Goal: Task Accomplishment & Management: Manage account settings

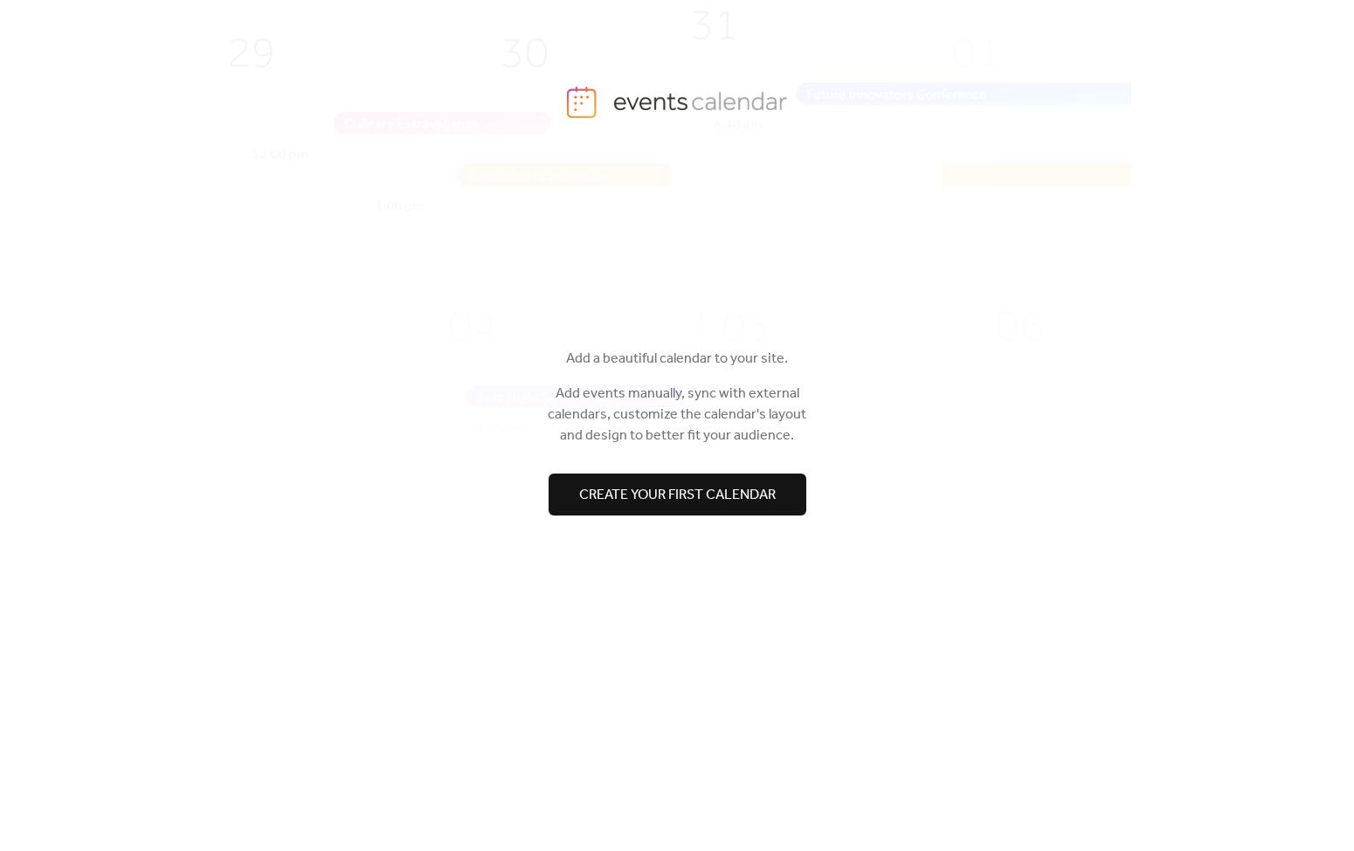
click at [637, 494] on span "Create your first calendar" at bounding box center [677, 494] width 197 height 21
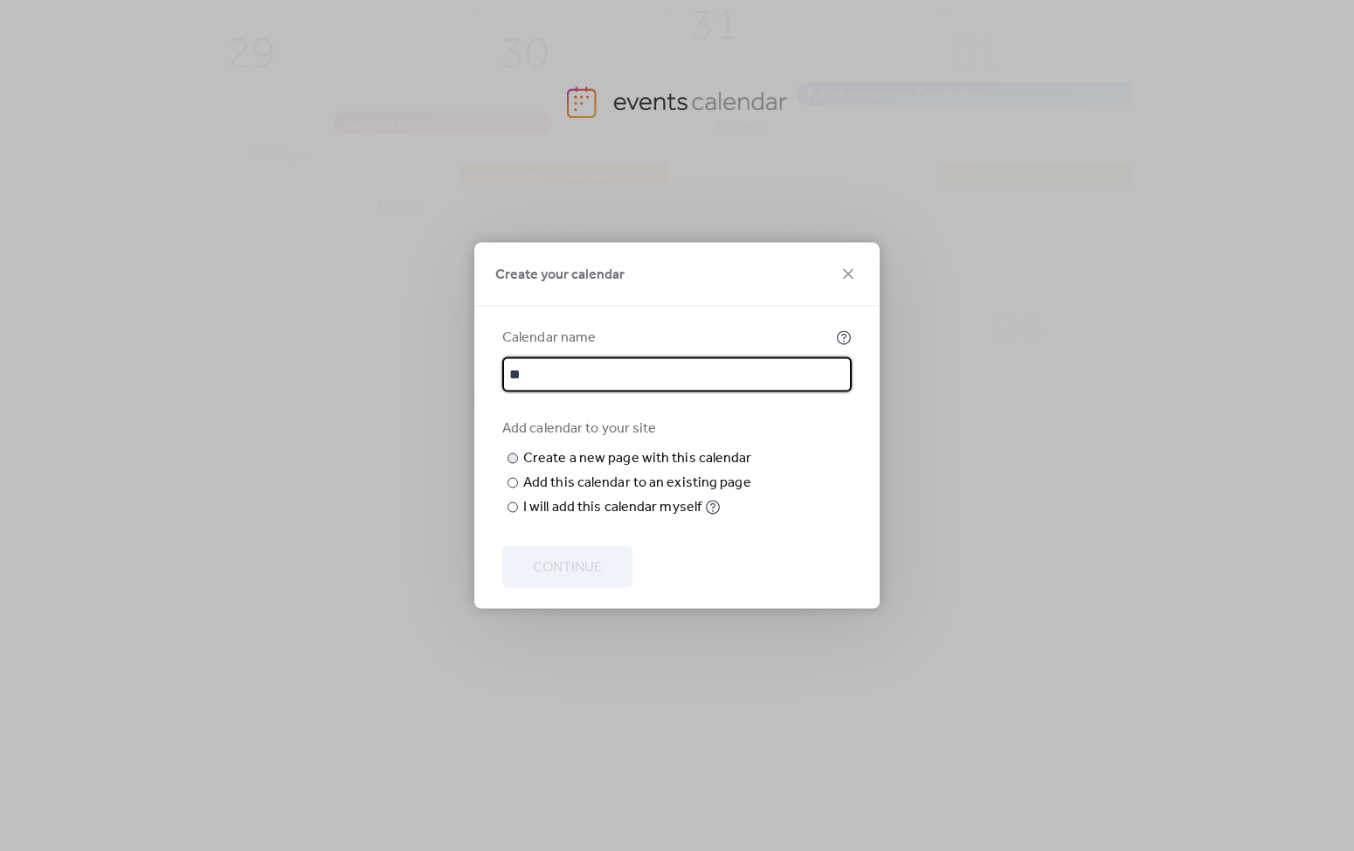
type input "*"
drag, startPoint x: 608, startPoint y: 339, endPoint x: 436, endPoint y: 314, distance: 173.9
click at [437, 313] on div "**********" at bounding box center [677, 425] width 1354 height 851
click at [509, 357] on input "*********" at bounding box center [676, 374] width 349 height 35
type input "**********"
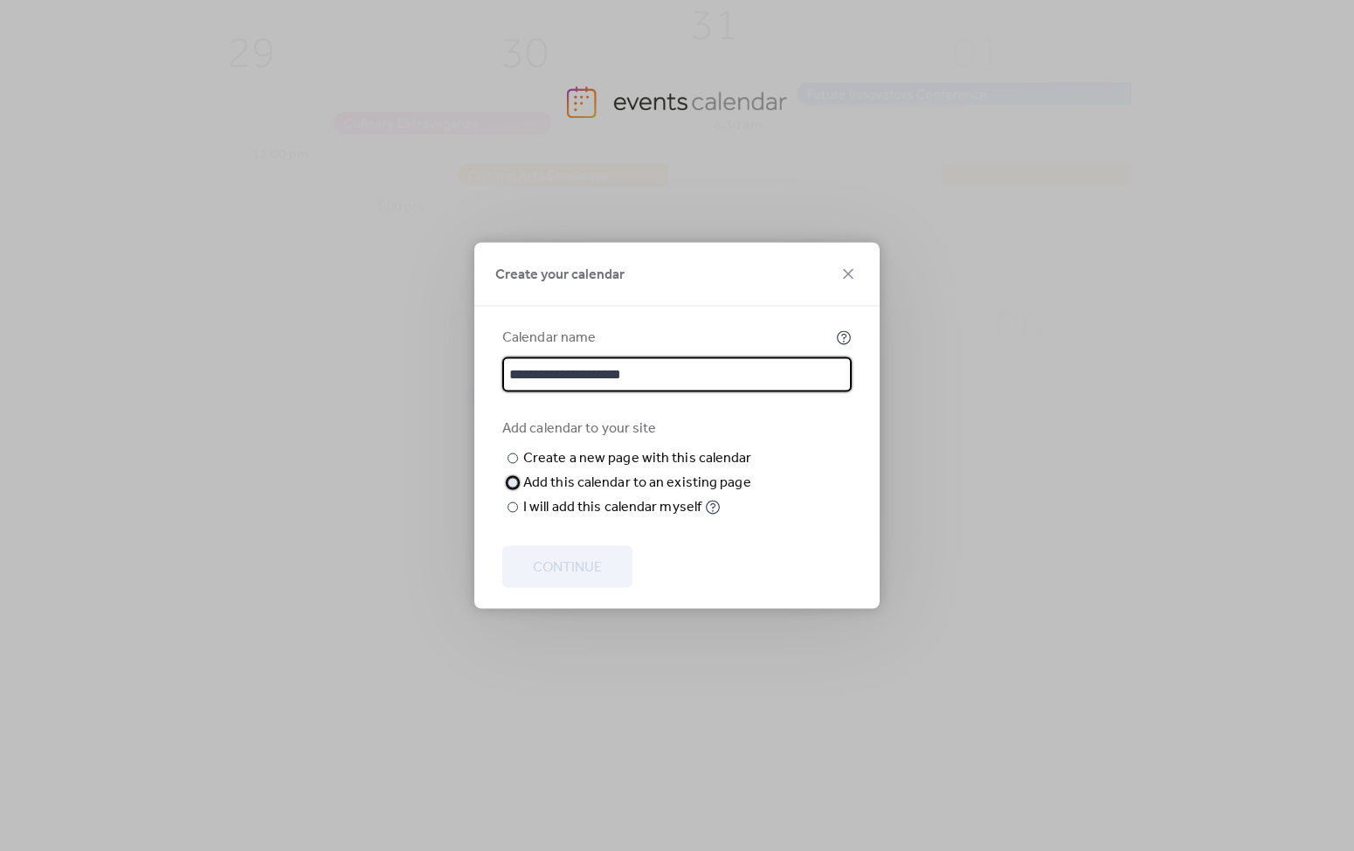
click at [584, 494] on div "Add this calendar to an existing page" at bounding box center [637, 483] width 228 height 21
click at [597, 448] on div "Create a new page with this calendar" at bounding box center [637, 458] width 229 height 21
click at [779, 477] on div "Add calendar to your site ​ Create a new page with this calendar New page name …" at bounding box center [676, 468] width 349 height 100
click at [724, 357] on input "**********" at bounding box center [676, 374] width 349 height 35
click at [597, 518] on div "I will add this calendar myself" at bounding box center [612, 507] width 178 height 21
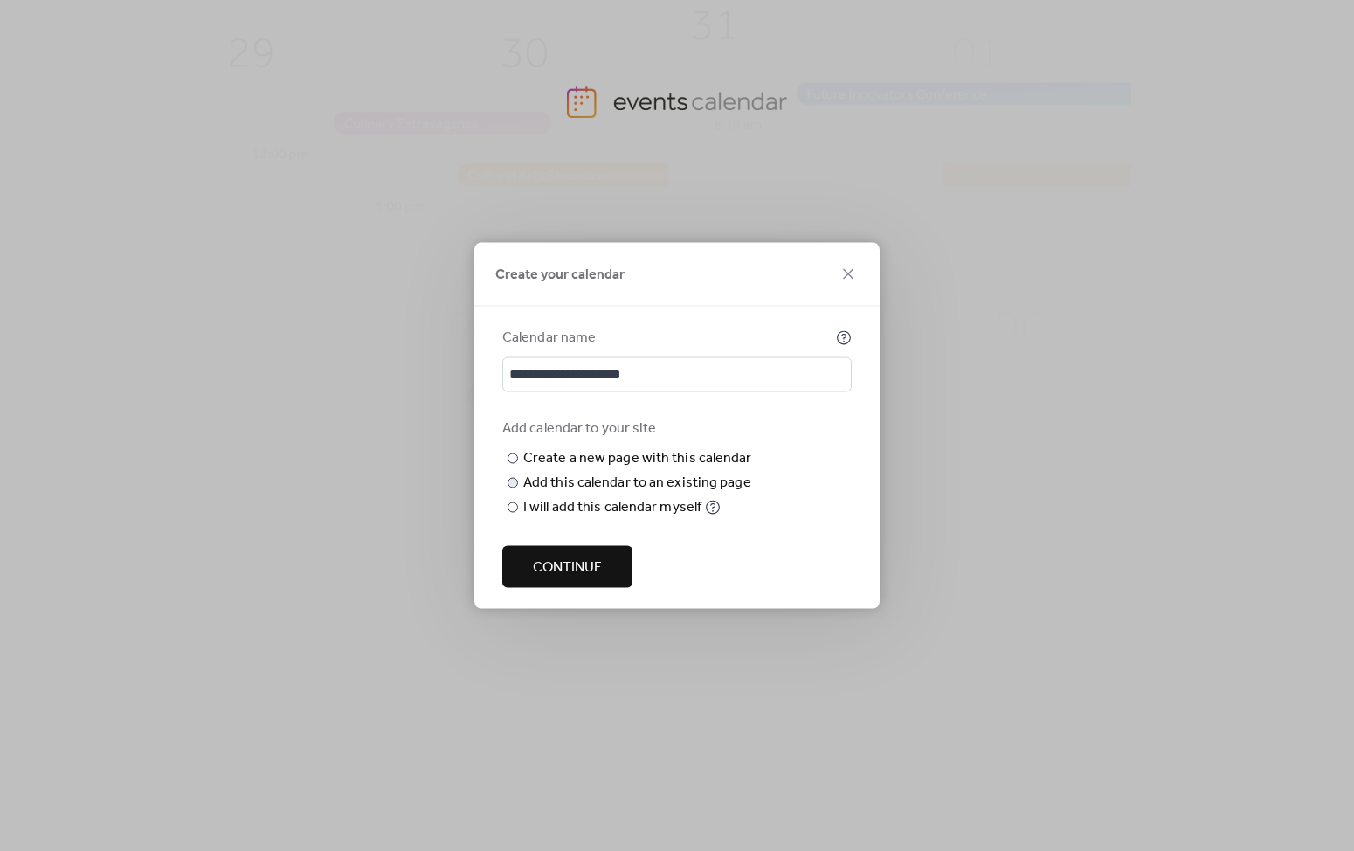
click at [580, 570] on span "Continue" at bounding box center [567, 567] width 69 height 21
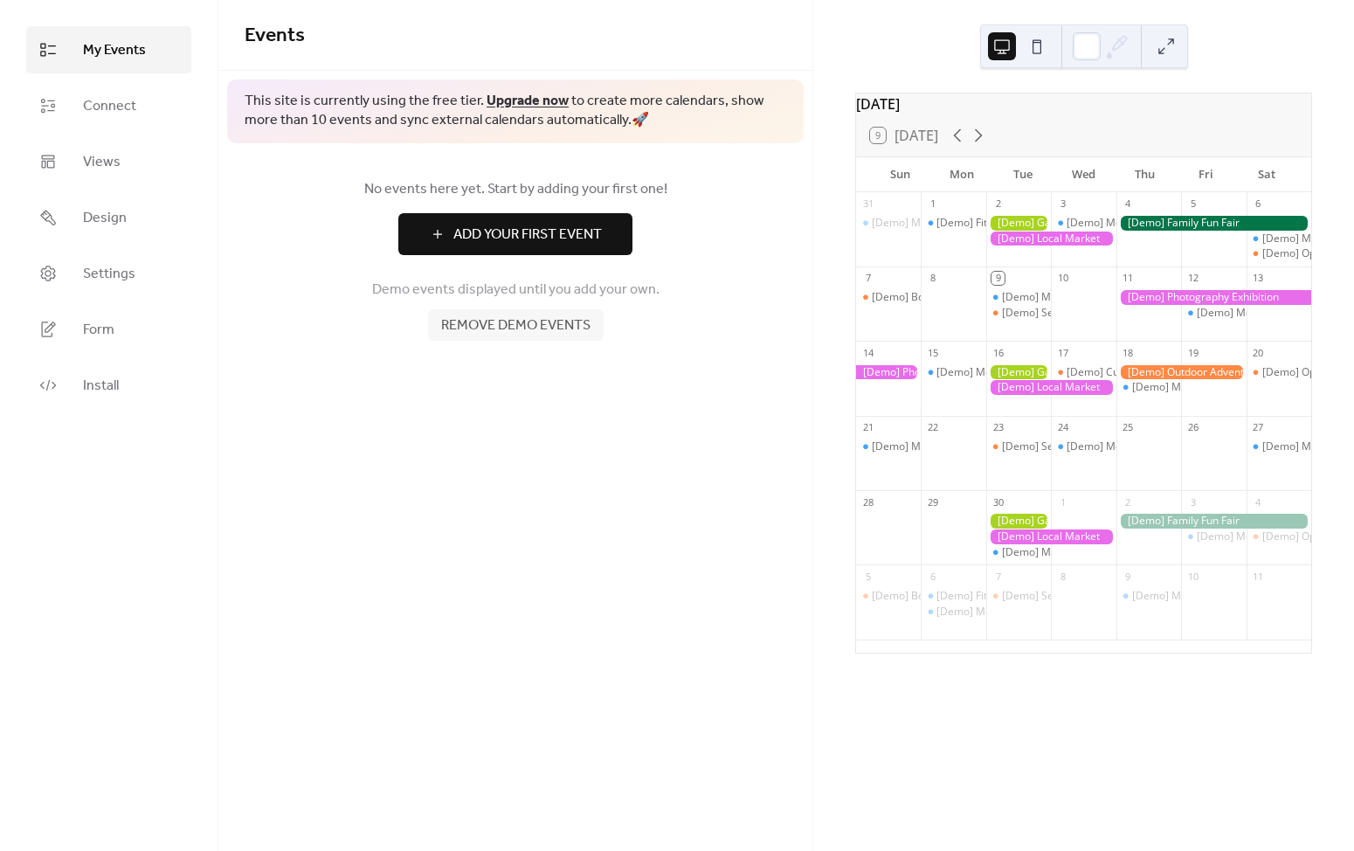
click at [523, 96] on link "Upgrade now" at bounding box center [528, 100] width 82 height 27
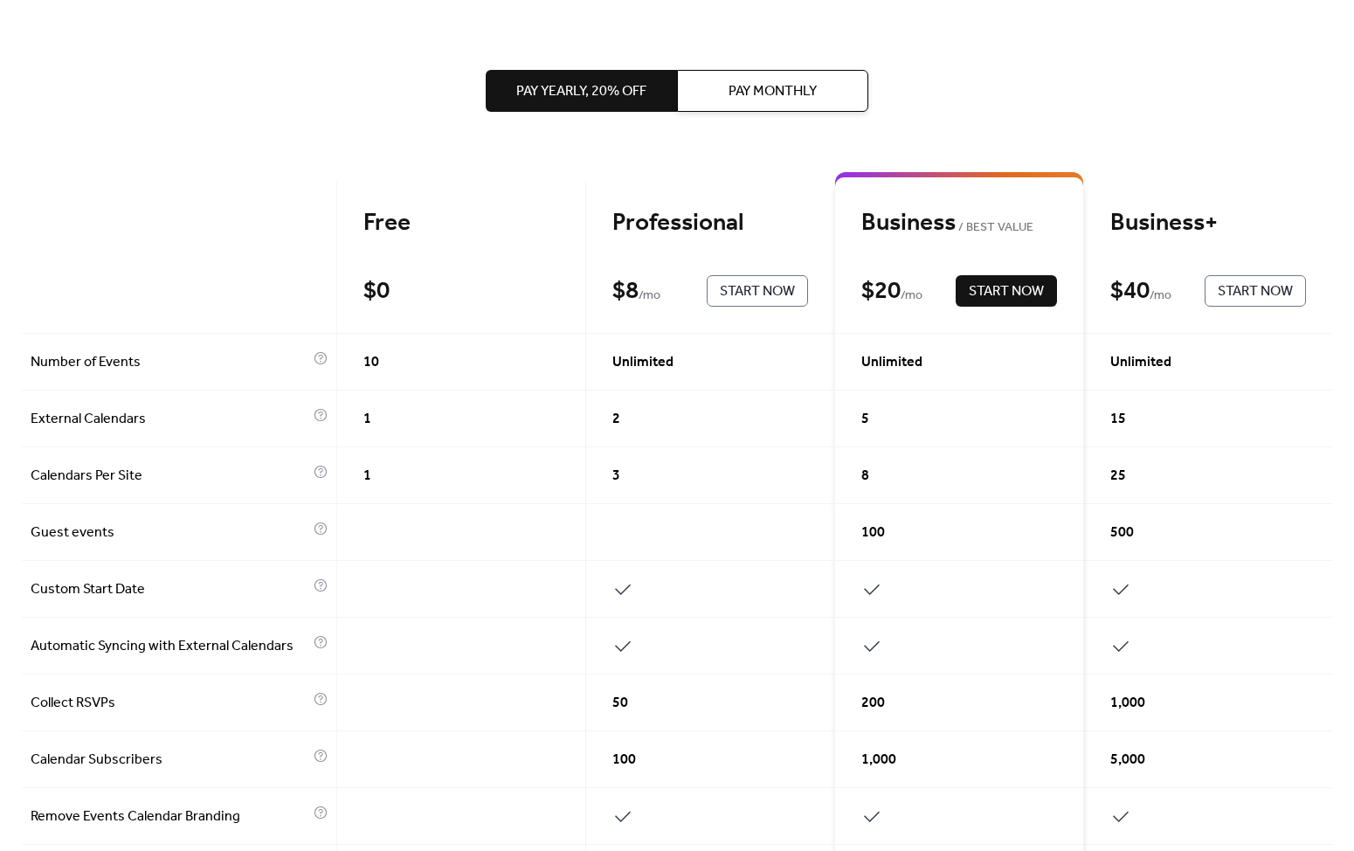
click at [755, 282] on span "Start Now" at bounding box center [757, 291] width 75 height 21
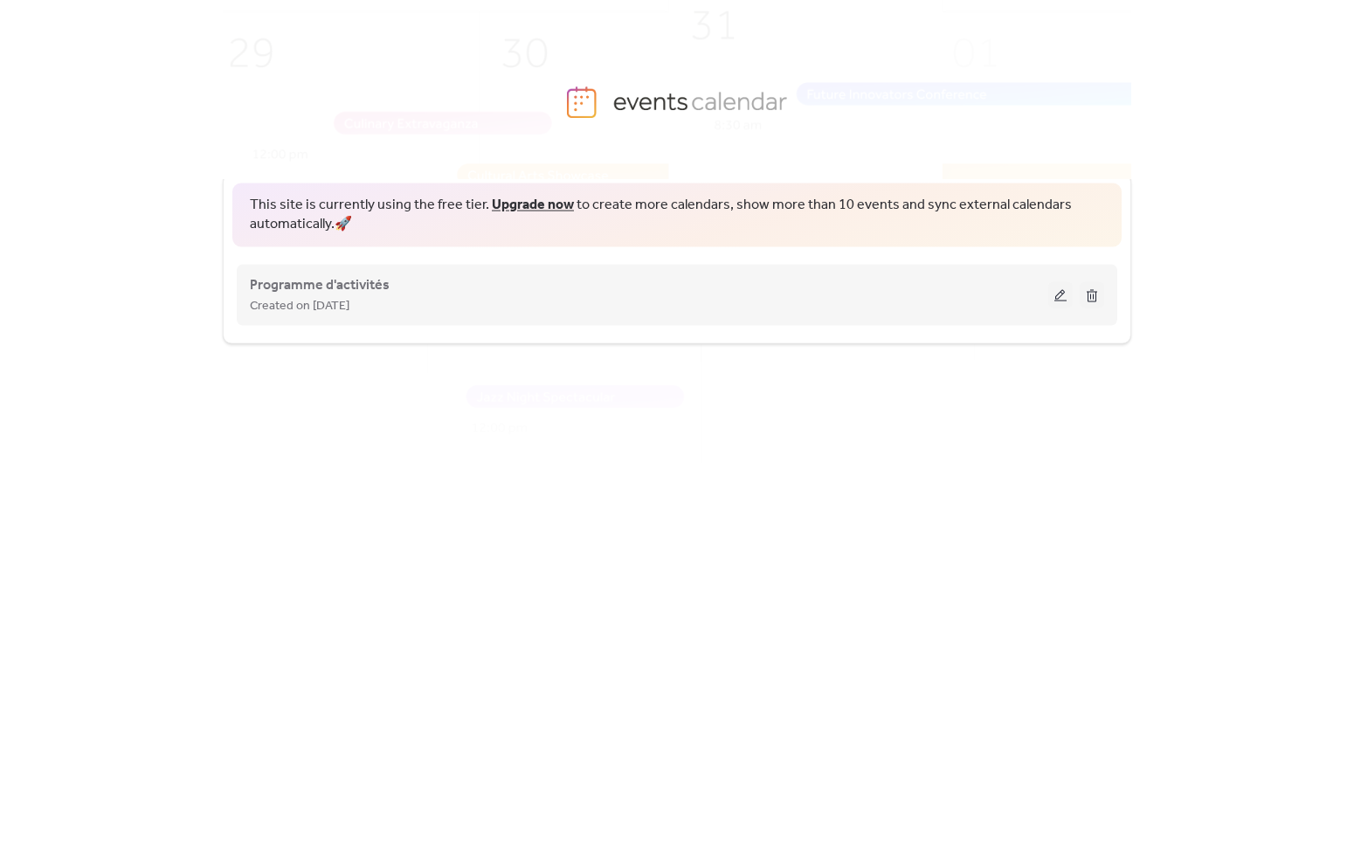
click at [597, 306] on div "Created on [DATE]" at bounding box center [649, 304] width 798 height 21
click at [1058, 294] on button at bounding box center [1060, 294] width 24 height 26
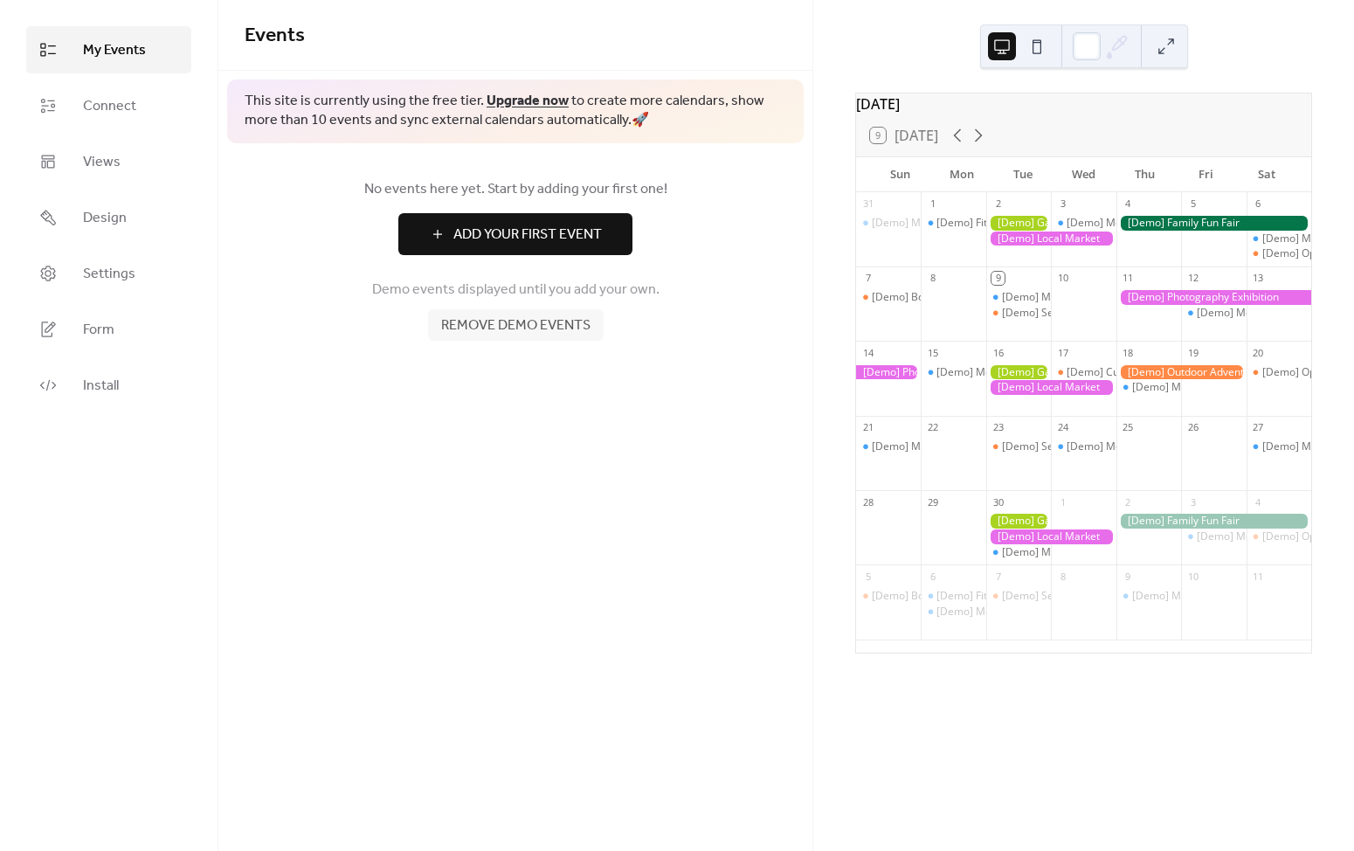
click at [498, 321] on span "Remove demo events" at bounding box center [515, 325] width 149 height 21
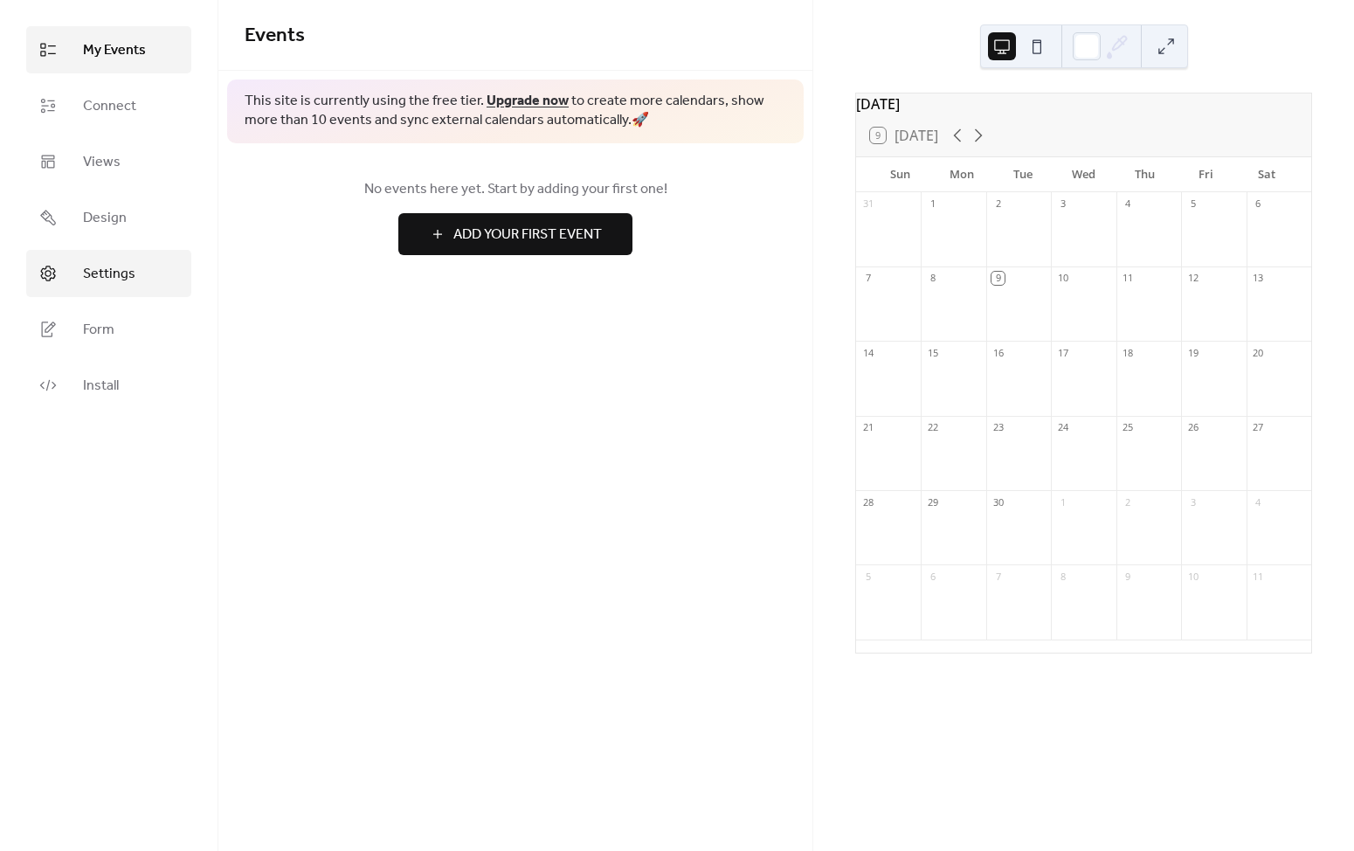
click at [123, 275] on span "Settings" at bounding box center [109, 274] width 52 height 21
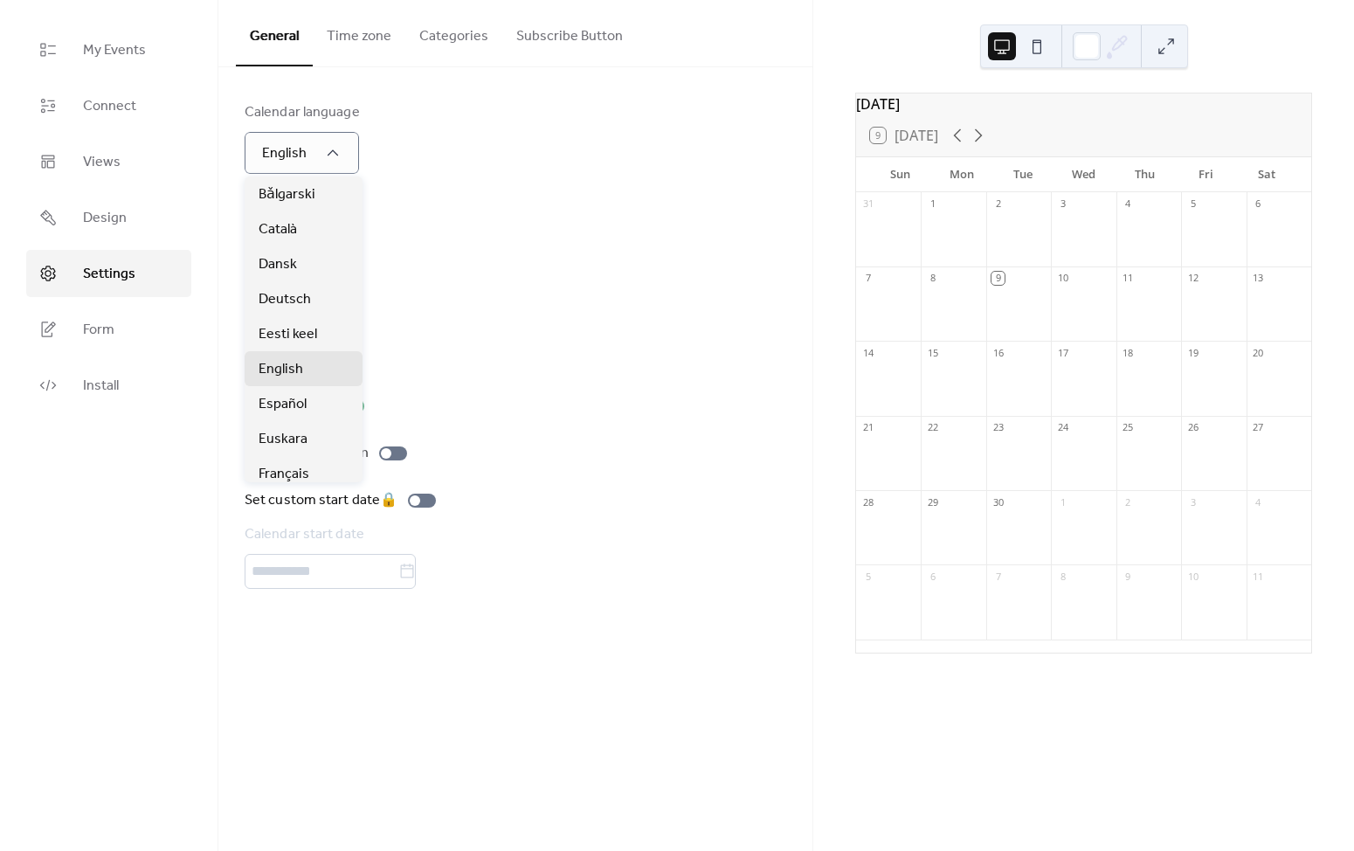
click at [473, 241] on div "Time format 1:00pm" at bounding box center [516, 236] width 542 height 72
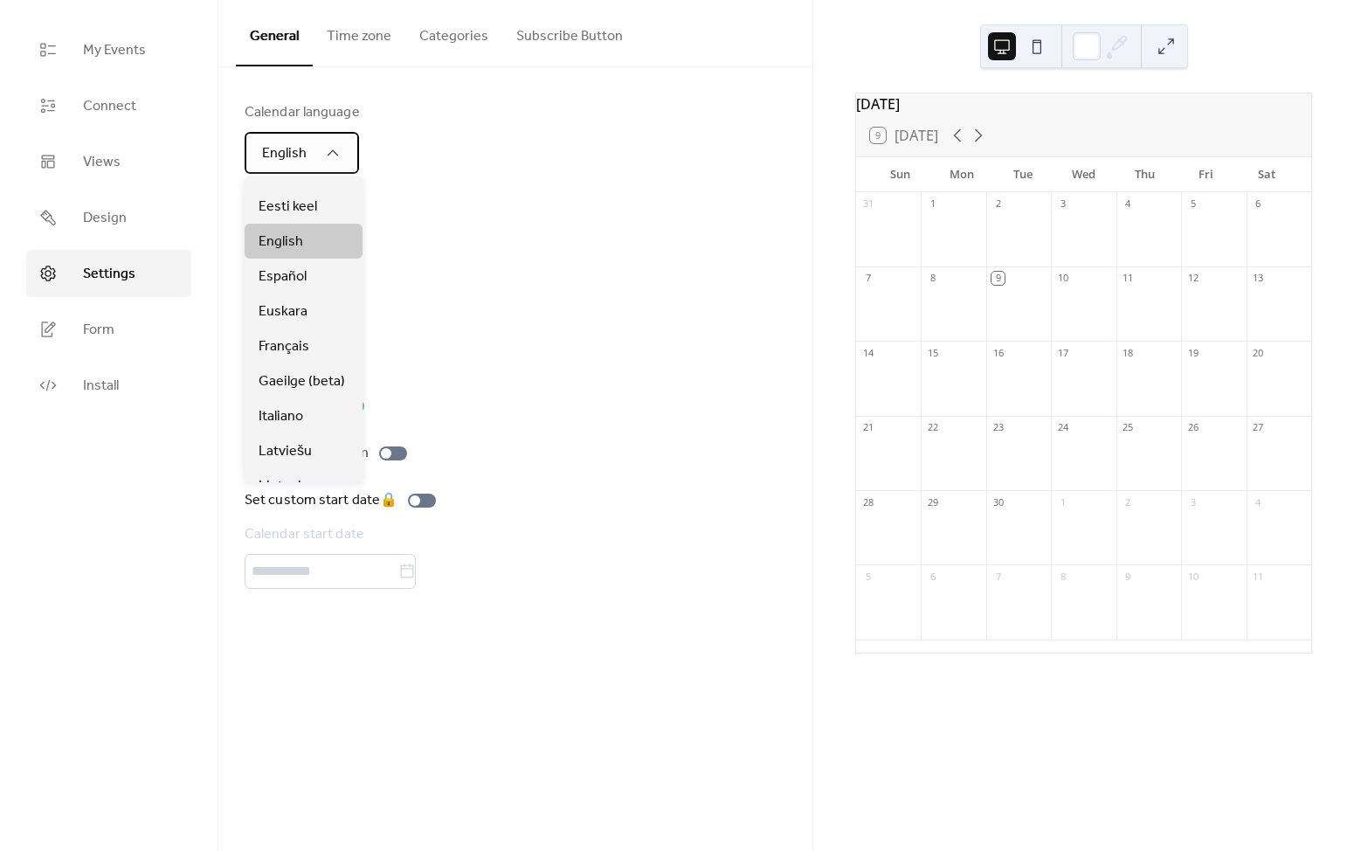
scroll to position [133, 0]
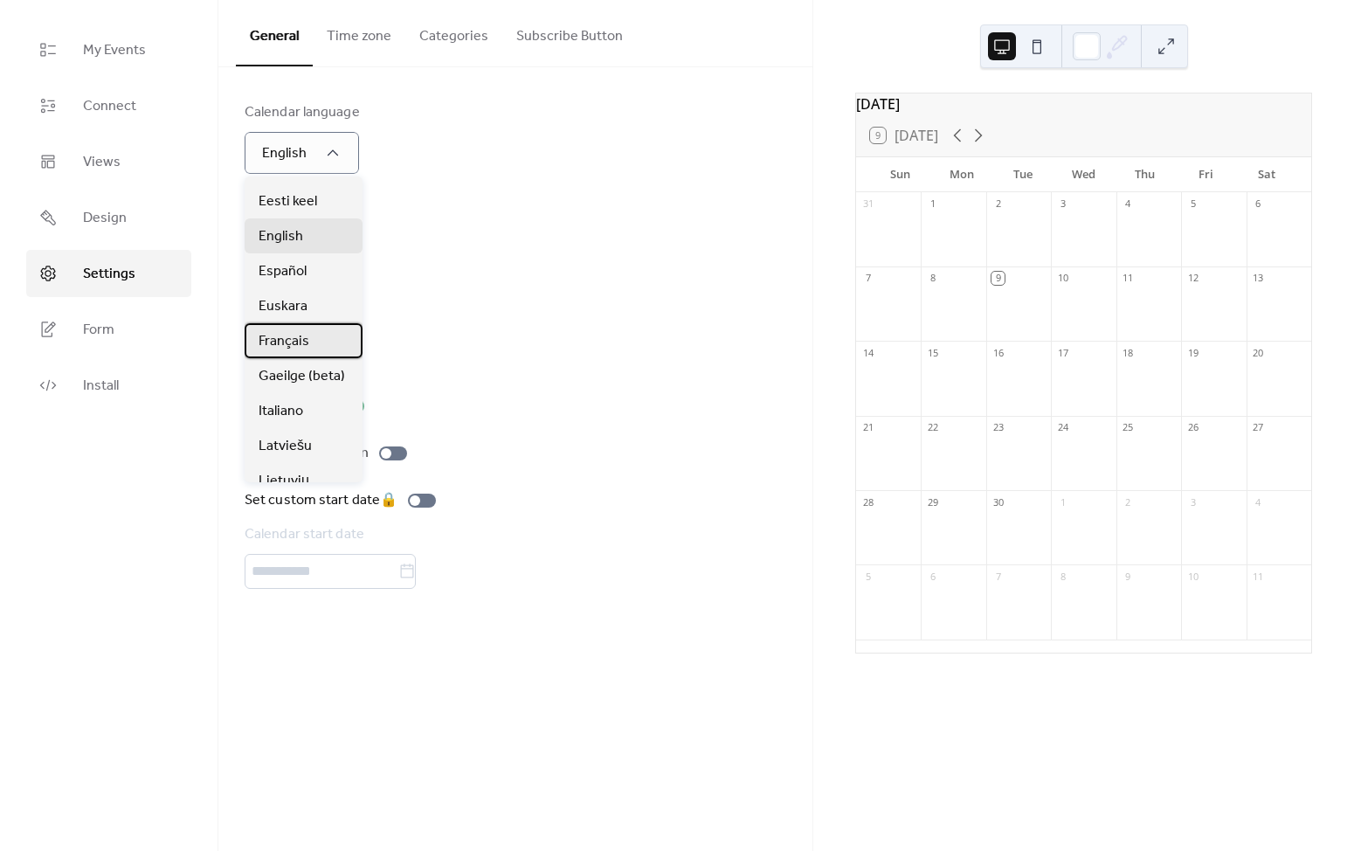
click at [321, 344] on div "Français" at bounding box center [304, 340] width 118 height 35
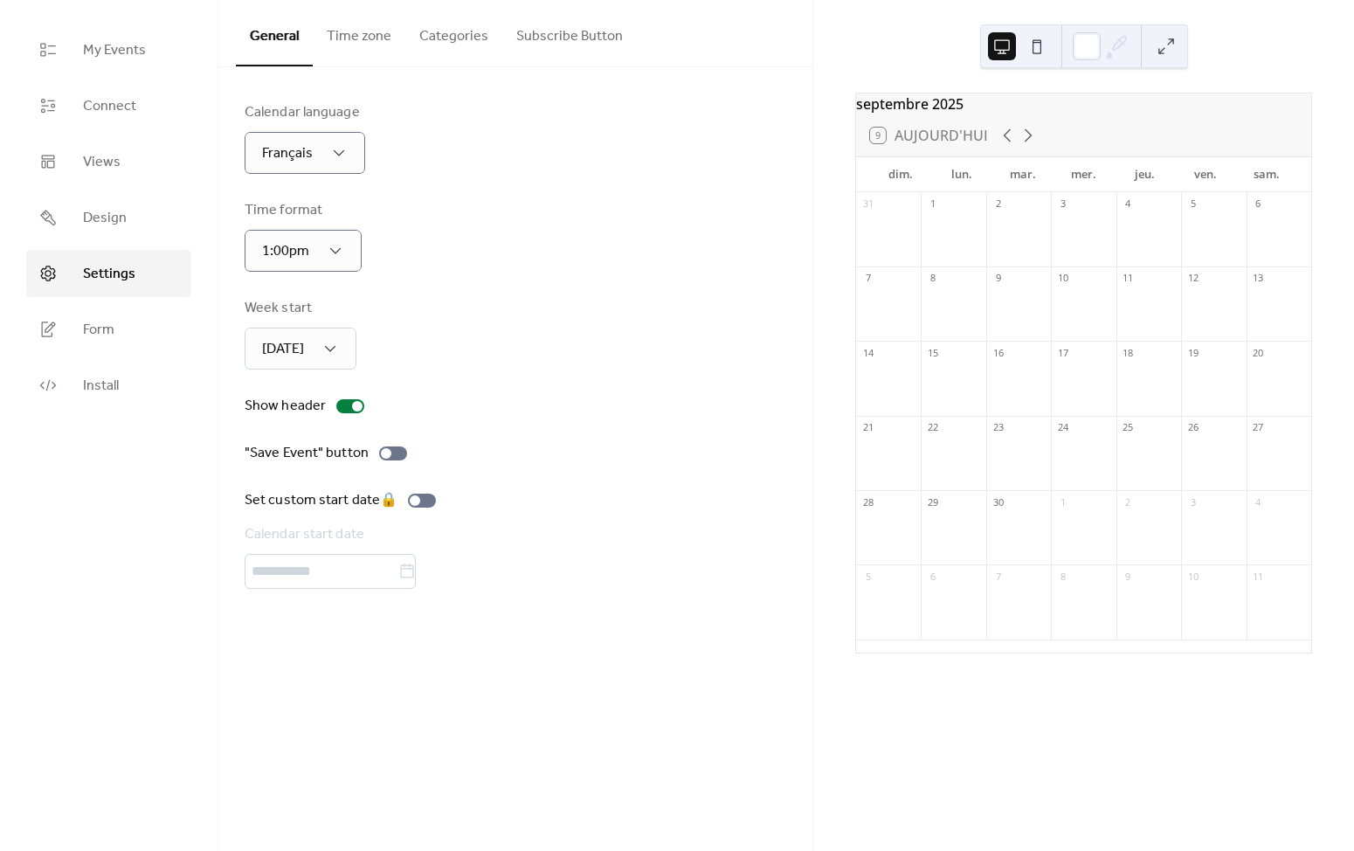
click at [405, 237] on div "Time format 1:00pm" at bounding box center [516, 236] width 542 height 72
click at [392, 319] on div "Week start Sunday" at bounding box center [516, 334] width 542 height 72
click at [117, 332] on link "Form" at bounding box center [108, 329] width 165 height 47
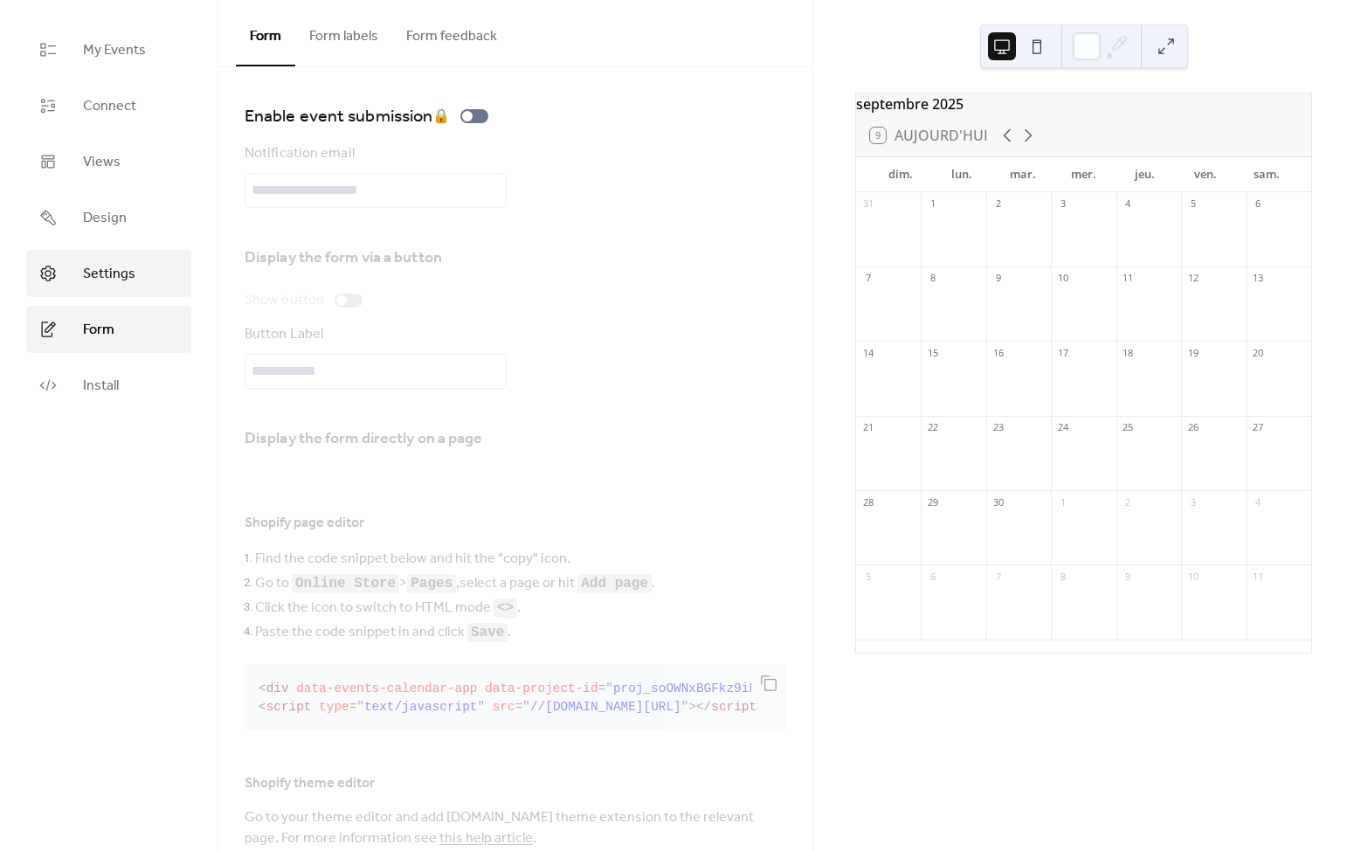
click at [126, 283] on span "Settings" at bounding box center [109, 274] width 52 height 21
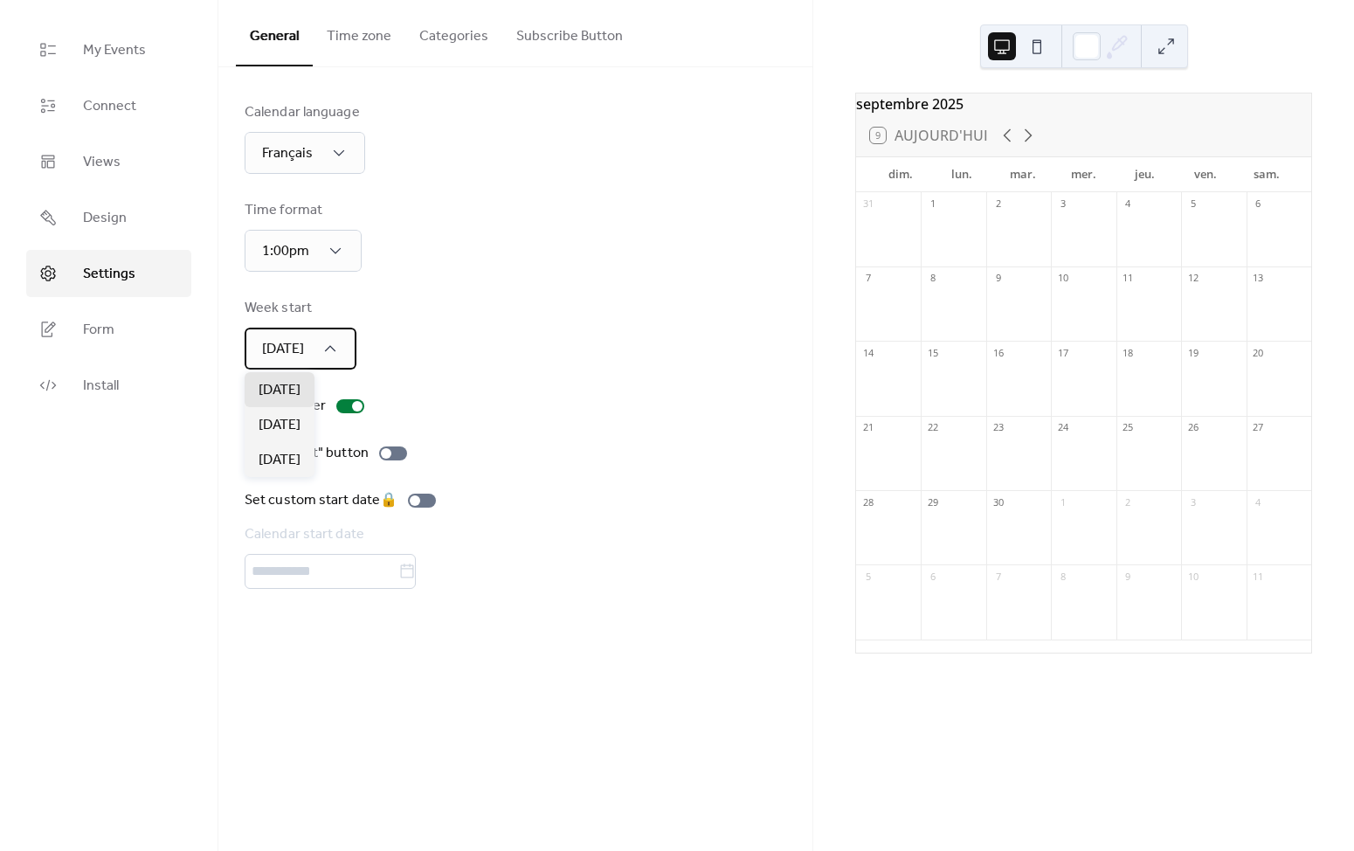
click at [317, 356] on div "Sunday" at bounding box center [301, 349] width 112 height 42
click at [491, 287] on div "Calendar language Français Time format 1:00pm Week start Sunday Show header "Sa…" at bounding box center [516, 345] width 542 height 487
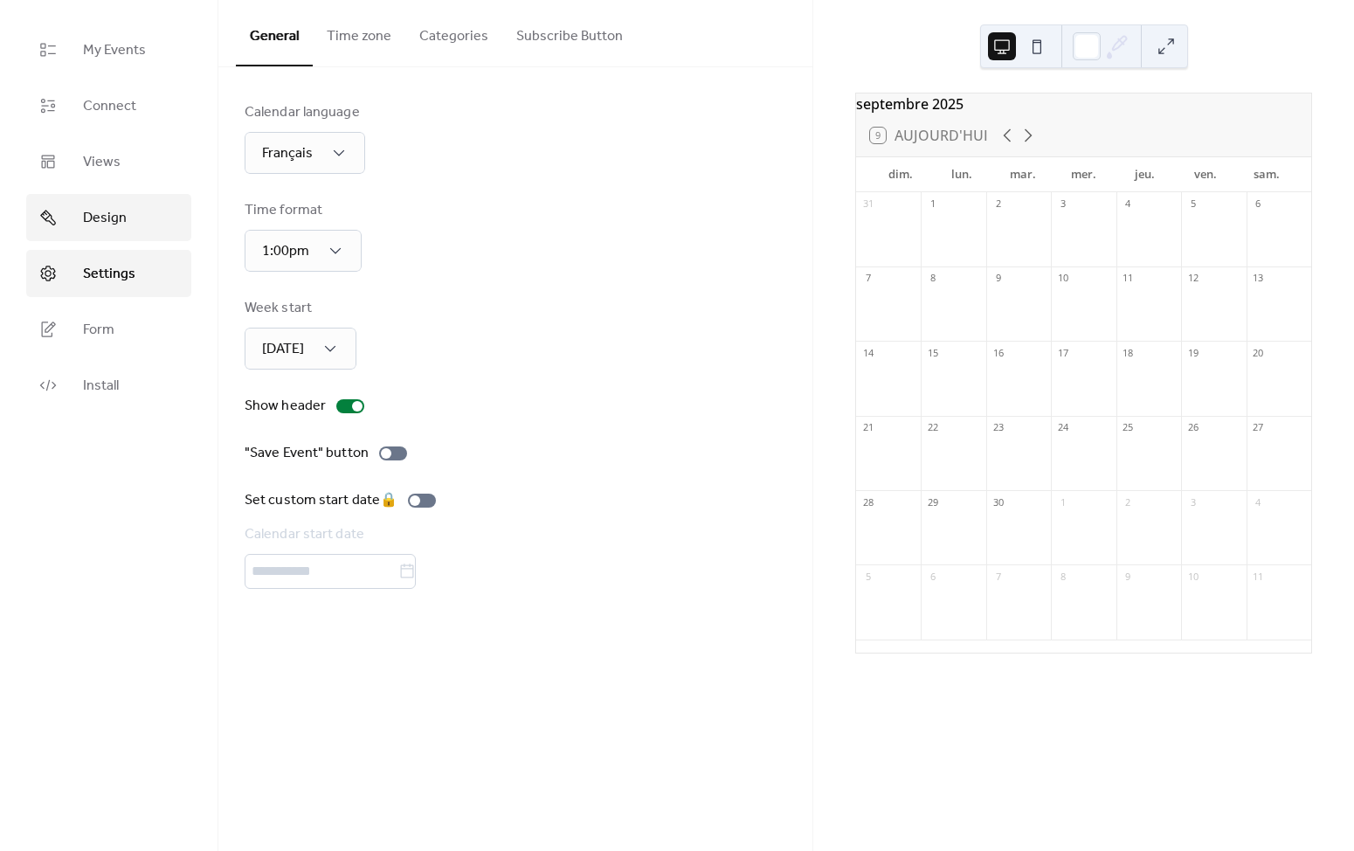
click at [123, 211] on span "Design" at bounding box center [105, 218] width 44 height 21
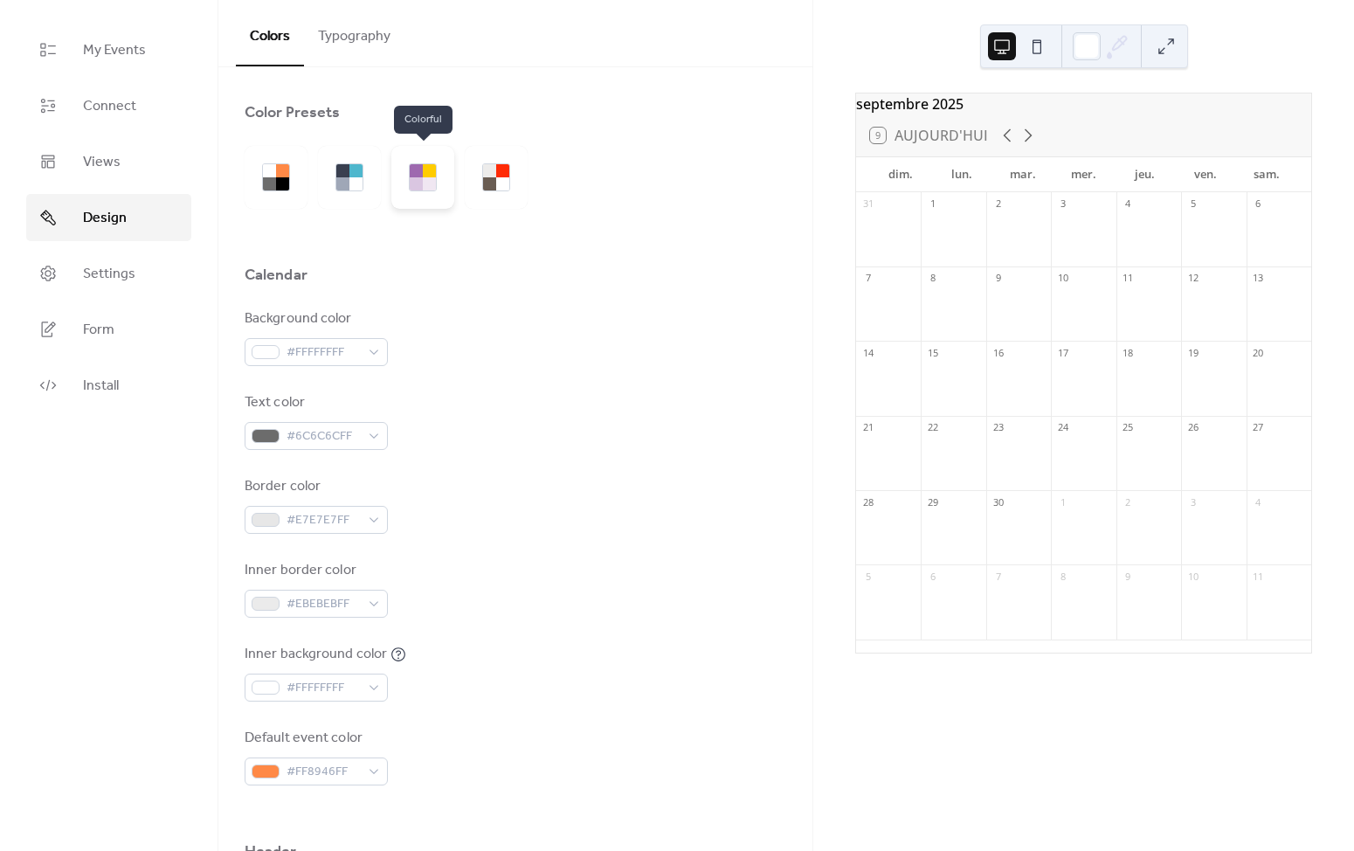
click at [420, 185] on div at bounding box center [416, 183] width 13 height 13
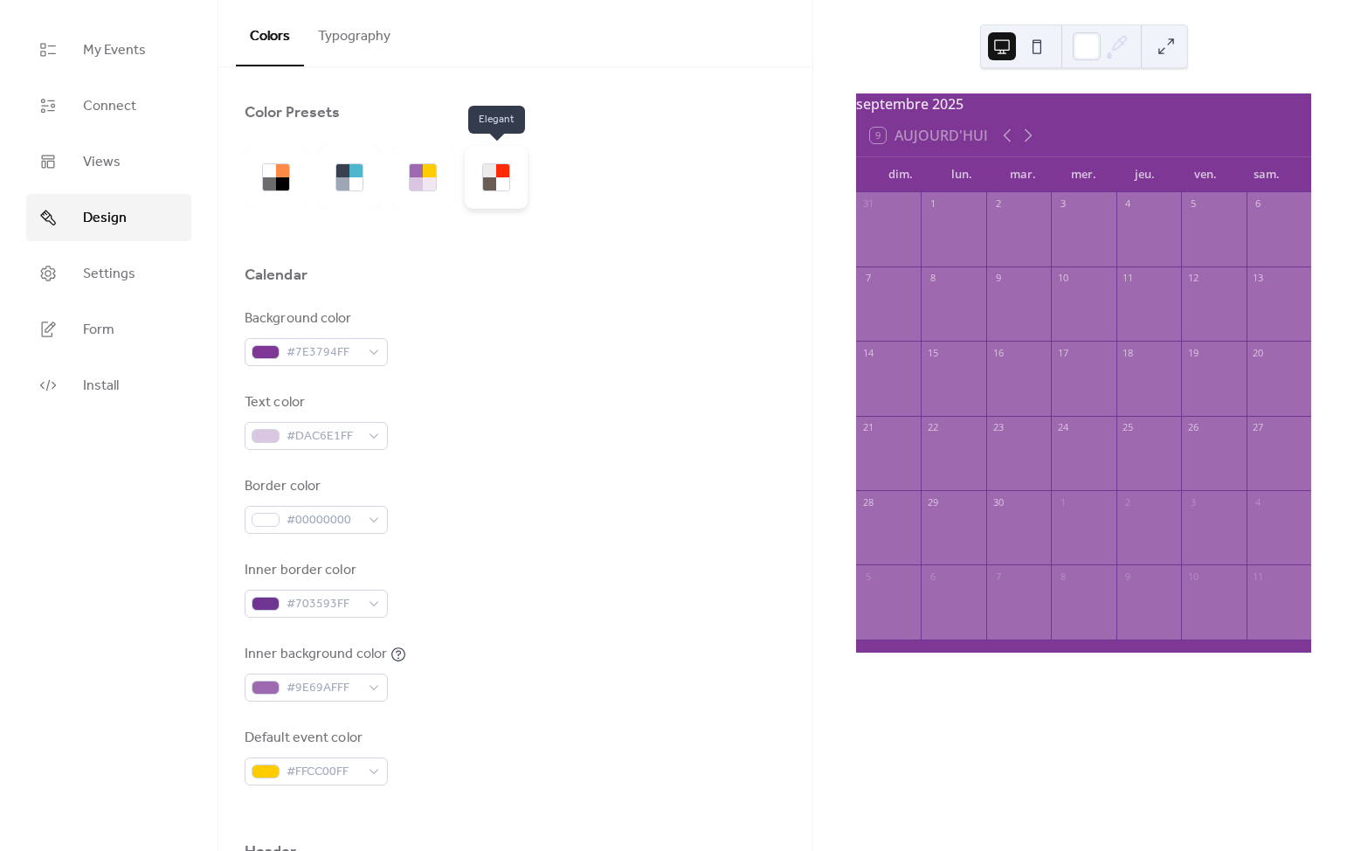
click at [497, 175] on div at bounding box center [502, 170] width 13 height 13
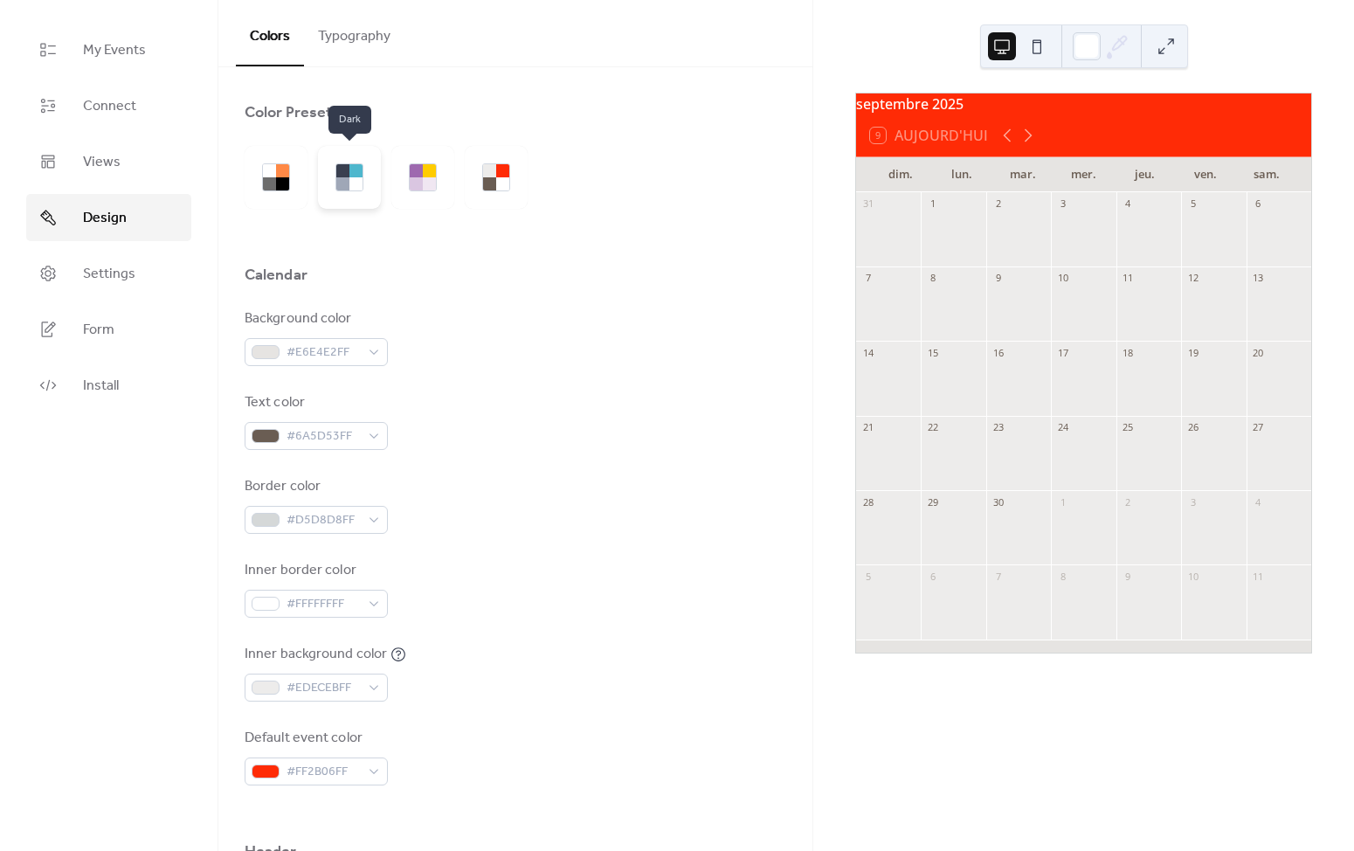
click at [352, 177] on div at bounding box center [355, 183] width 13 height 13
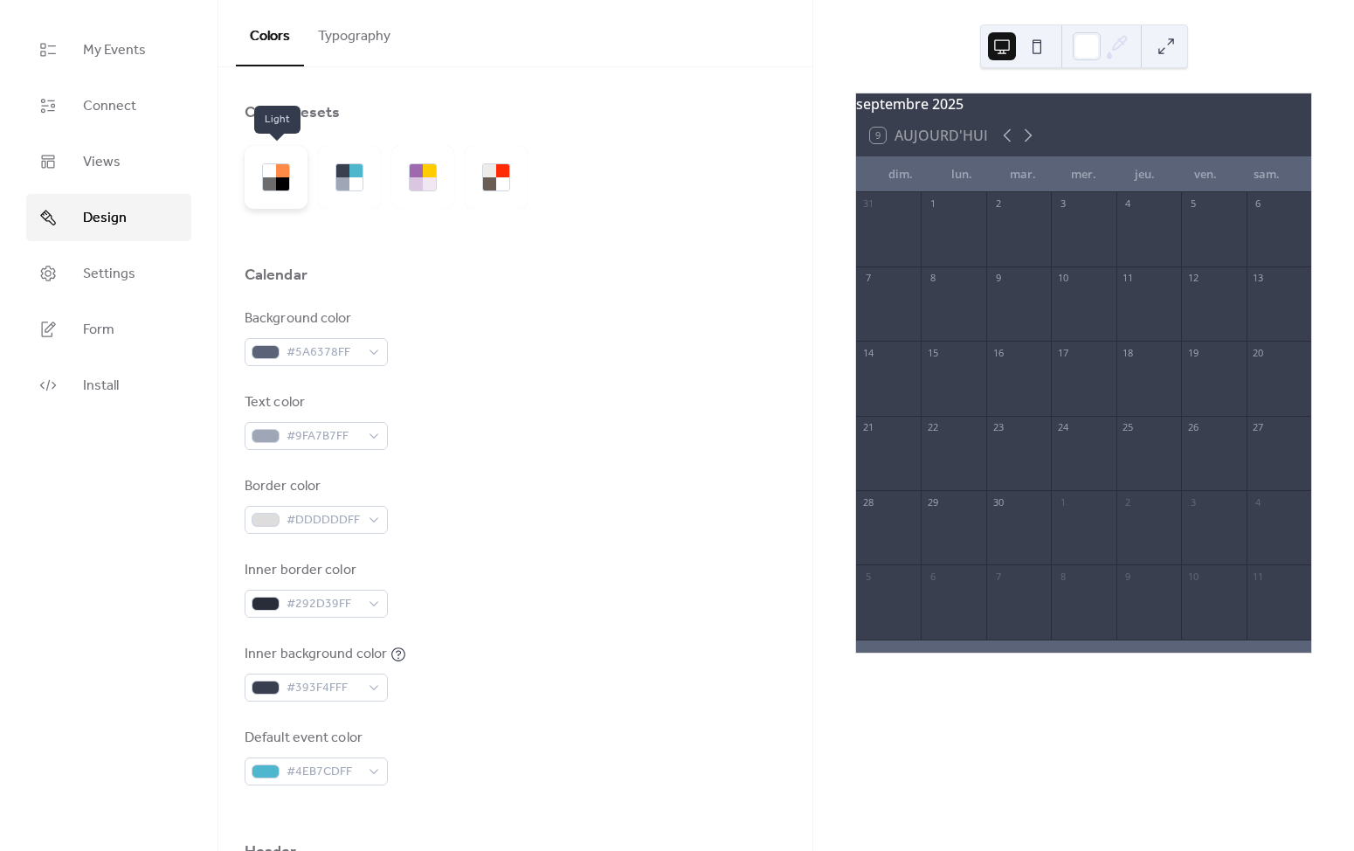
click at [280, 184] on div at bounding box center [282, 183] width 13 height 13
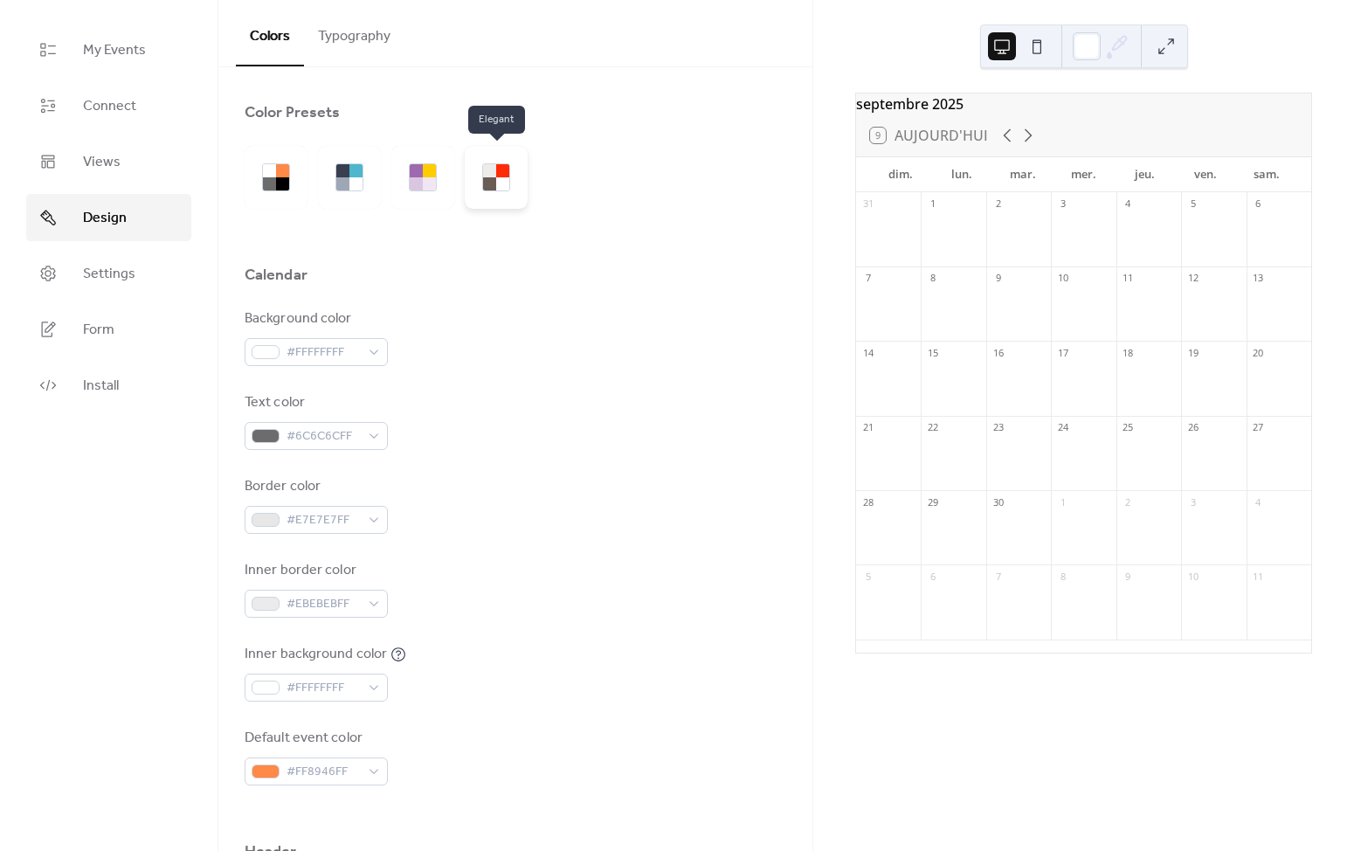
click at [502, 185] on div at bounding box center [502, 183] width 13 height 13
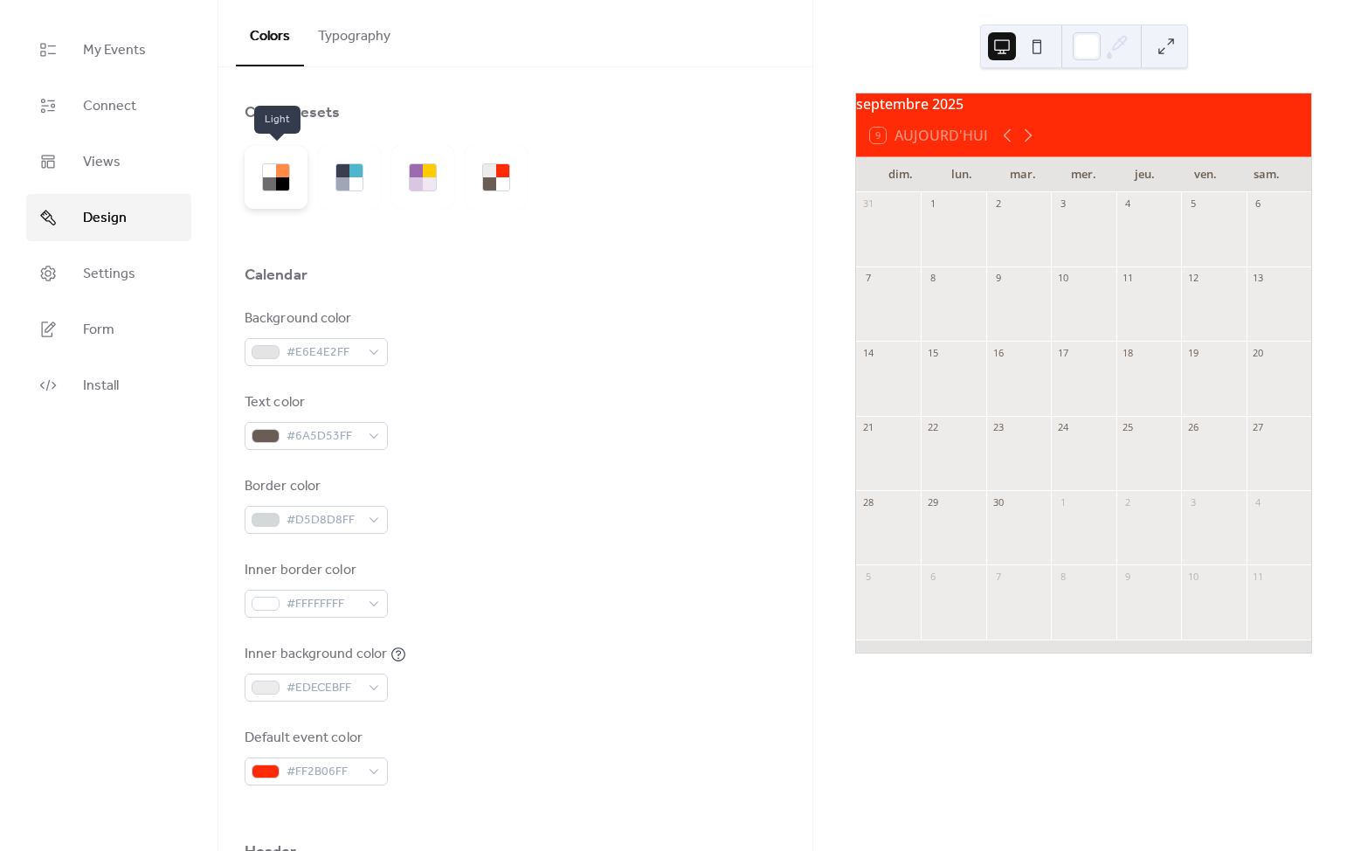
click at [270, 181] on div at bounding box center [269, 183] width 13 height 13
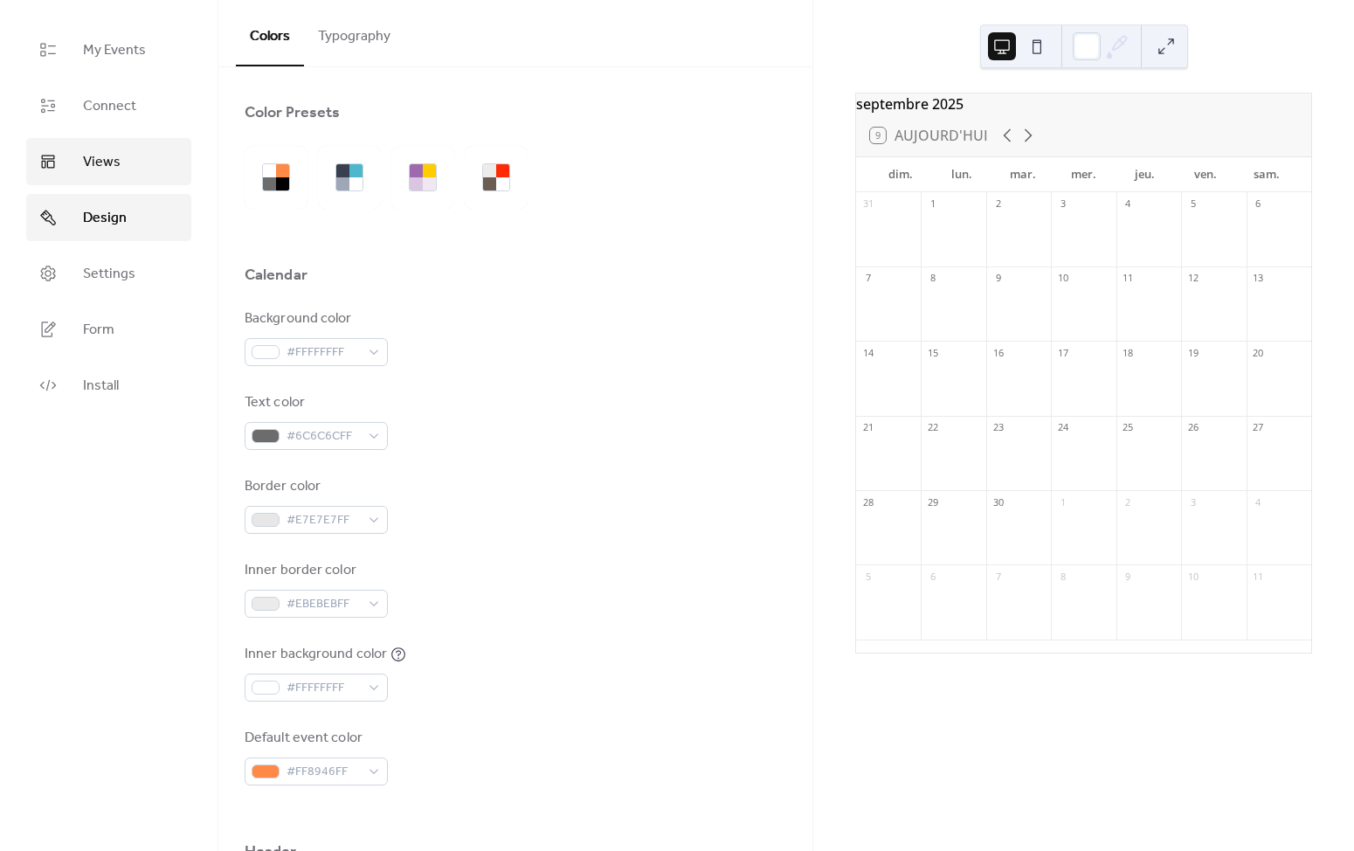
click at [111, 153] on span "Views" at bounding box center [102, 162] width 38 height 21
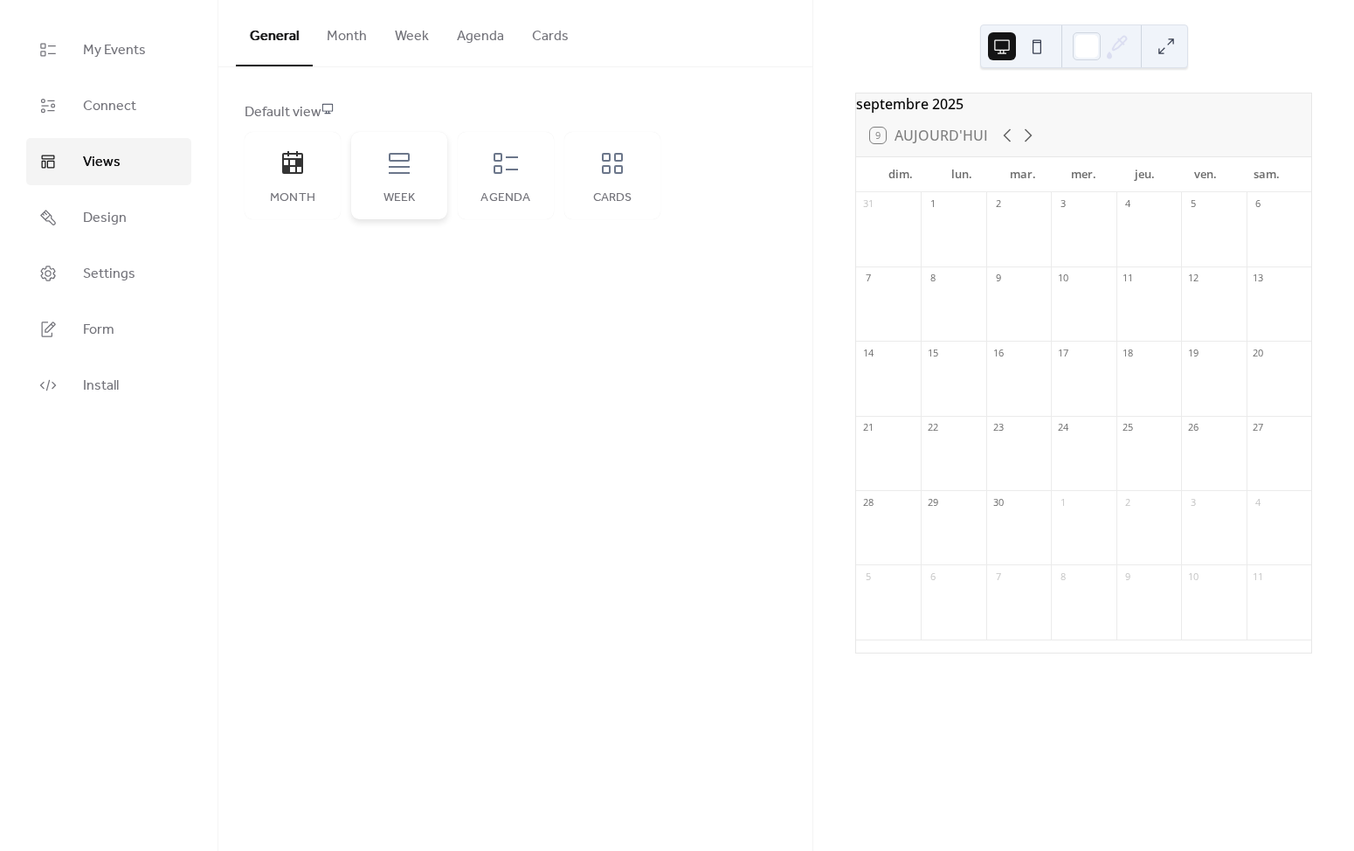
click at [418, 185] on div "Week" at bounding box center [399, 175] width 96 height 87
click at [520, 194] on div "Agenda" at bounding box center [505, 198] width 61 height 14
click at [637, 178] on div "Cards" at bounding box center [612, 175] width 96 height 87
click at [305, 171] on icon at bounding box center [293, 163] width 28 height 28
click at [1186, 114] on div "septembre 2025" at bounding box center [1083, 103] width 455 height 21
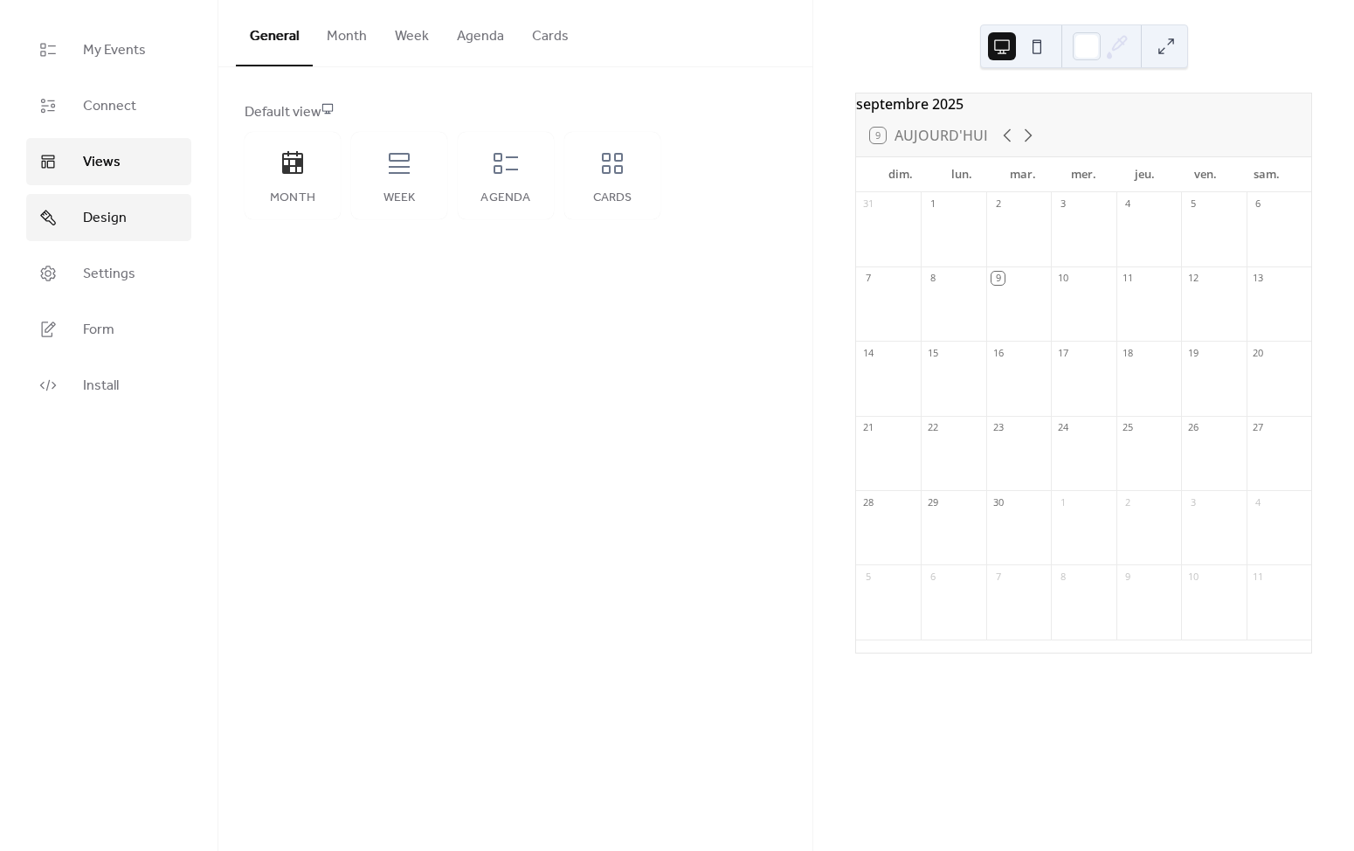
click at [68, 222] on link "Design" at bounding box center [108, 217] width 165 height 47
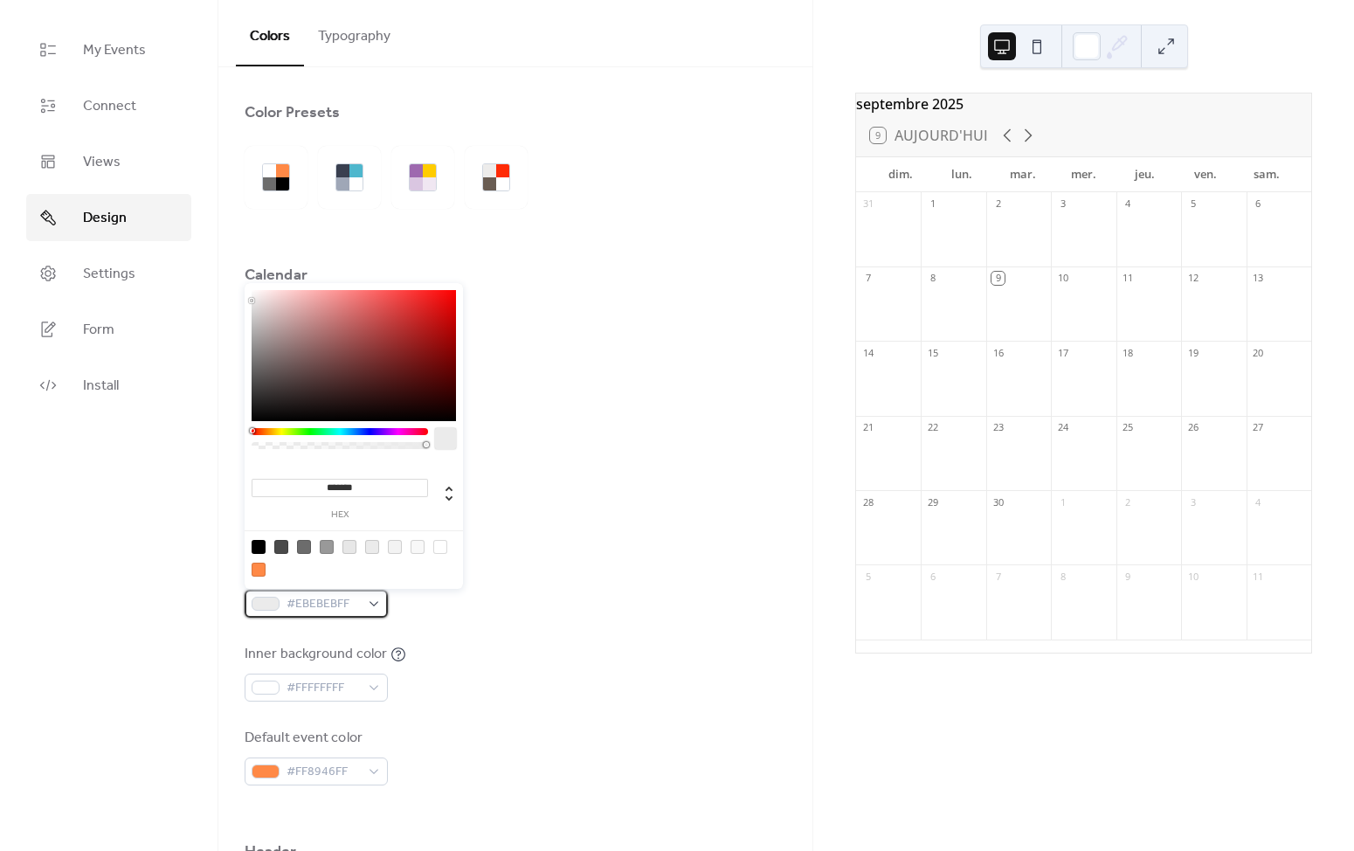
click at [327, 602] on span "#EBEBEBFF" at bounding box center [323, 604] width 73 height 21
drag, startPoint x: 401, startPoint y: 437, endPoint x: 390, endPoint y: 428, distance: 14.3
click at [390, 428] on div at bounding box center [340, 443] width 176 height 31
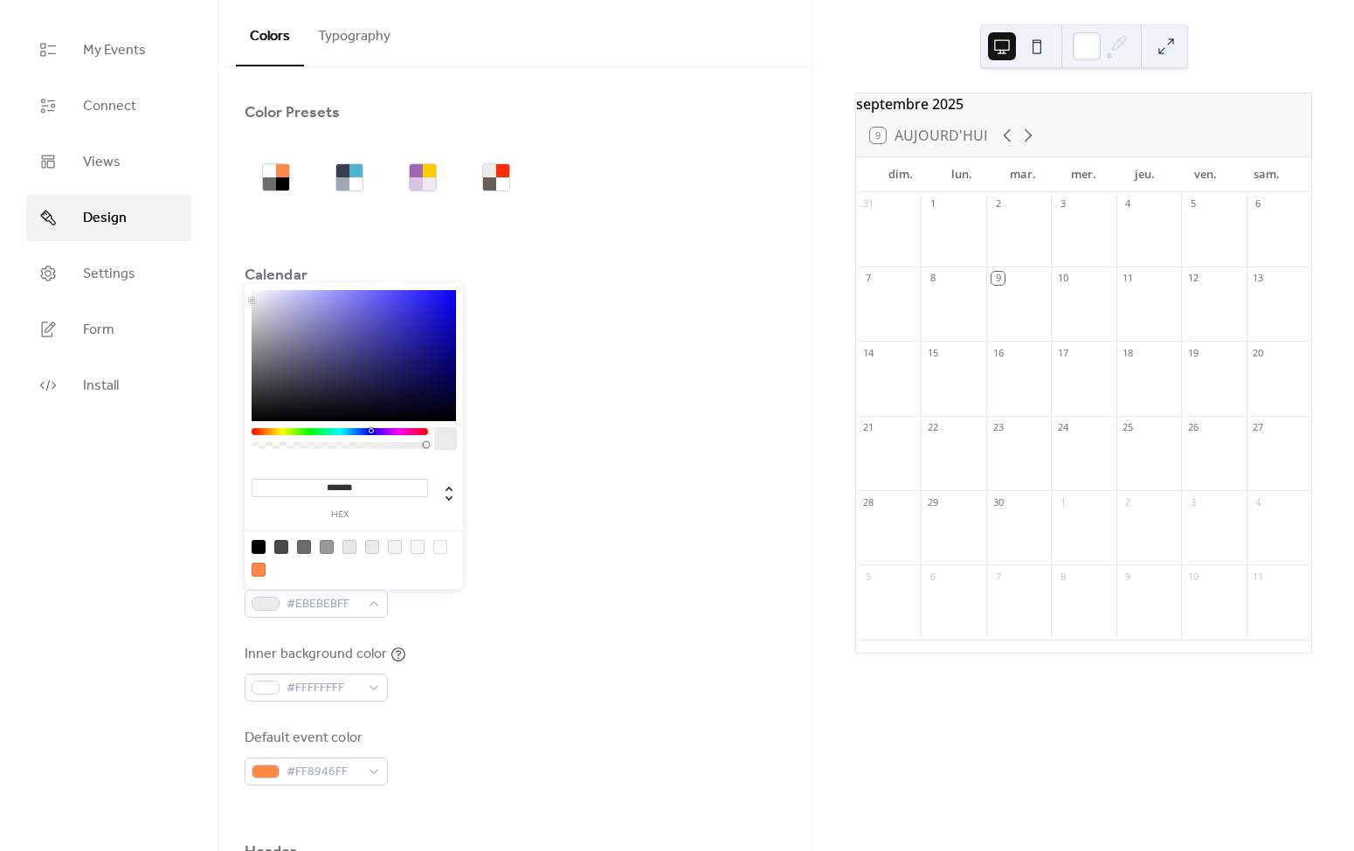
click at [370, 428] on div at bounding box center [340, 431] width 176 height 7
click at [334, 425] on div "******* hex" at bounding box center [354, 437] width 218 height 309
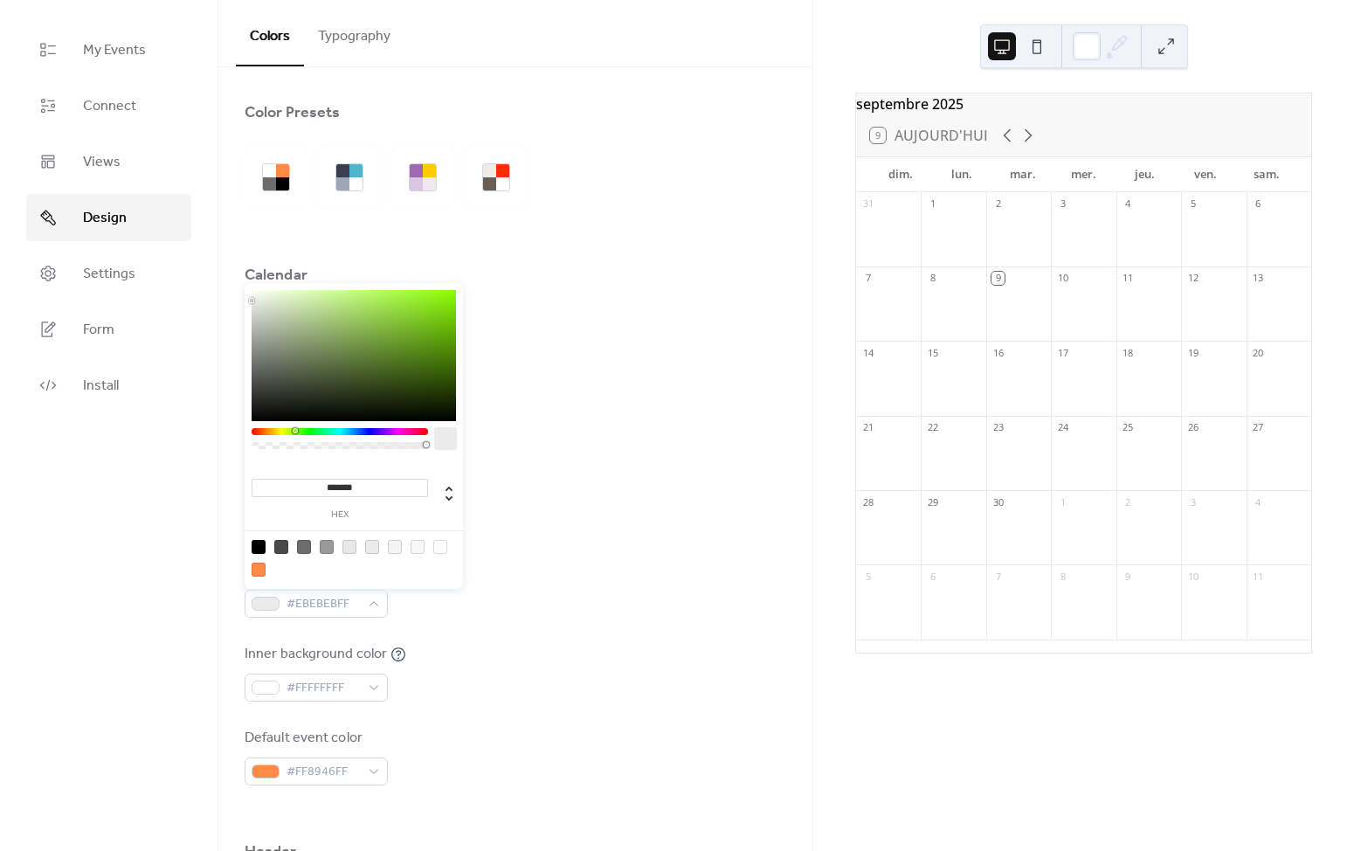
click at [294, 428] on div at bounding box center [340, 431] width 176 height 7
drag, startPoint x: 358, startPoint y: 319, endPoint x: 460, endPoint y: 303, distance: 103.4
click at [460, 303] on div "******* hex" at bounding box center [354, 437] width 218 height 309
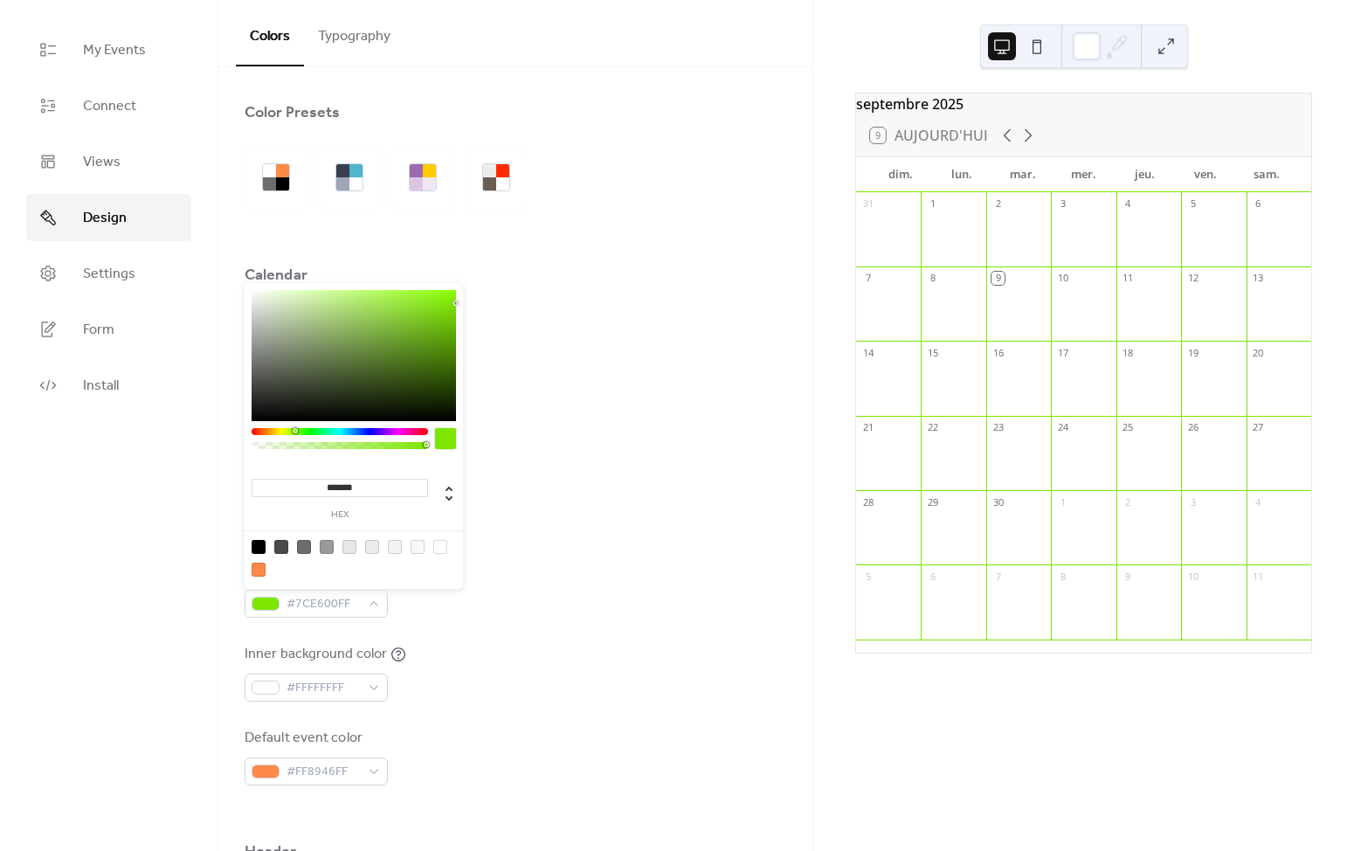
drag, startPoint x: 460, startPoint y: 303, endPoint x: 355, endPoint y: 389, distance: 136.0
click at [355, 389] on div "******* hex" at bounding box center [354, 437] width 218 height 309
click at [336, 419] on div at bounding box center [354, 355] width 204 height 131
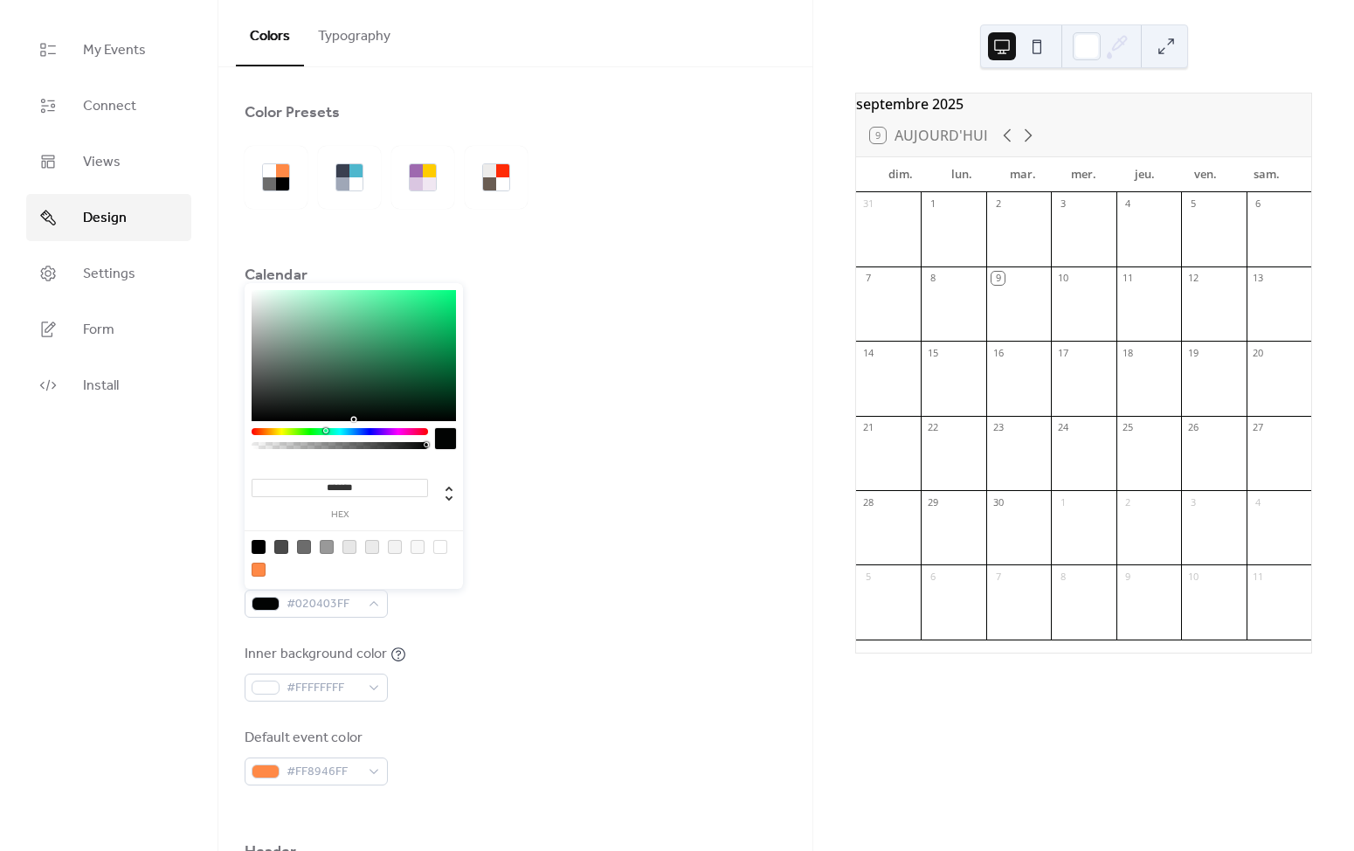
click at [329, 434] on div at bounding box center [340, 431] width 176 height 7
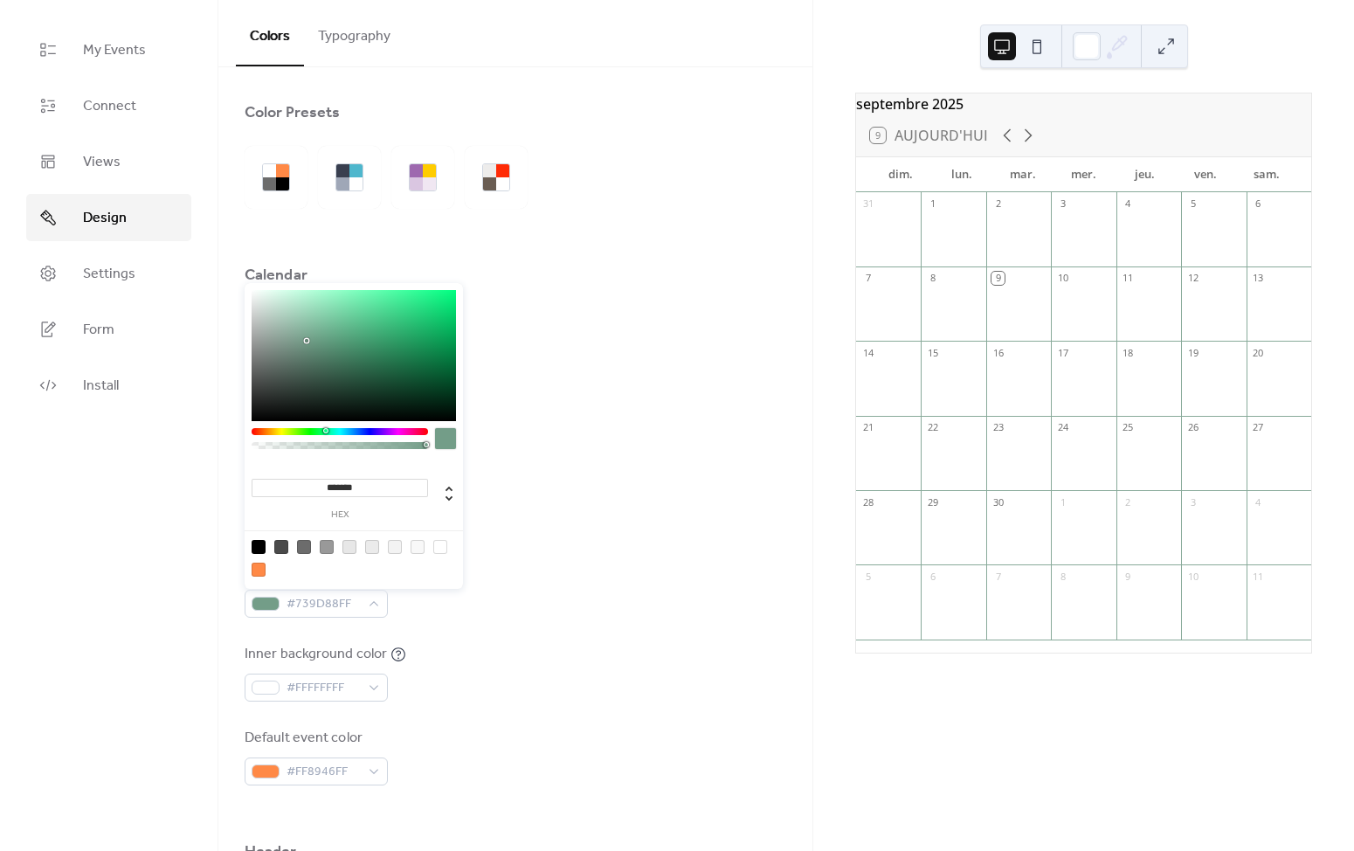
click at [305, 341] on div at bounding box center [354, 355] width 204 height 131
drag, startPoint x: 395, startPoint y: 364, endPoint x: 420, endPoint y: 236, distance: 130.9
click at [420, 236] on body "My Events Connect Views Design Settings Form Install Design Colors Typography C…" at bounding box center [677, 425] width 1354 height 851
drag, startPoint x: 437, startPoint y: 300, endPoint x: 437, endPoint y: 288, distance: 12.2
click at [437, 290] on div at bounding box center [354, 355] width 204 height 131
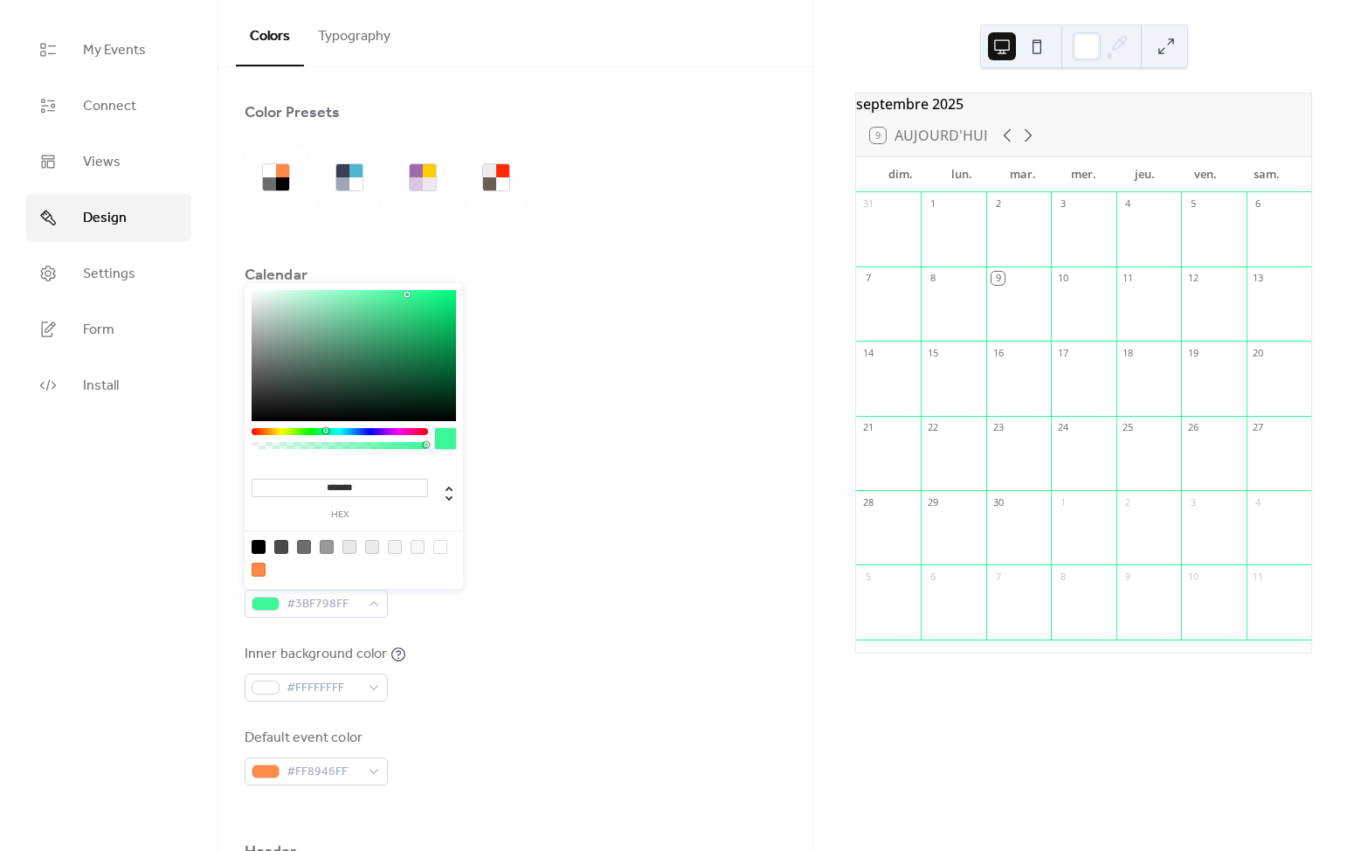
type input "*******"
drag, startPoint x: 437, startPoint y: 288, endPoint x: 399, endPoint y: 296, distance: 38.4
click at [399, 296] on div at bounding box center [398, 295] width 3 height 3
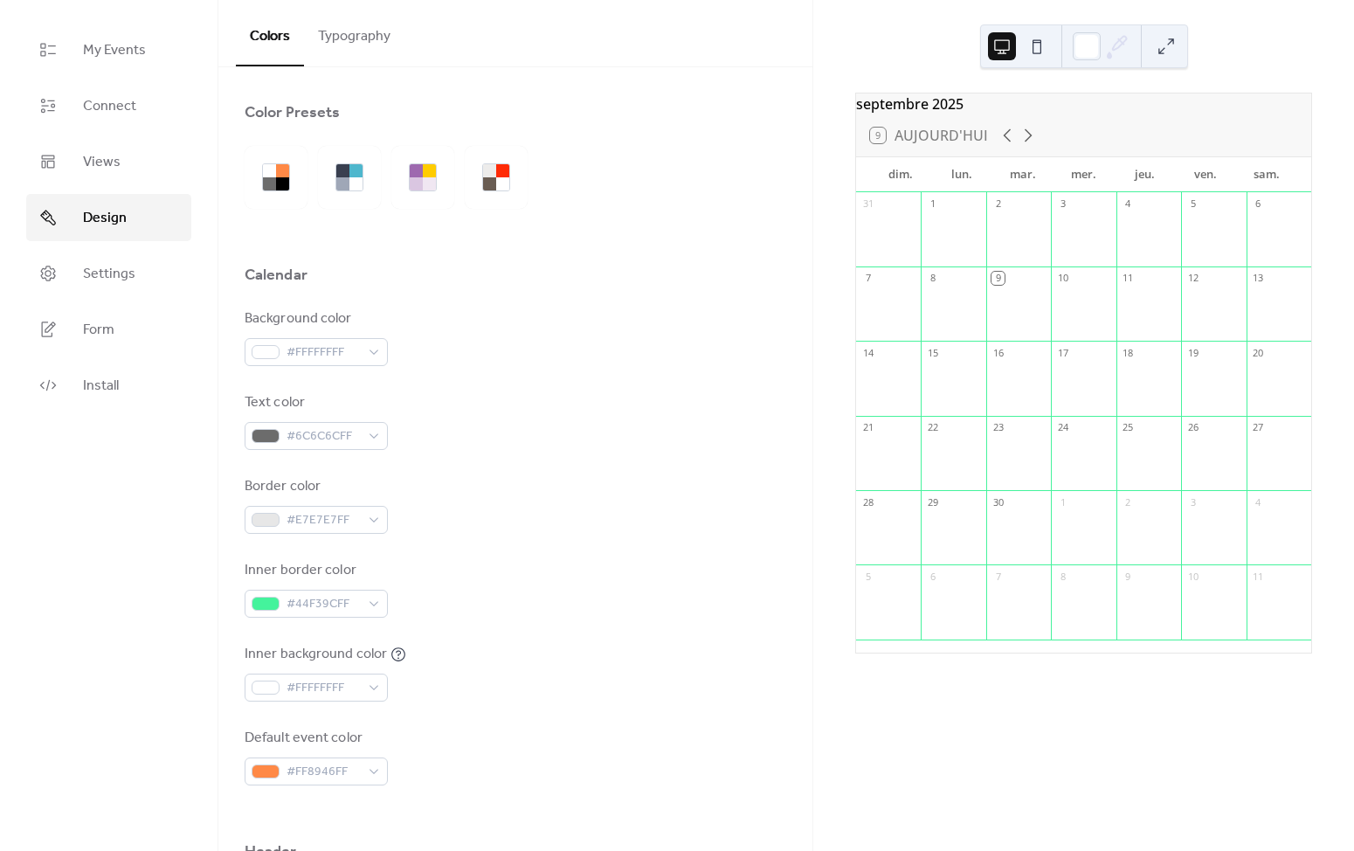
click at [452, 645] on div "Inner background color #FFFFFFFF" at bounding box center [516, 673] width 542 height 58
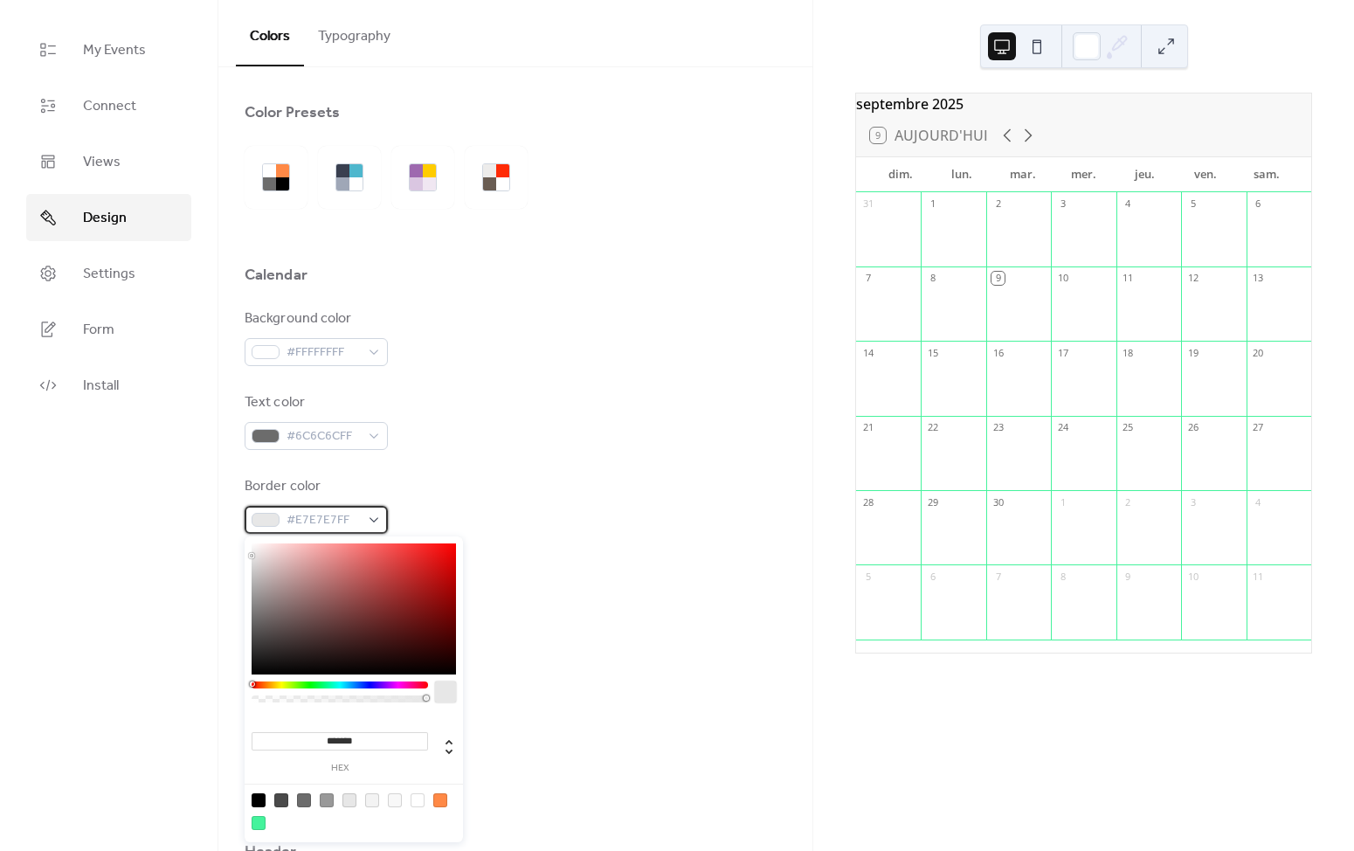
click at [363, 516] on div "#E7E7E7FF" at bounding box center [316, 520] width 143 height 28
click at [254, 822] on div at bounding box center [259, 823] width 14 height 14
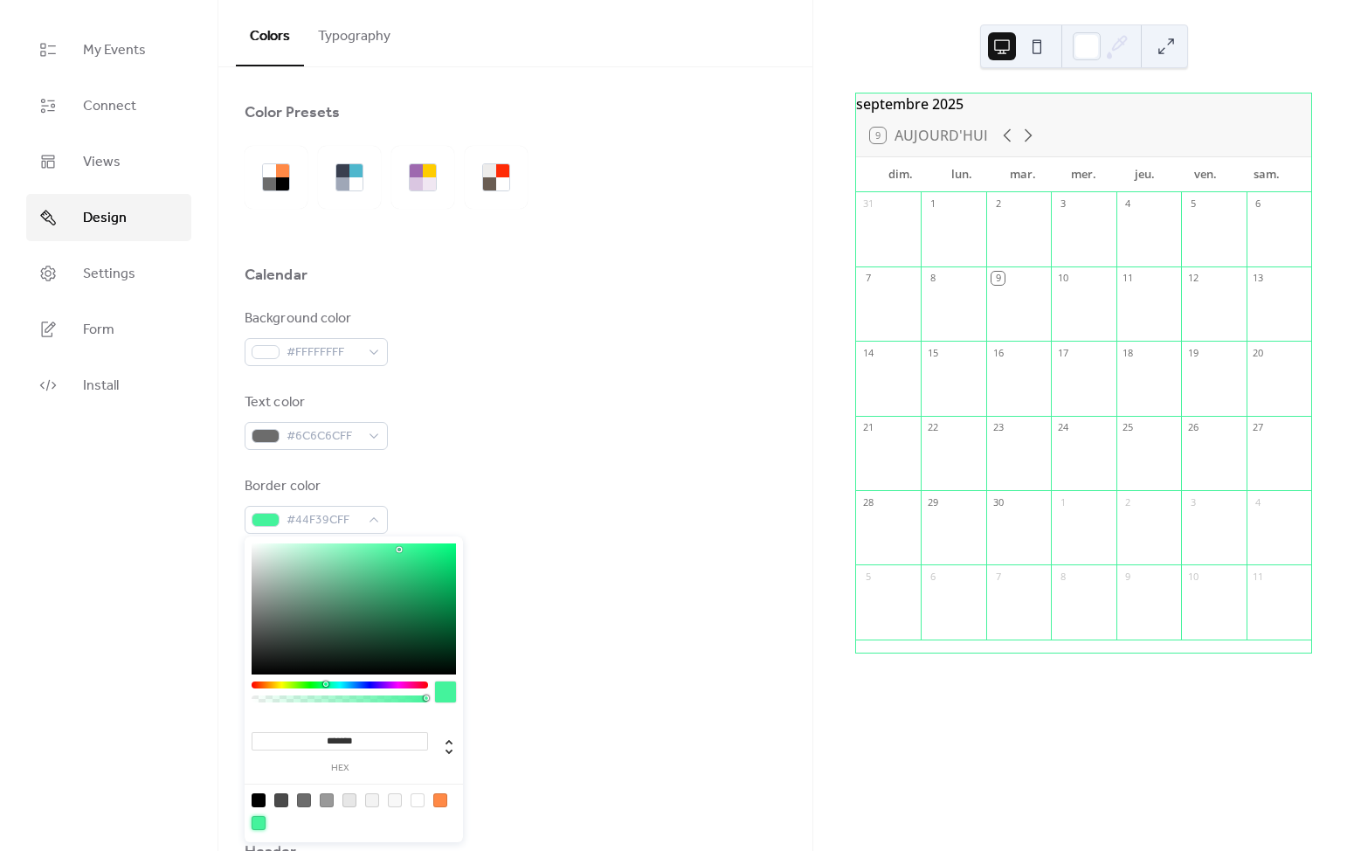
click at [259, 823] on div at bounding box center [259, 823] width 14 height 14
click at [281, 685] on div at bounding box center [340, 684] width 176 height 7
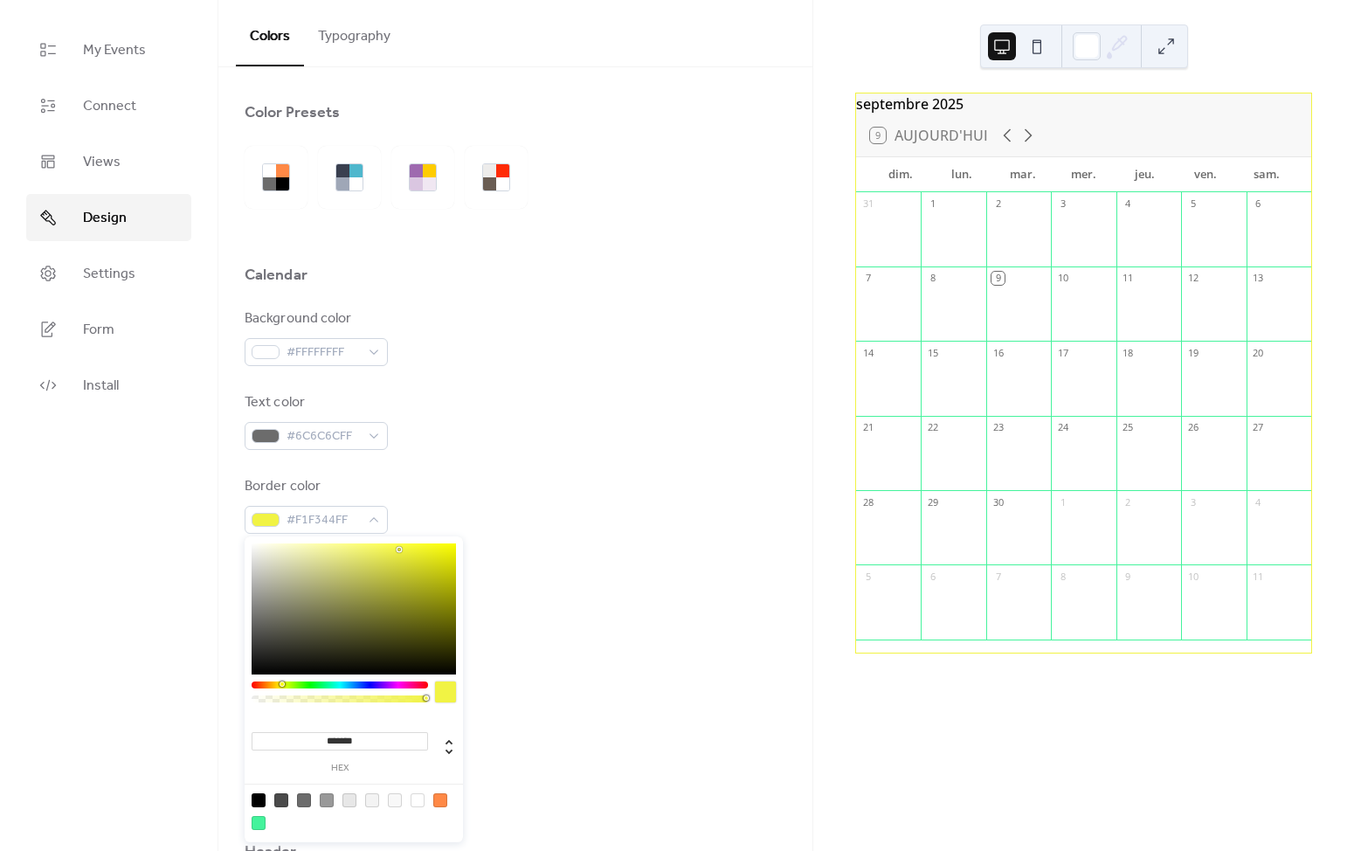
click at [293, 686] on div at bounding box center [340, 696] width 176 height 31
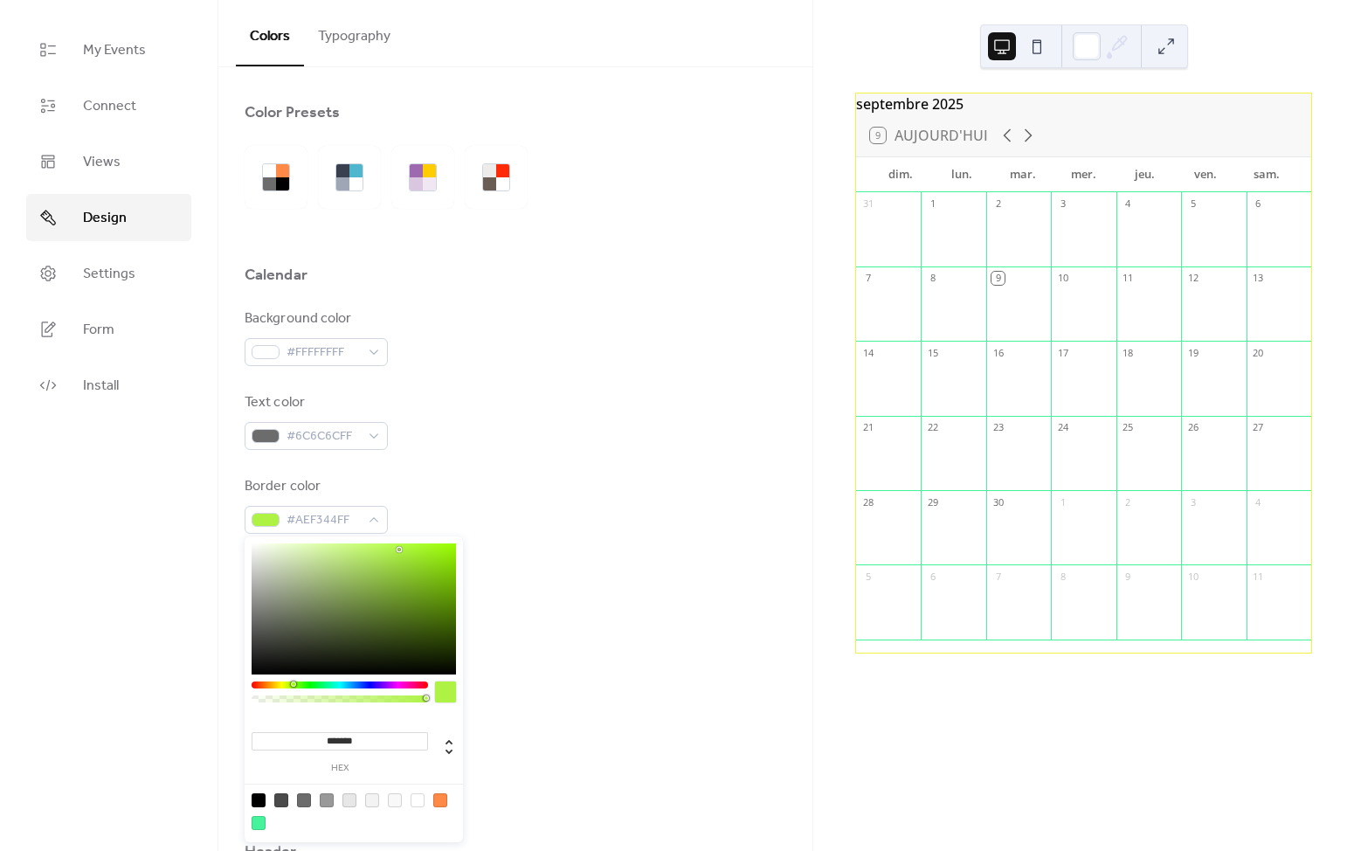
click at [293, 686] on div at bounding box center [340, 684] width 176 height 7
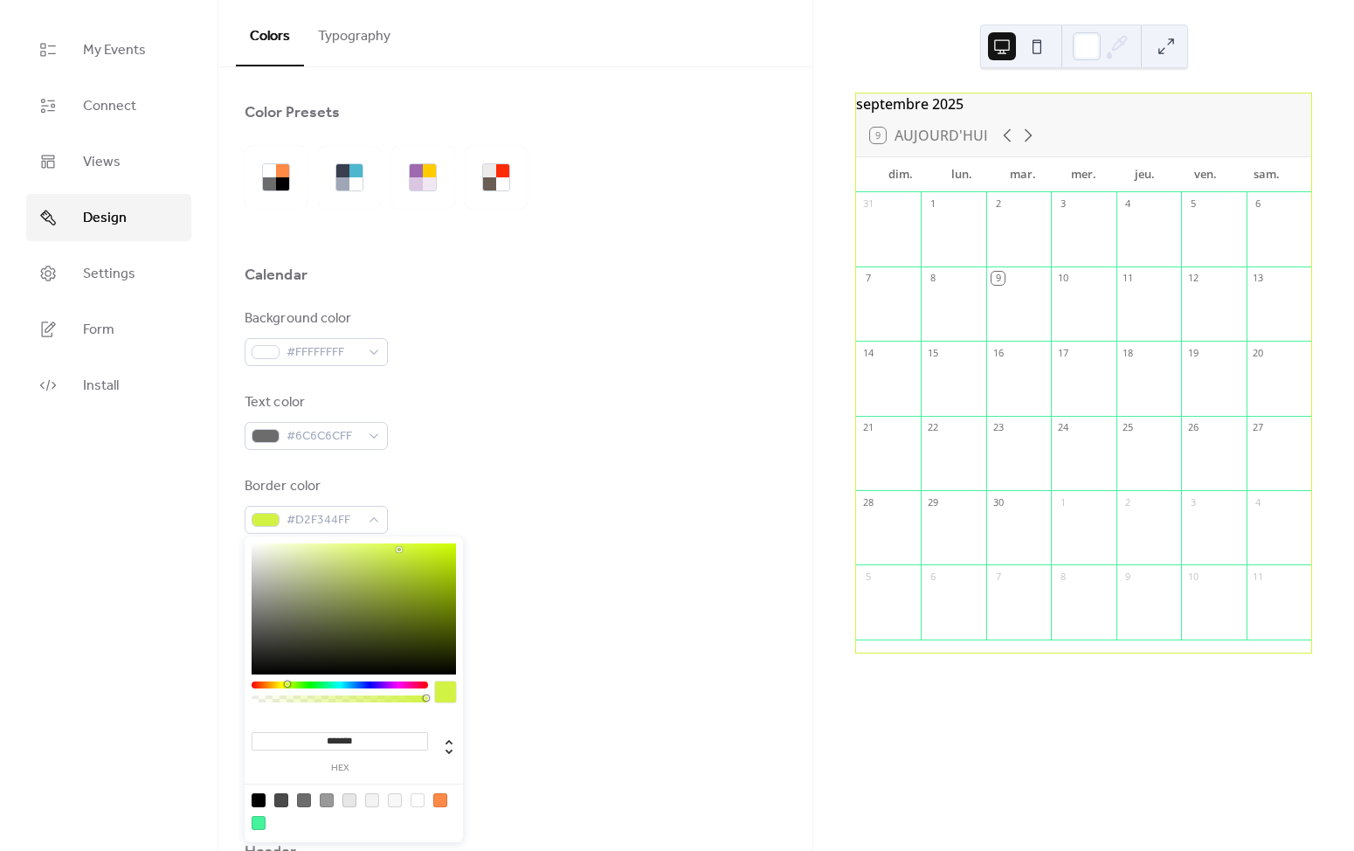
click at [287, 686] on div at bounding box center [340, 684] width 176 height 7
click at [287, 685] on div at bounding box center [287, 683] width 5 height 5
click at [281, 686] on div at bounding box center [340, 684] width 176 height 7
click at [290, 685] on div at bounding box center [340, 684] width 176 height 7
click at [287, 685] on div at bounding box center [340, 684] width 176 height 7
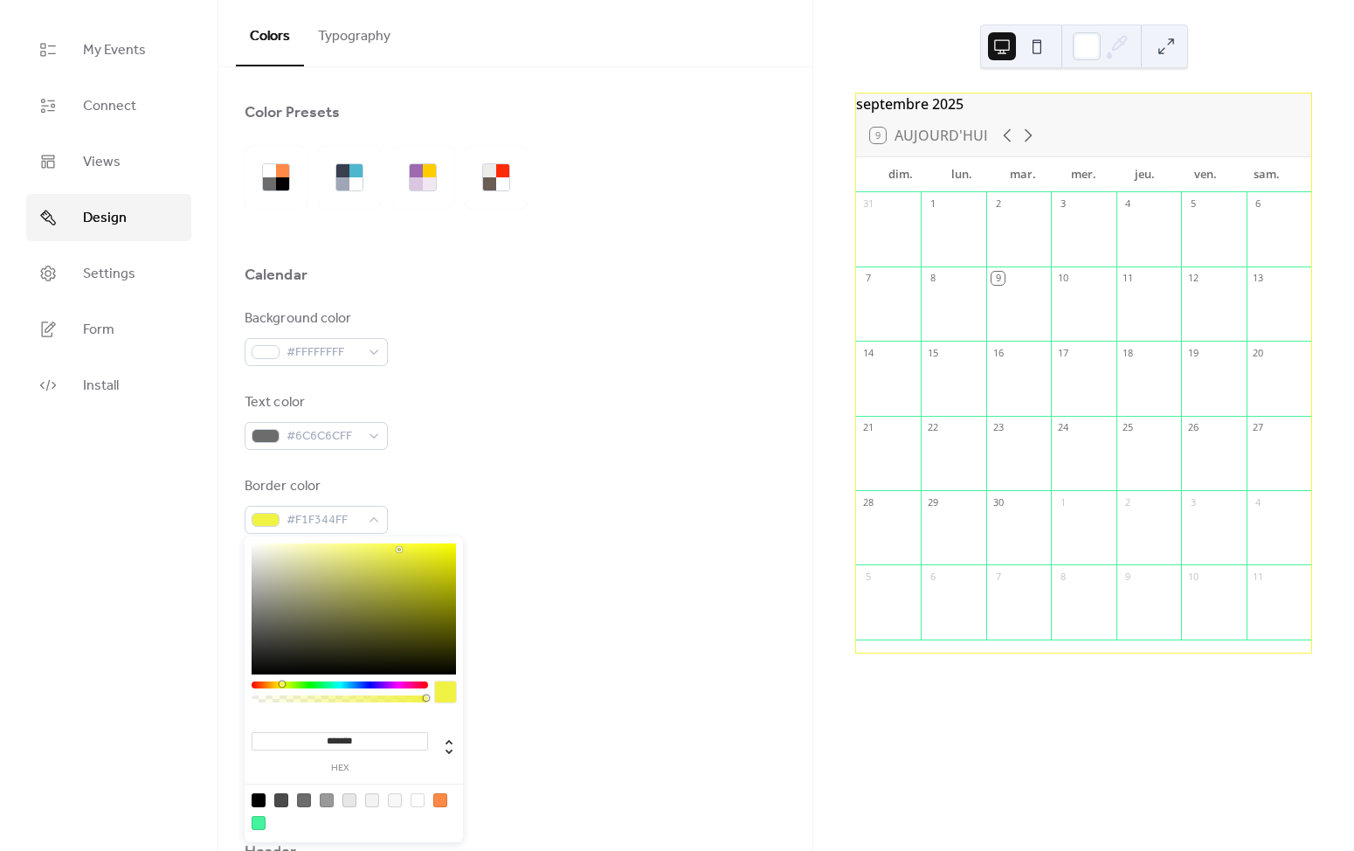
click at [281, 685] on div at bounding box center [340, 684] width 176 height 7
drag, startPoint x: 404, startPoint y: 565, endPoint x: 412, endPoint y: 549, distance: 18.4
click at [412, 549] on div at bounding box center [354, 608] width 204 height 131
drag, startPoint x: 412, startPoint y: 549, endPoint x: 430, endPoint y: 524, distance: 30.1
click at [430, 524] on body "My Events Connect Views Design Settings Form Install Design Colors Typography C…" at bounding box center [677, 425] width 1354 height 851
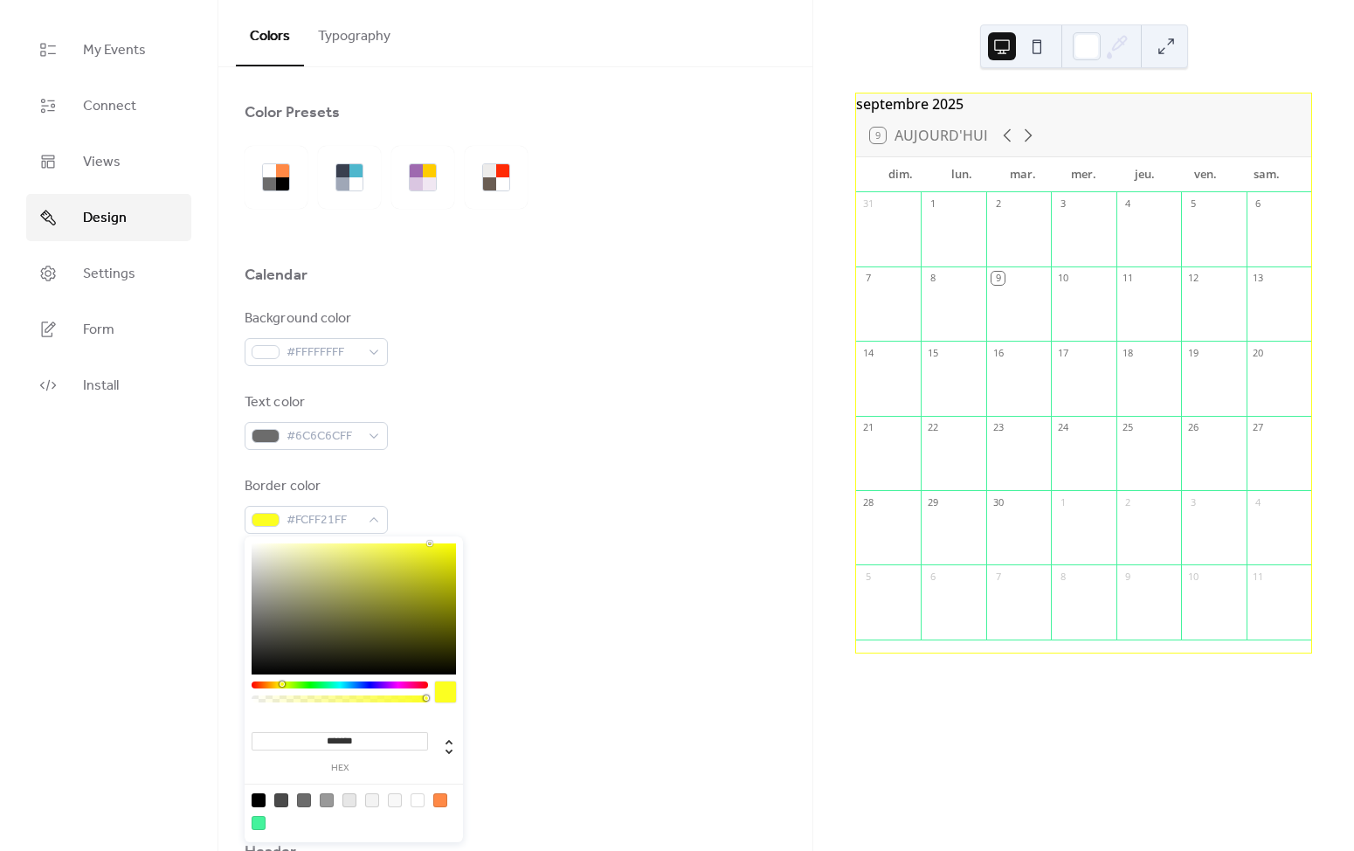
drag, startPoint x: 281, startPoint y: 688, endPoint x: 297, endPoint y: 691, distance: 15.9
click at [297, 691] on div at bounding box center [340, 696] width 176 height 31
type input "*******"
click at [280, 683] on div at bounding box center [281, 683] width 5 height 5
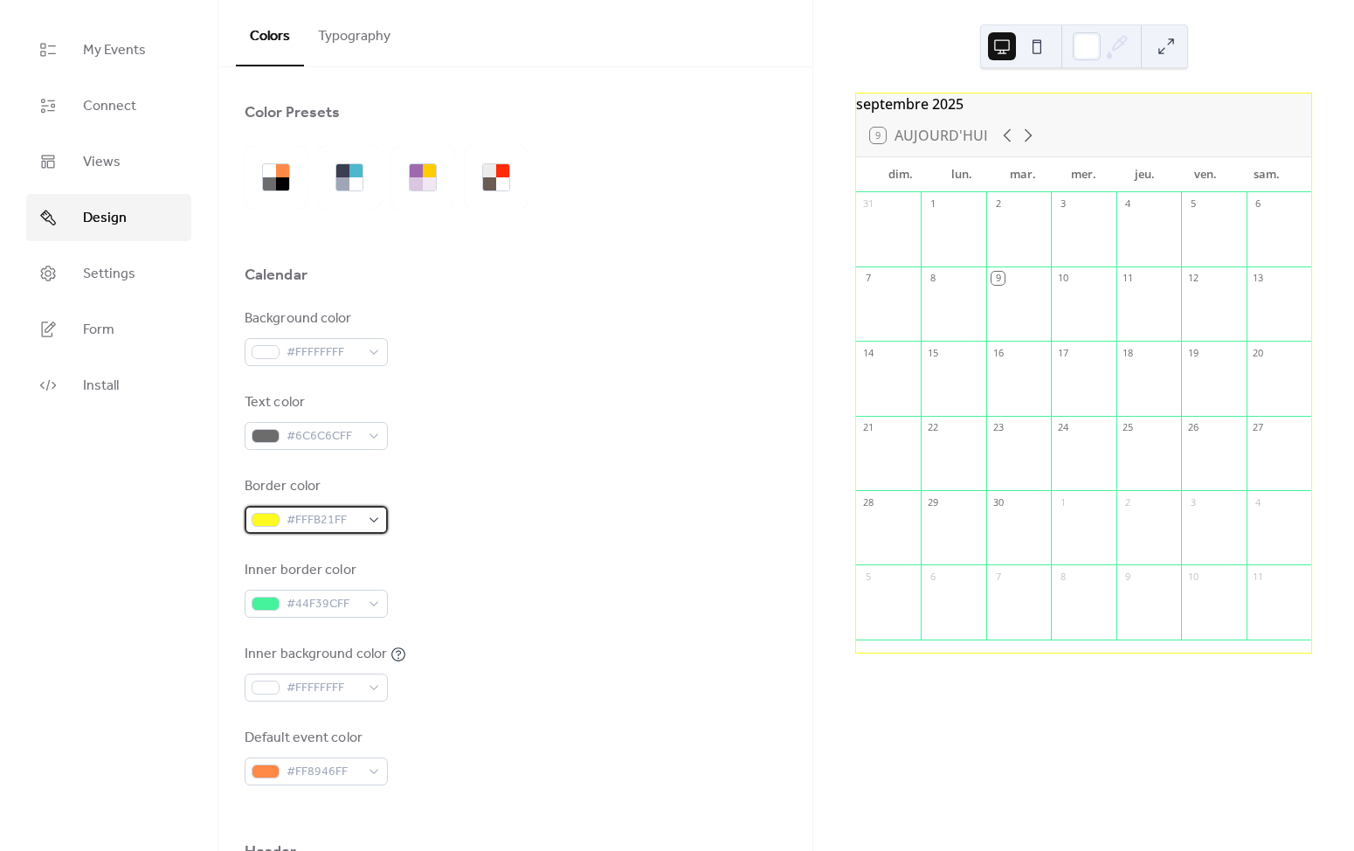
click at [340, 518] on span "#FFFB21FF" at bounding box center [323, 520] width 73 height 21
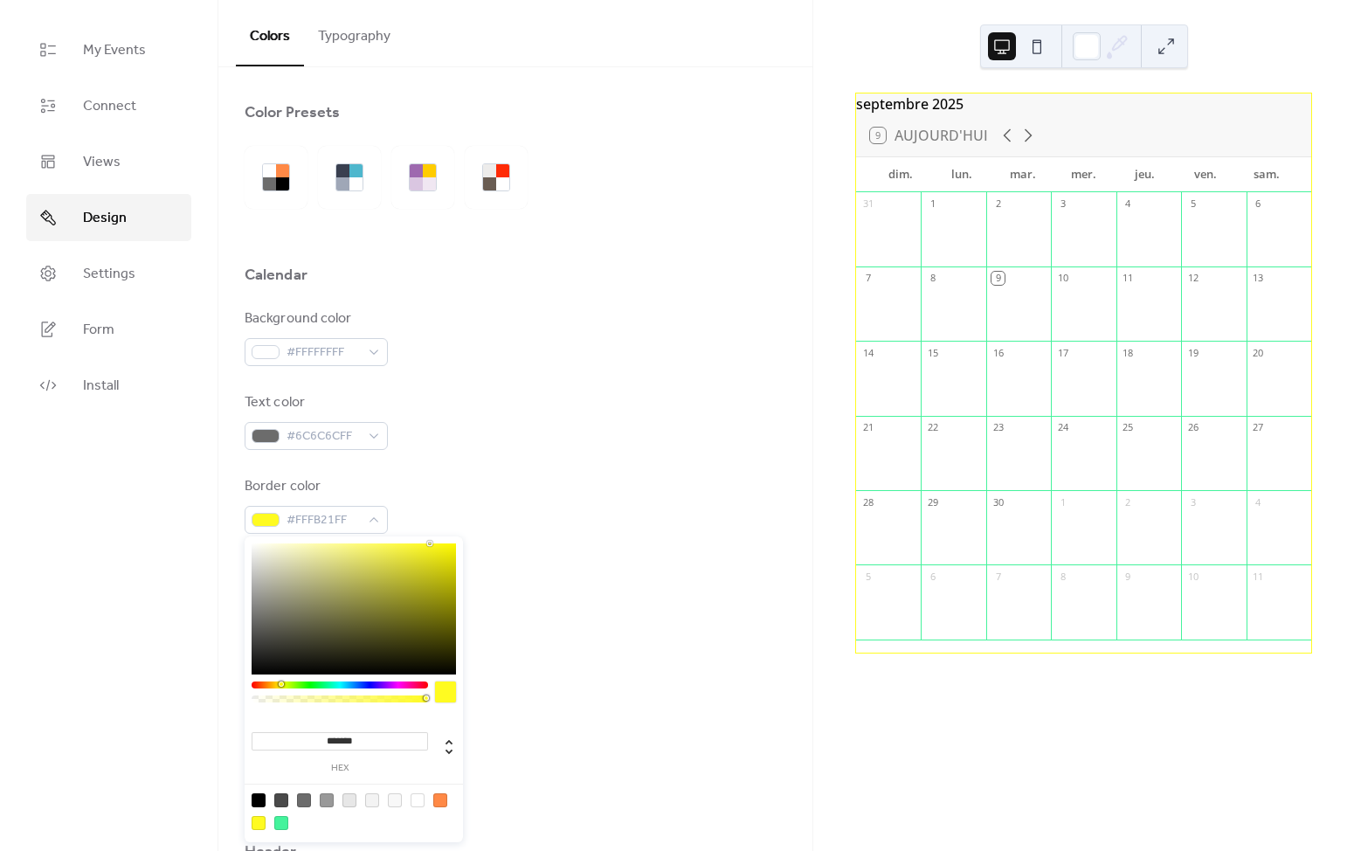
drag, startPoint x: 367, startPoint y: 735, endPoint x: 254, endPoint y: 735, distance: 112.7
click at [254, 735] on input "*******" at bounding box center [340, 741] width 176 height 18
paste input
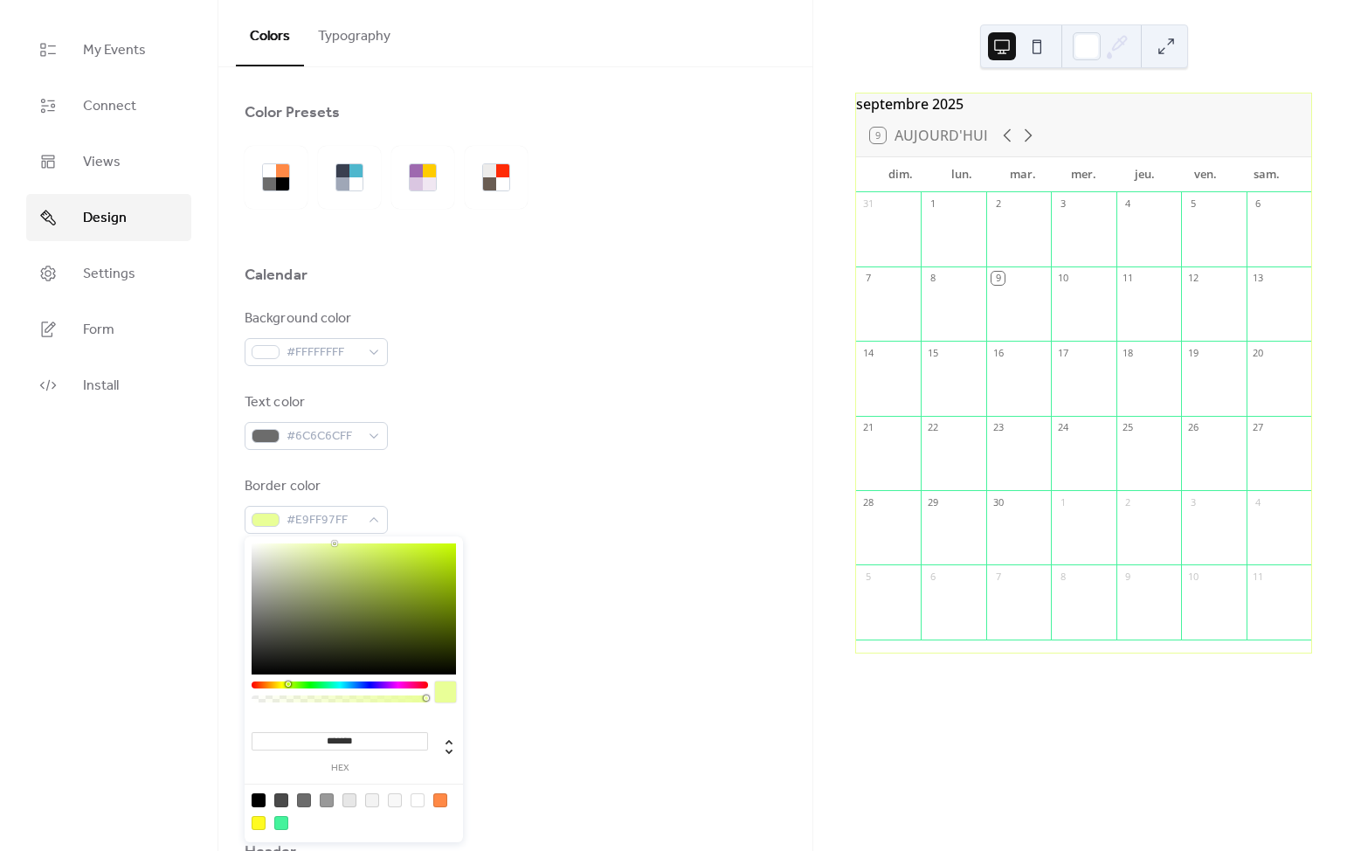
type input "*******"
click at [452, 693] on div at bounding box center [445, 691] width 21 height 21
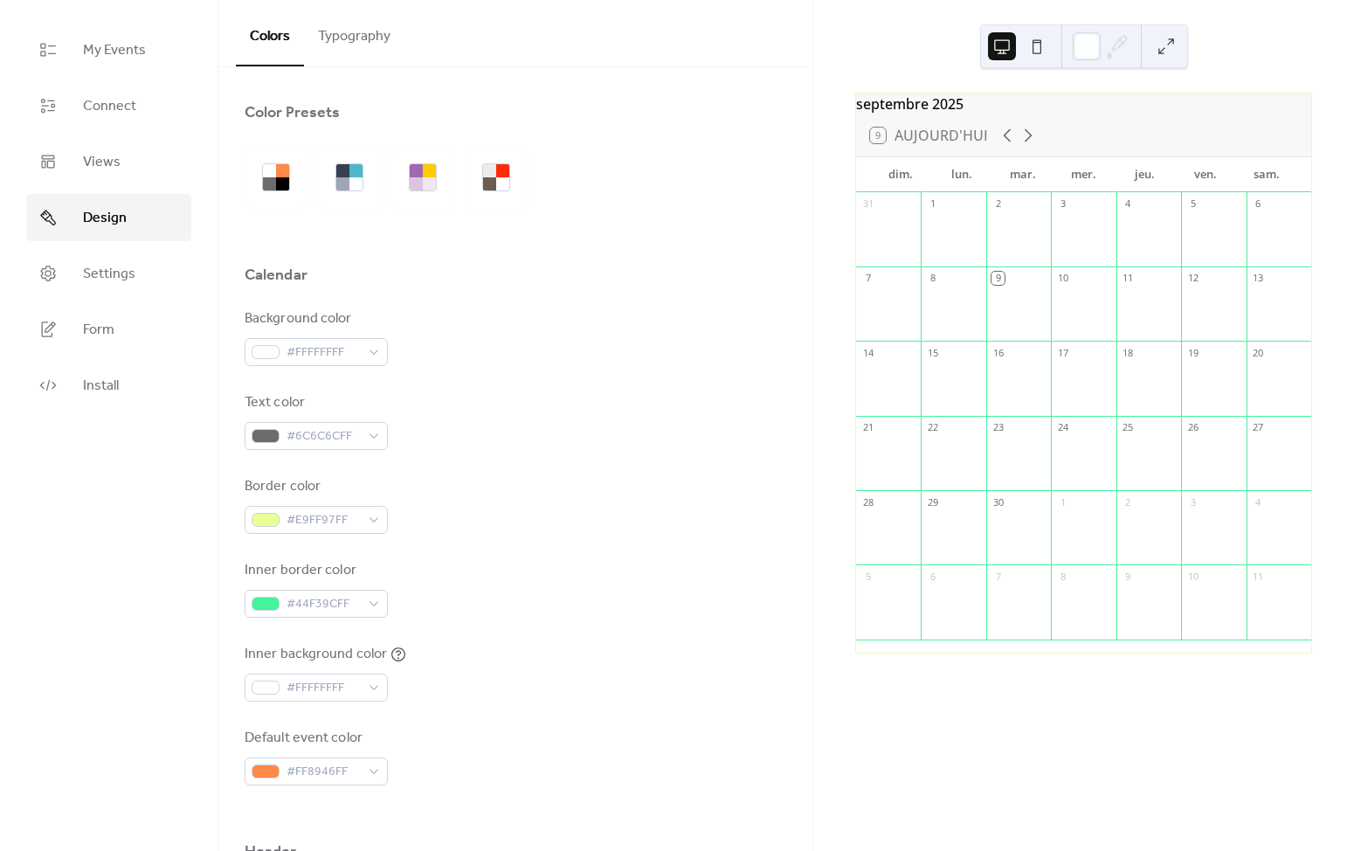
click at [582, 514] on div "Border color #E9FF97FF" at bounding box center [516, 505] width 542 height 58
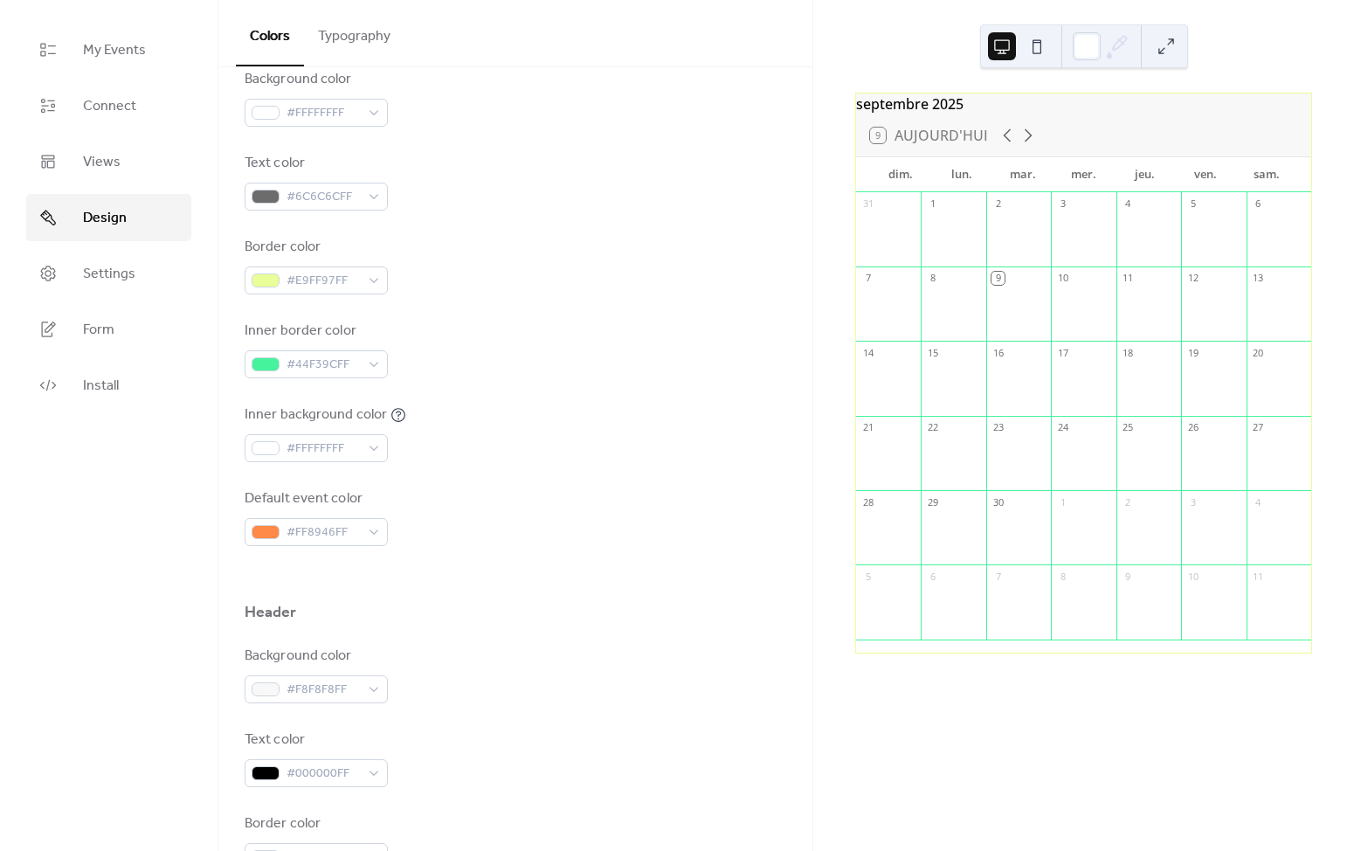
scroll to position [243, 0]
click at [340, 687] on span "#F8F8F8FF" at bounding box center [323, 686] width 73 height 21
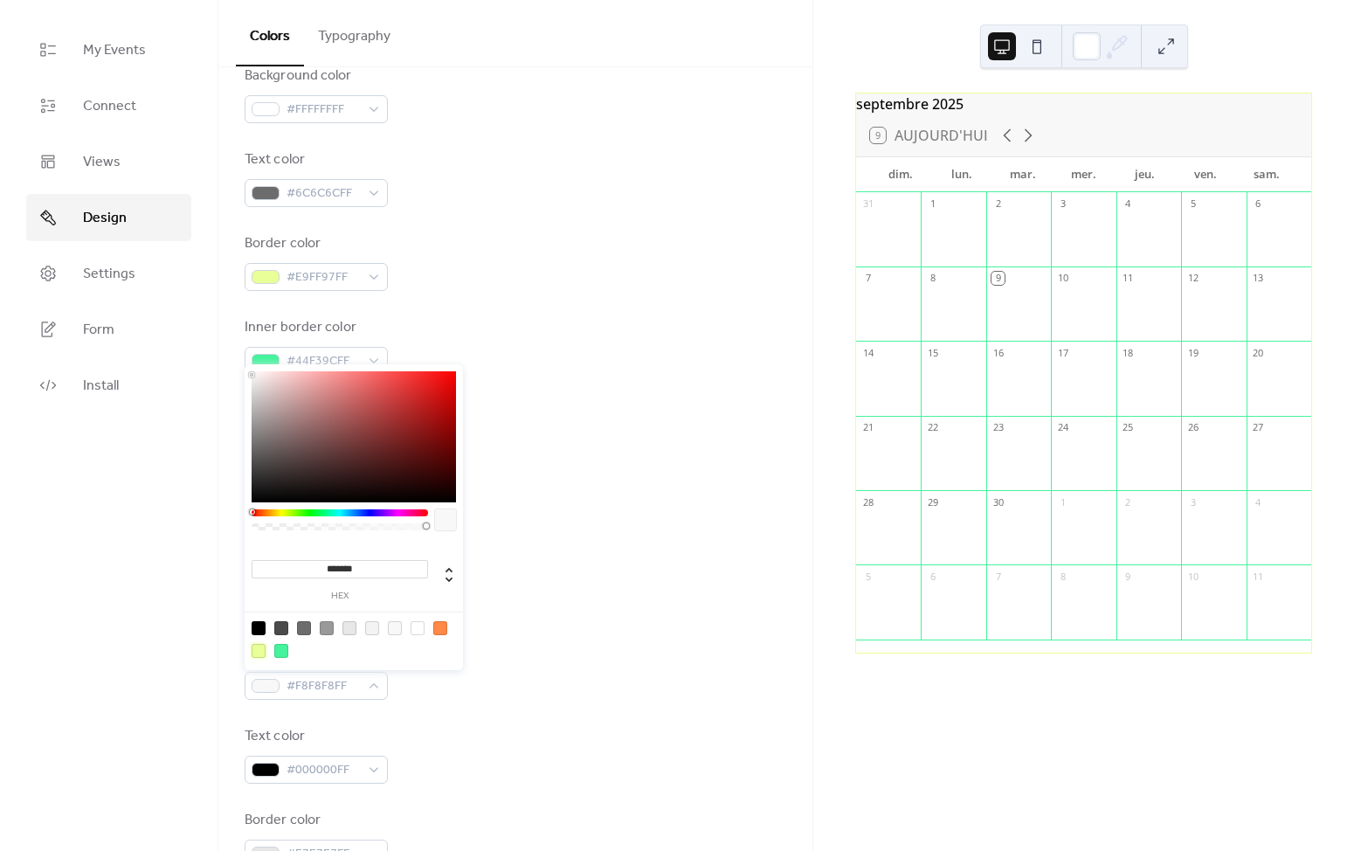
click at [259, 651] on div at bounding box center [259, 651] width 14 height 14
type input "*******"
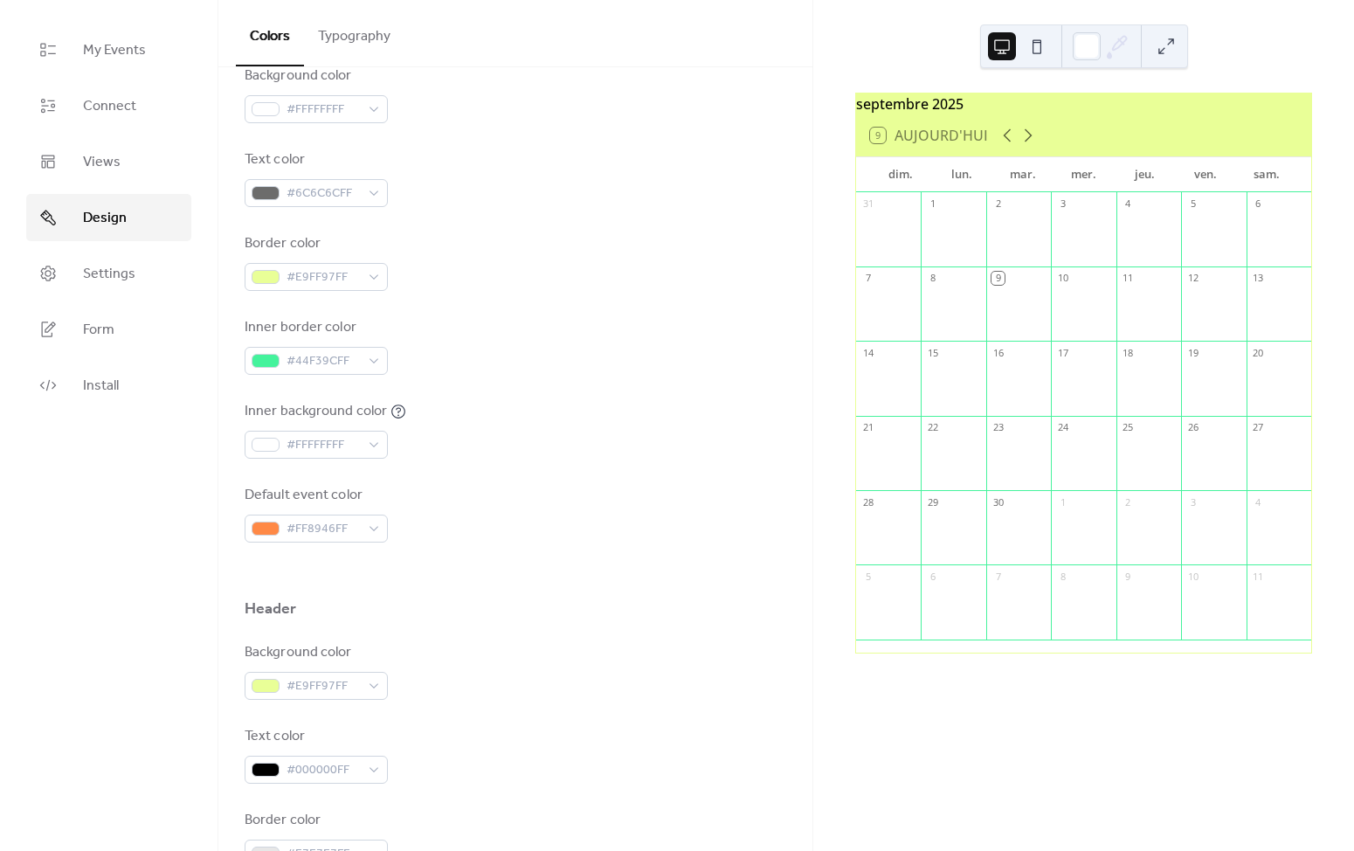
click at [537, 613] on div "Header" at bounding box center [516, 613] width 542 height 30
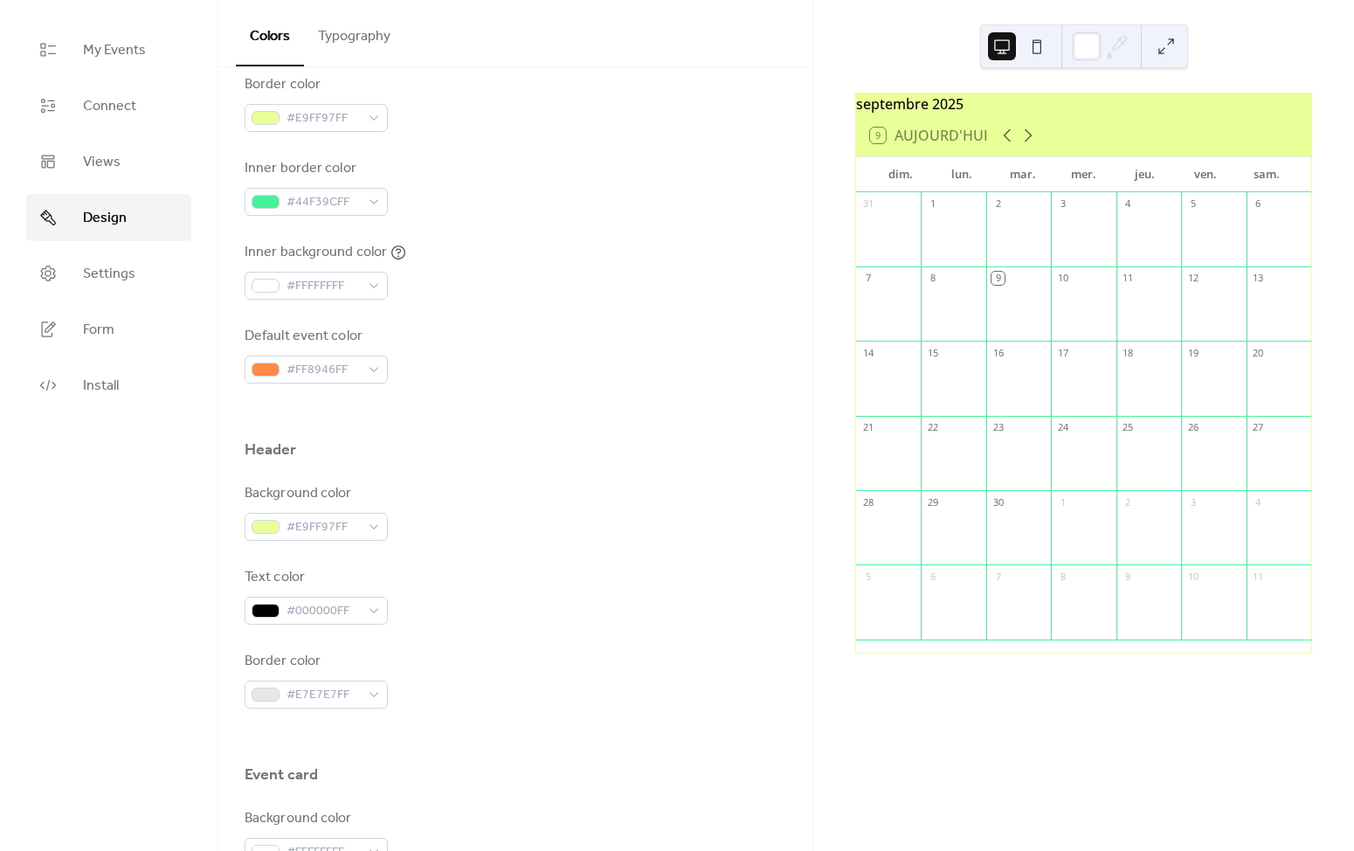
scroll to position [407, 0]
click at [366, 691] on div "#E7E7E7FF" at bounding box center [316, 689] width 143 height 28
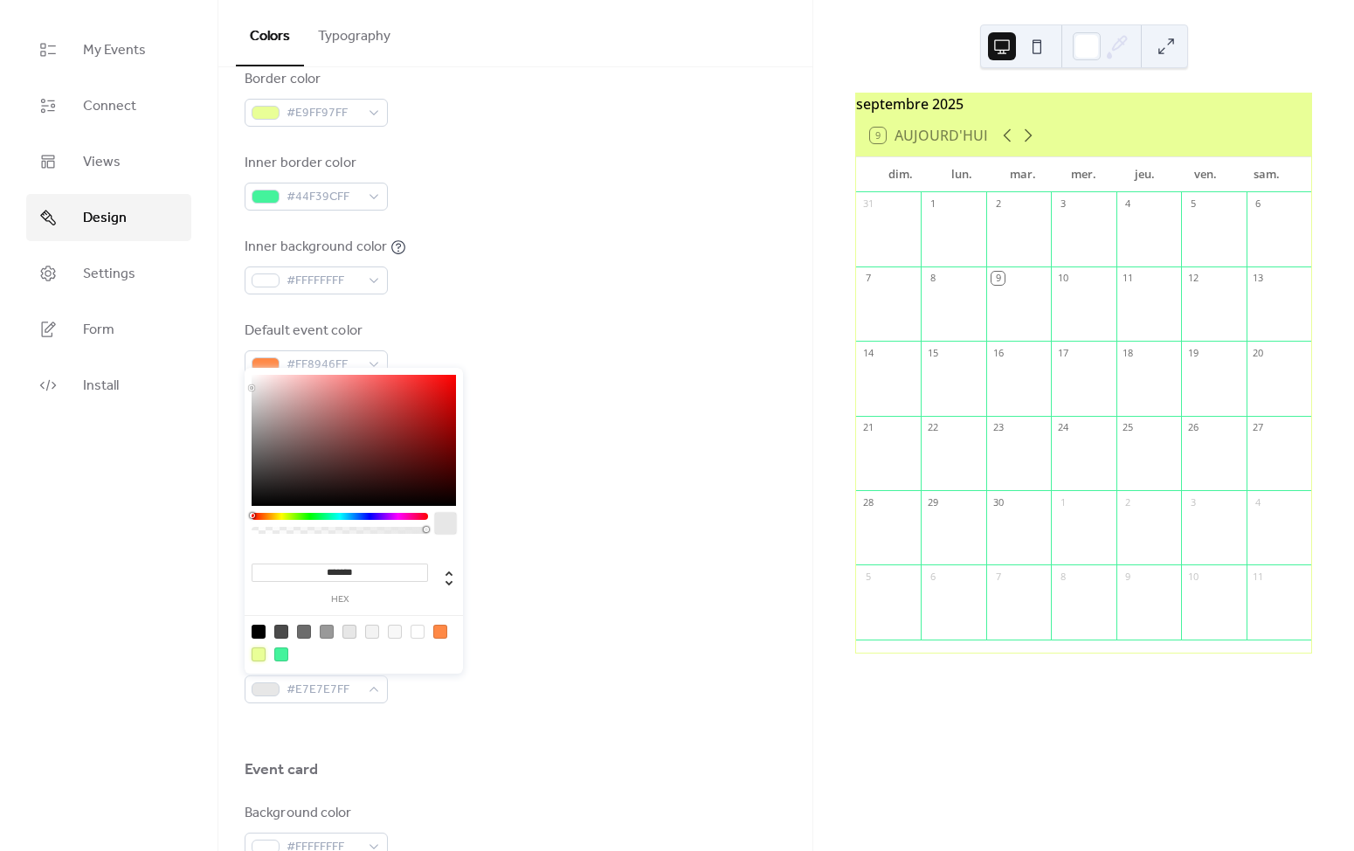
click at [259, 656] on div at bounding box center [259, 654] width 14 height 14
type input "*******"
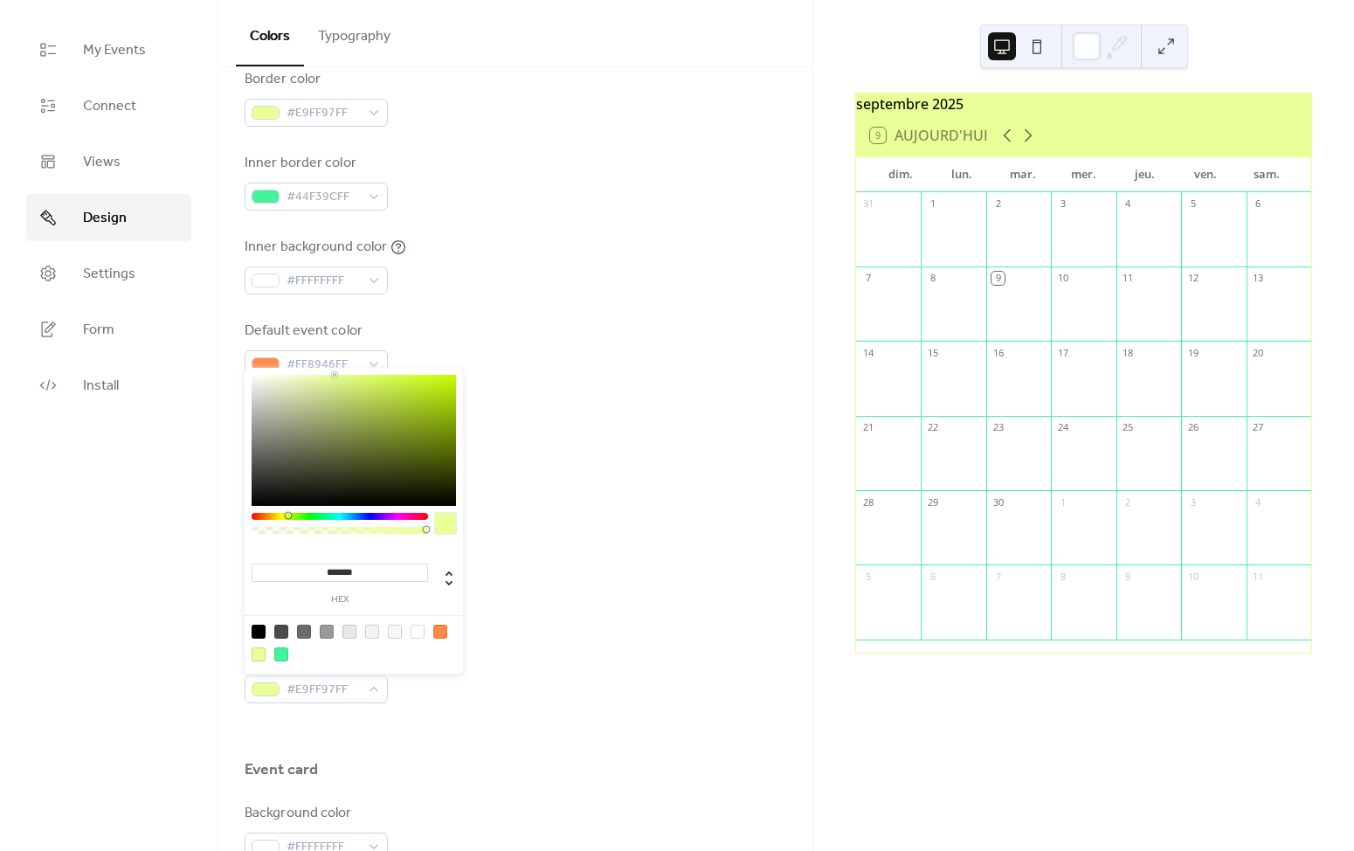
click at [450, 525] on div at bounding box center [445, 523] width 21 height 21
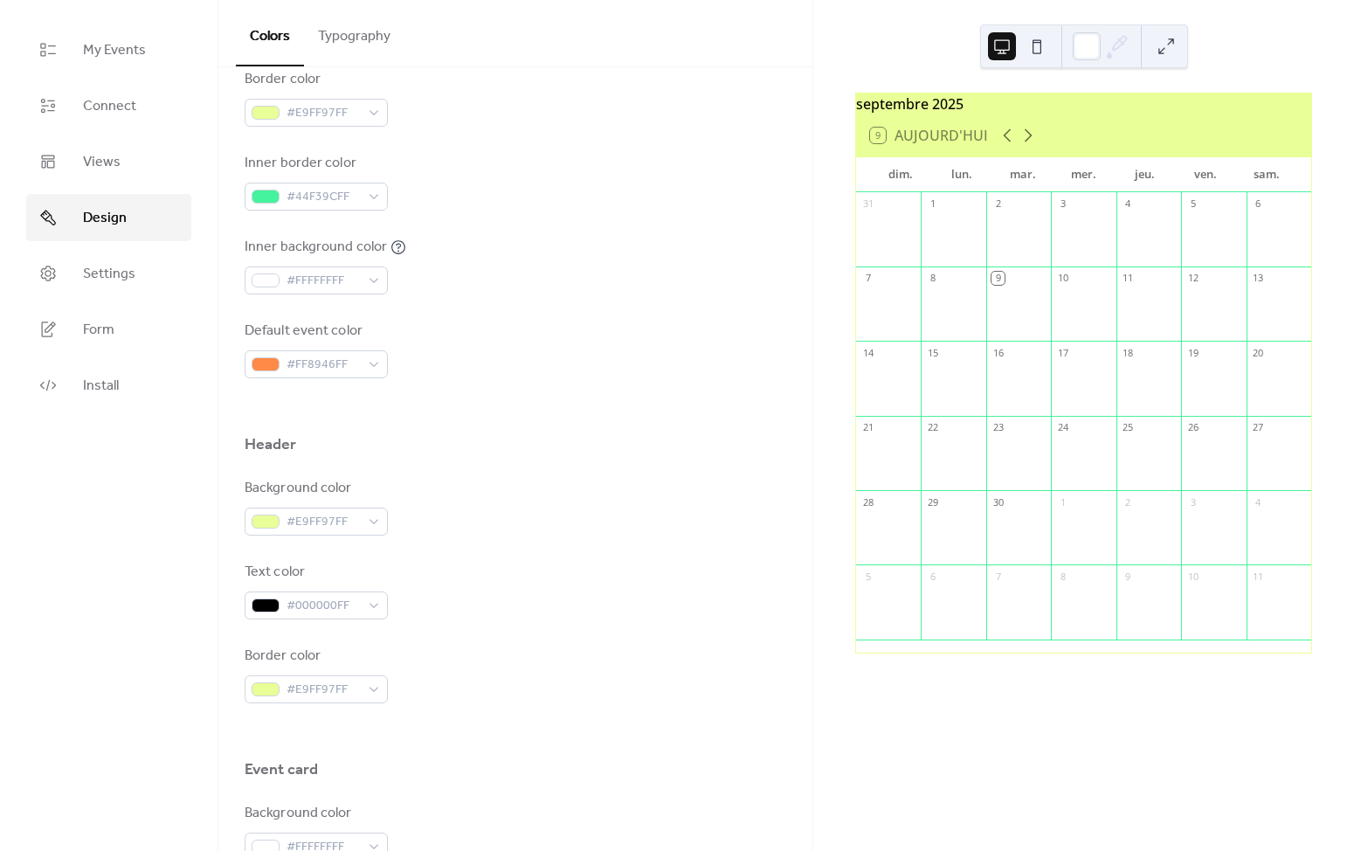
click at [581, 538] on div "Background color #E9FF97FF Text color #000000FF Border color #E9FF97FF" at bounding box center [516, 590] width 542 height 225
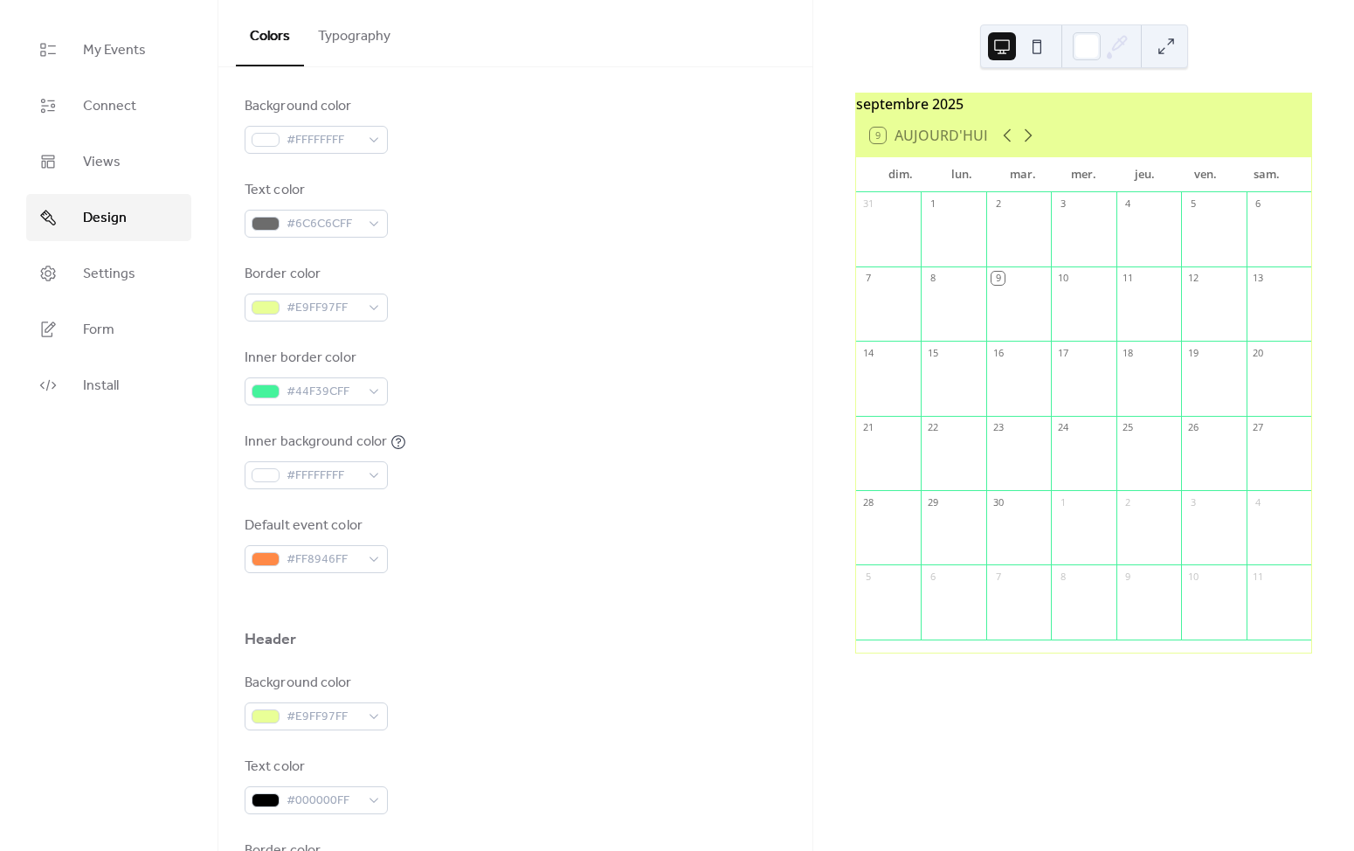
scroll to position [335, 0]
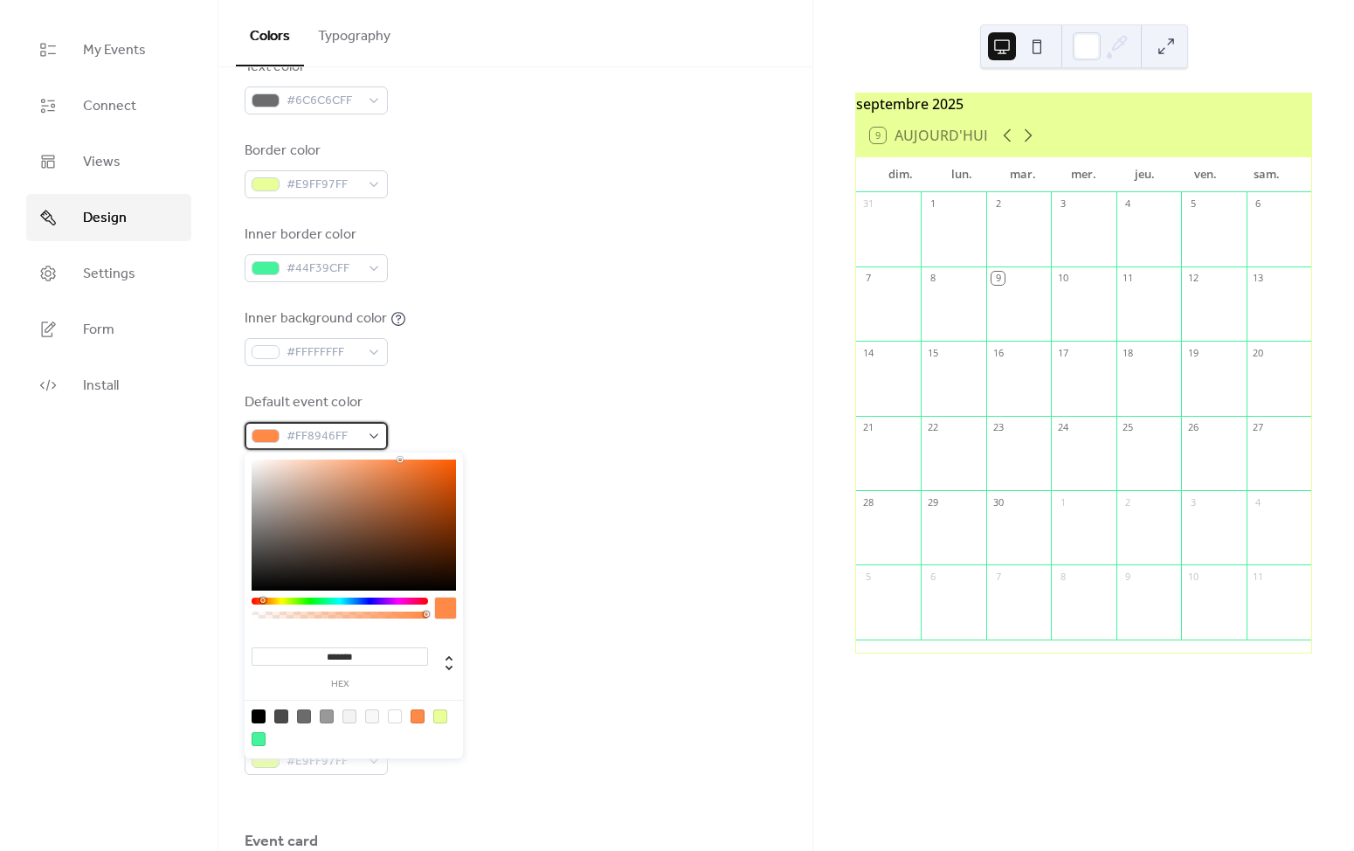
click at [339, 429] on span "#FF8946FF" at bounding box center [323, 436] width 73 height 21
click at [571, 633] on div "Text color #000000FF" at bounding box center [516, 662] width 542 height 58
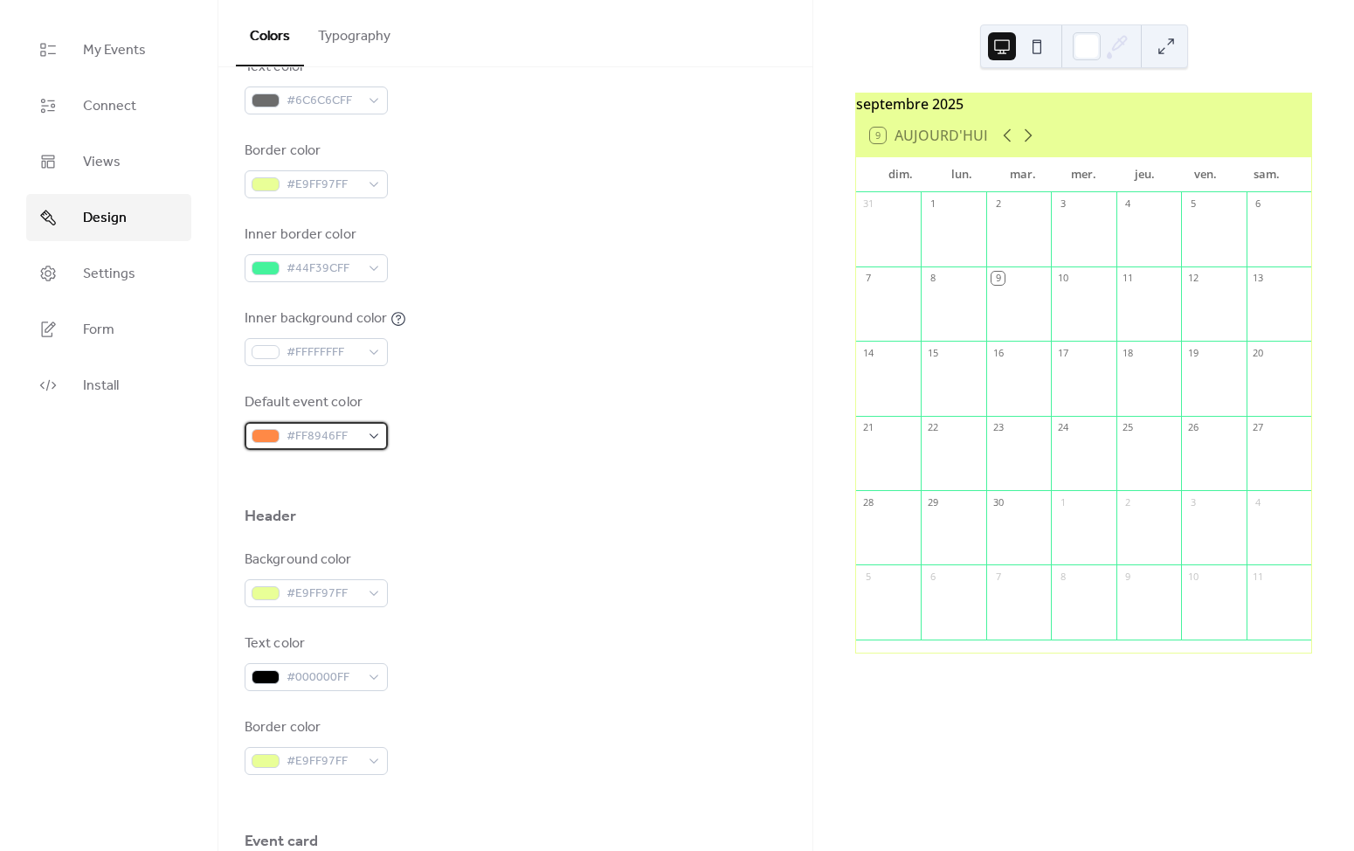
click at [354, 443] on span "#FF8946FF" at bounding box center [323, 436] width 73 height 21
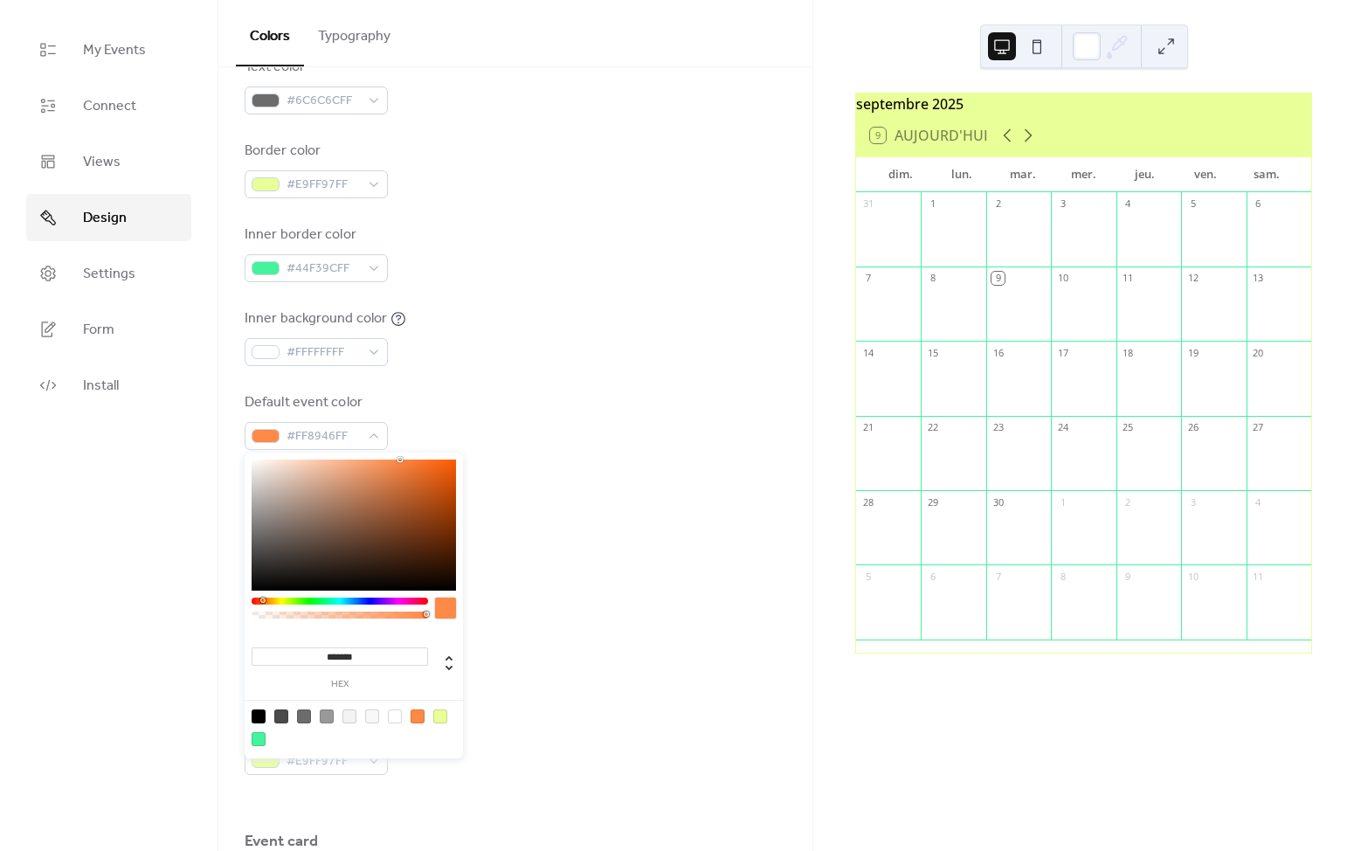
drag, startPoint x: 377, startPoint y: 655, endPoint x: 273, endPoint y: 655, distance: 104.8
click at [273, 655] on input "*******" at bounding box center [340, 656] width 176 height 18
paste input
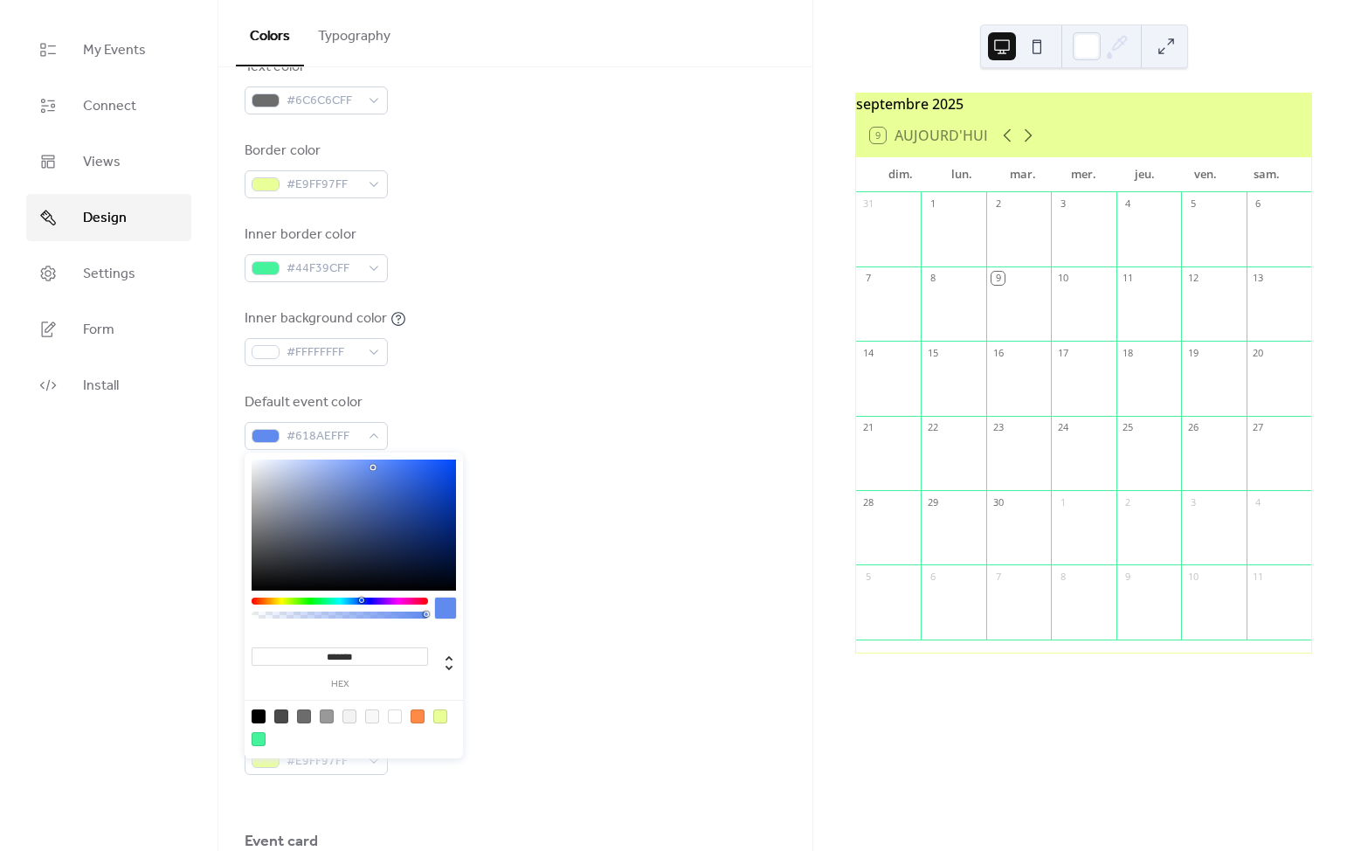
type input "*******"
click at [446, 611] on div at bounding box center [445, 607] width 21 height 21
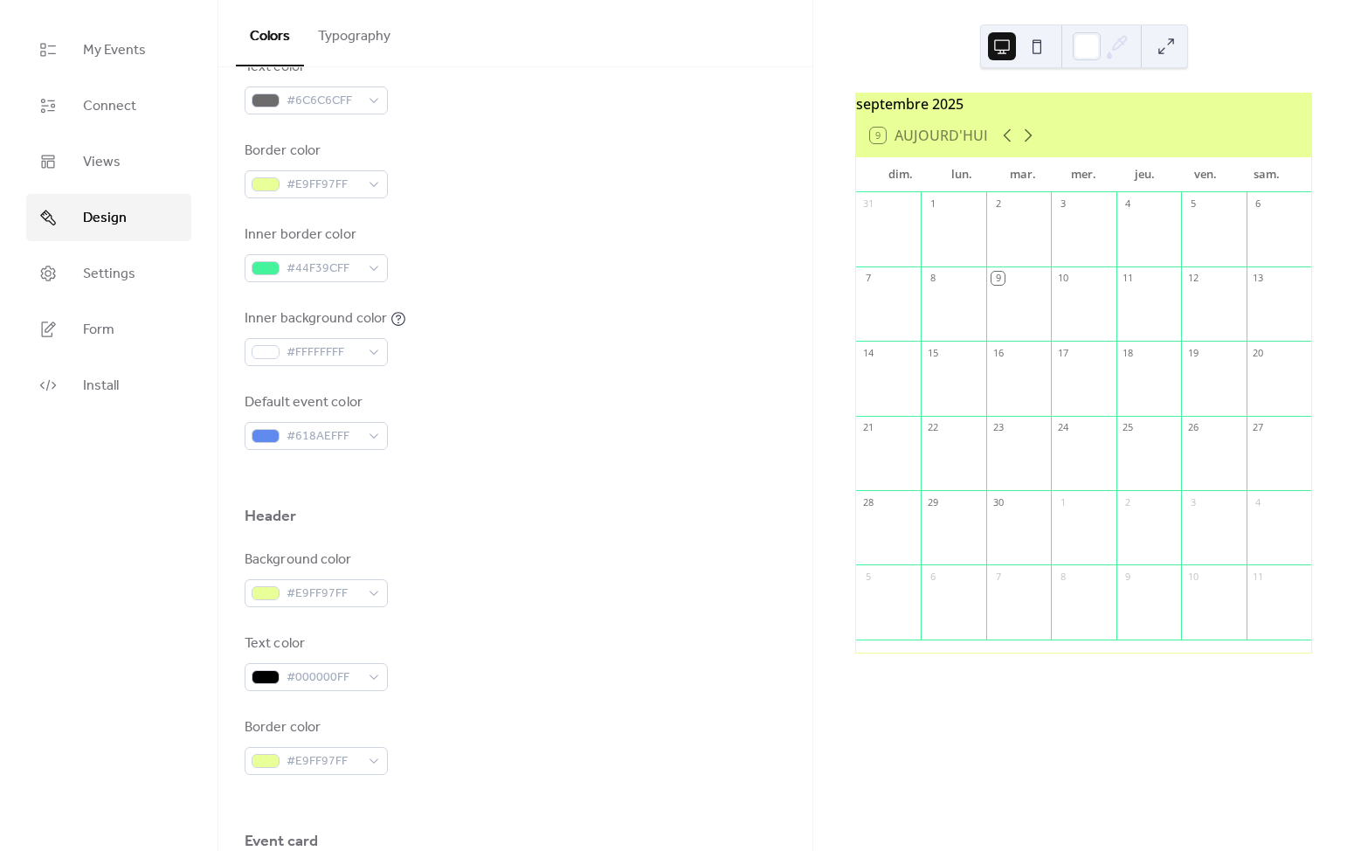
click at [597, 572] on div "Background color #E9FF97FF" at bounding box center [516, 578] width 542 height 58
click at [376, 425] on div "#618AEFFF" at bounding box center [316, 436] width 143 height 28
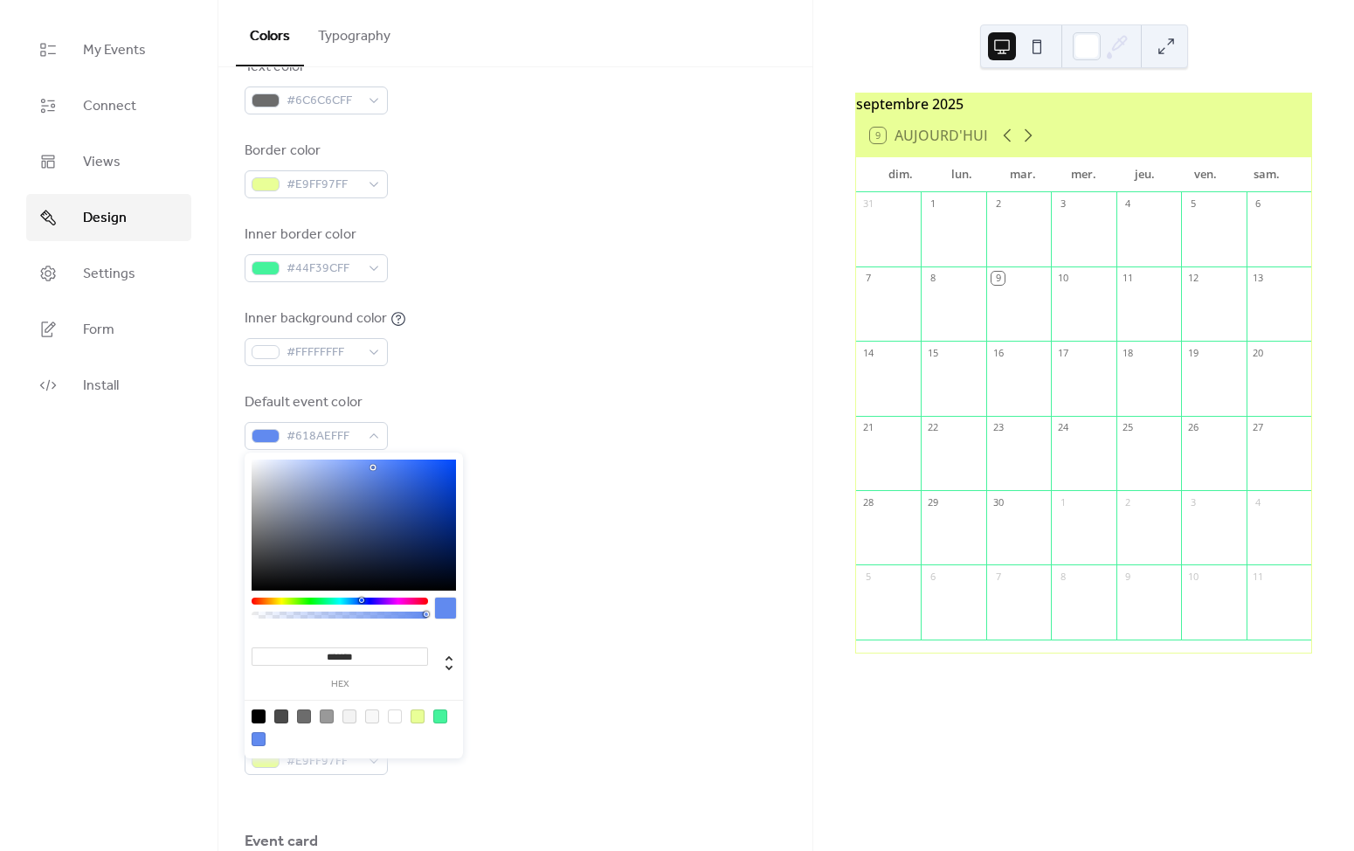
drag, startPoint x: 363, startPoint y: 652, endPoint x: 273, endPoint y: 652, distance: 90.8
click at [273, 652] on input "*******" at bounding box center [340, 656] width 176 height 18
paste input
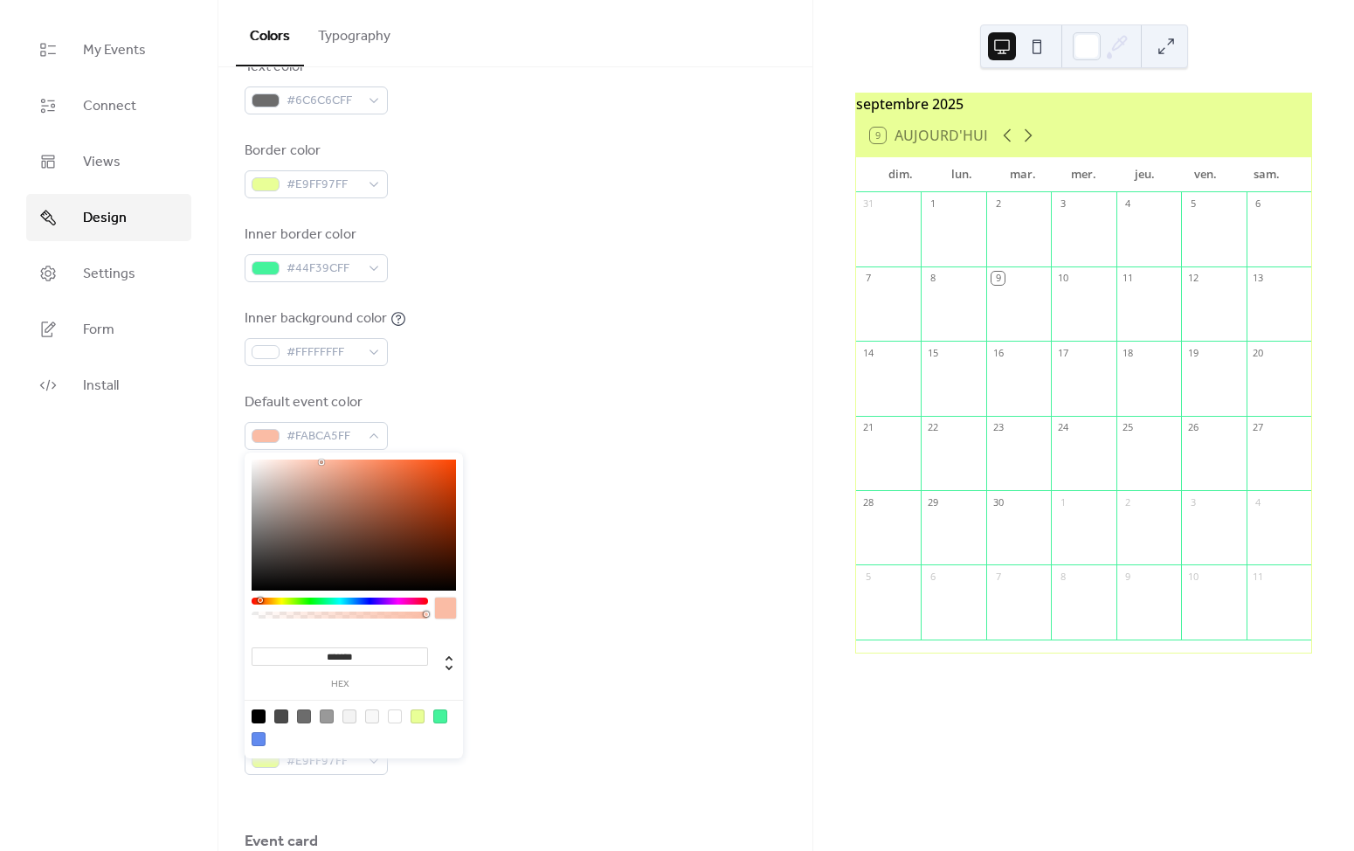
type input "*******"
click at [445, 607] on div at bounding box center [445, 607] width 21 height 21
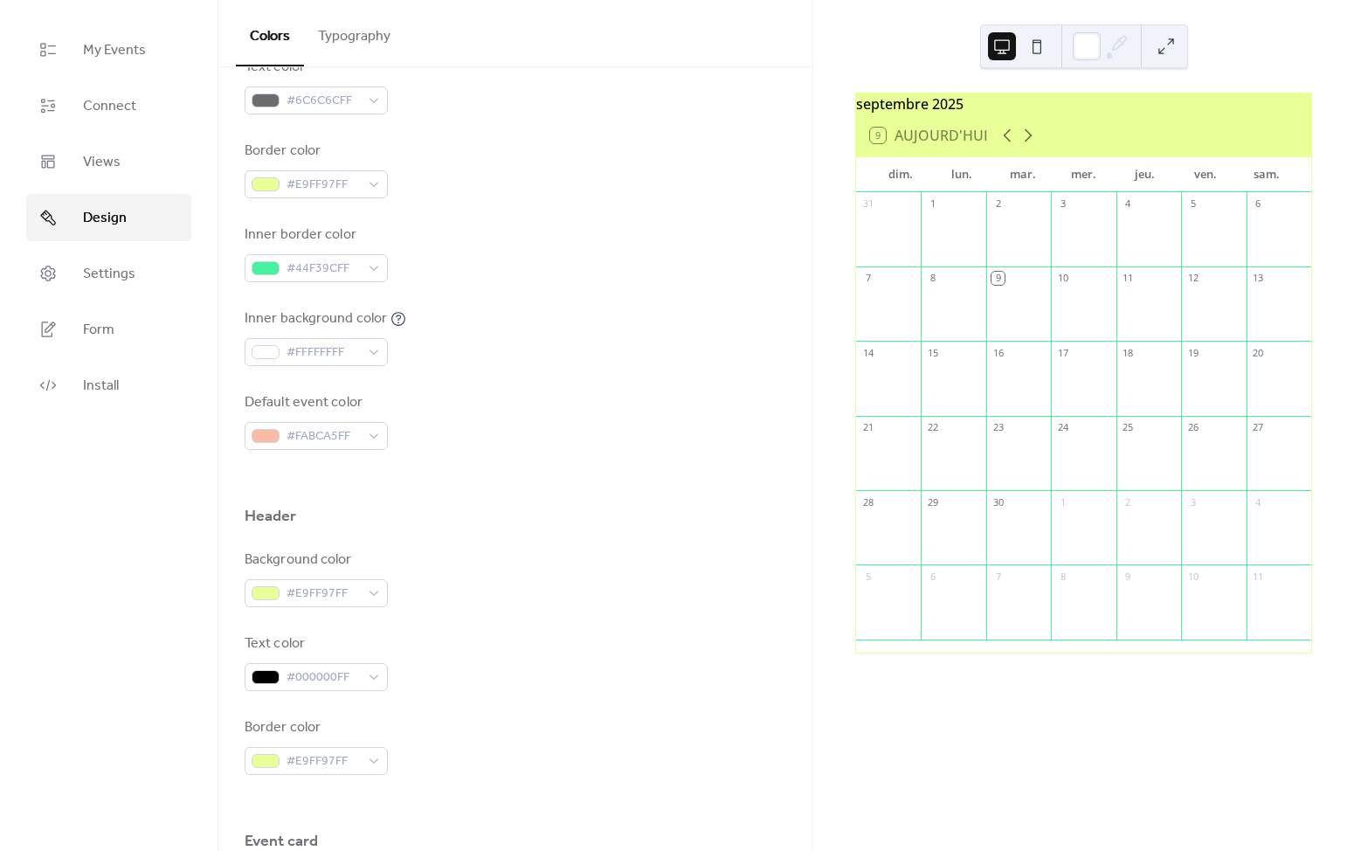
click at [584, 536] on div at bounding box center [516, 542] width 542 height 14
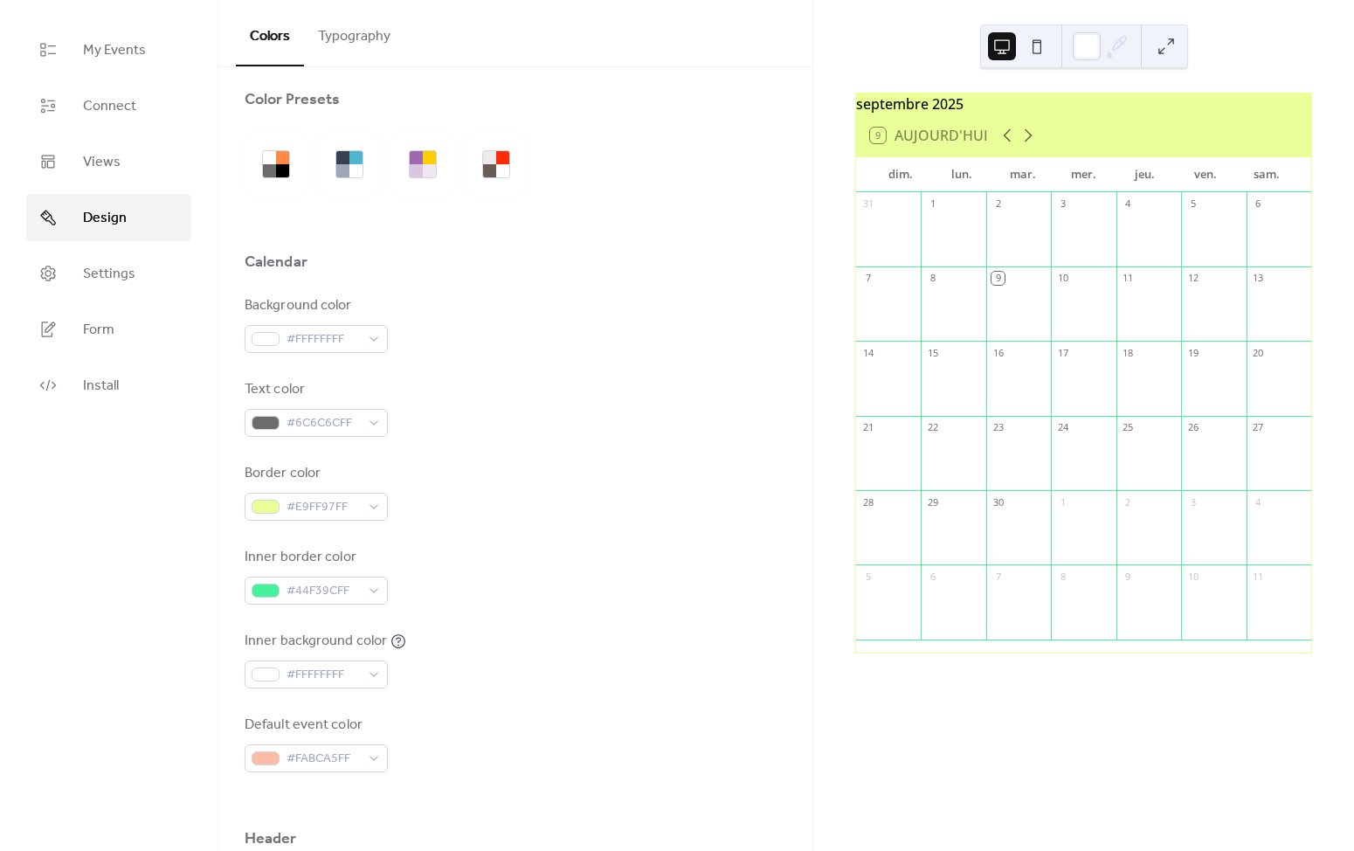
scroll to position [0, 0]
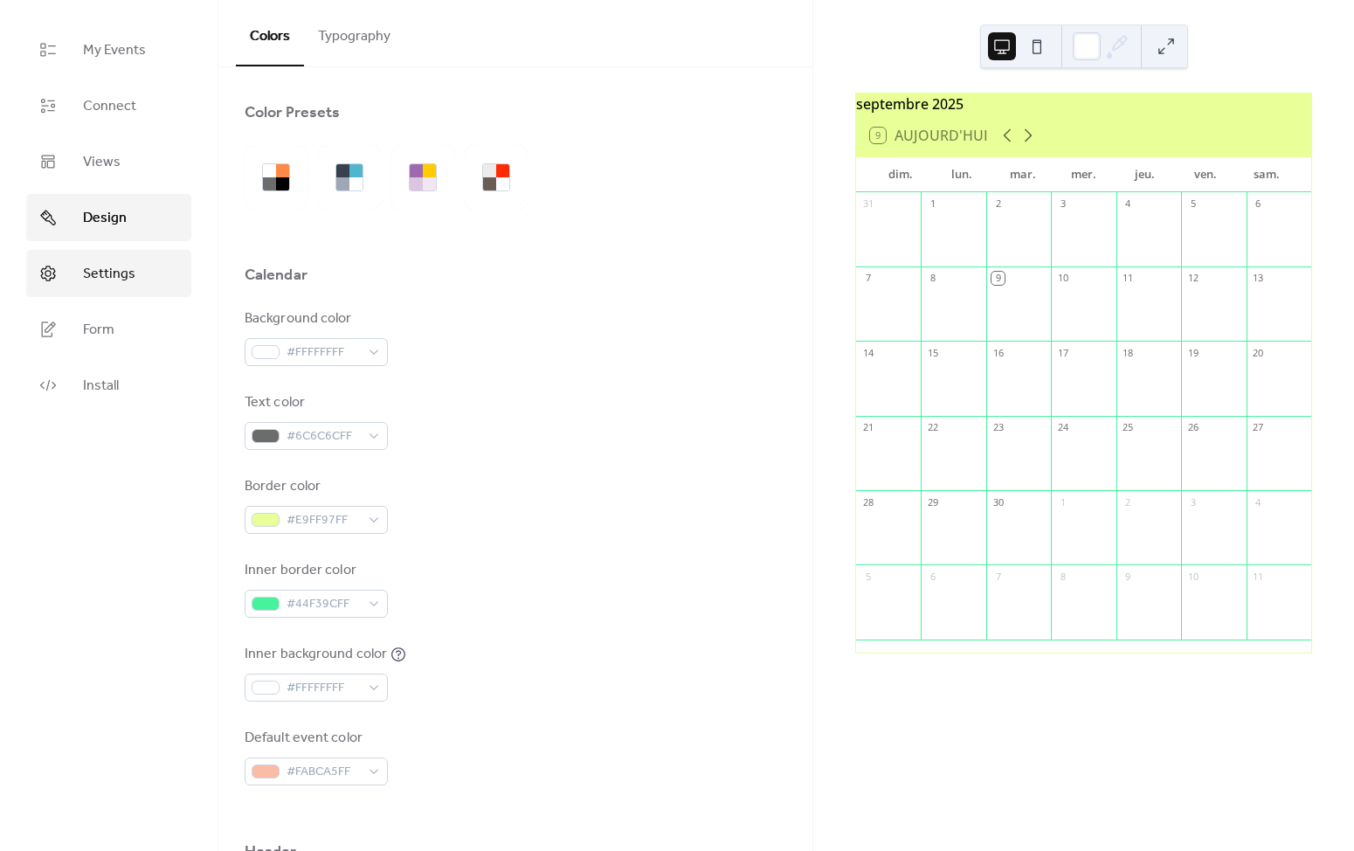
click at [114, 271] on span "Settings" at bounding box center [109, 274] width 52 height 21
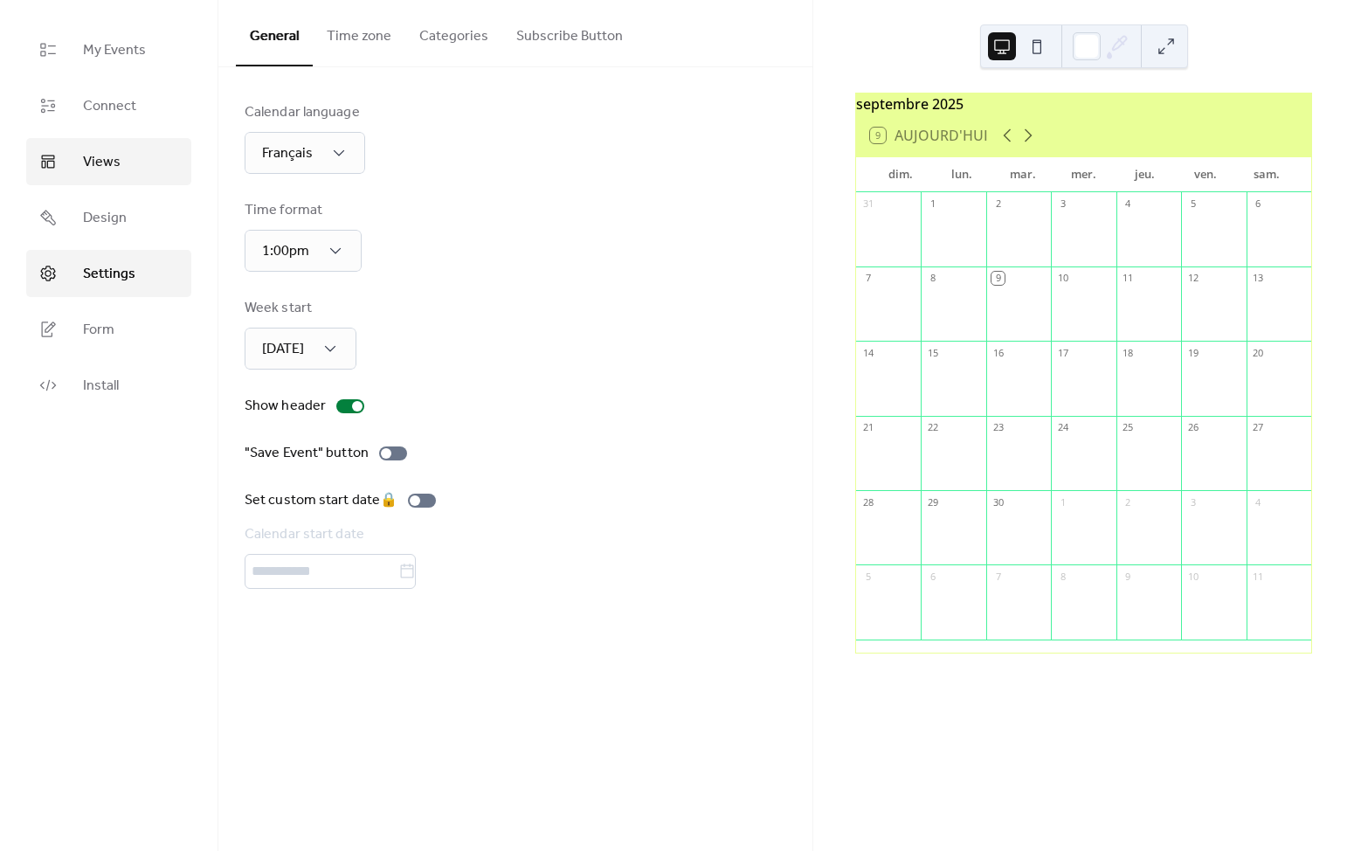
click at [111, 155] on span "Views" at bounding box center [102, 162] width 38 height 21
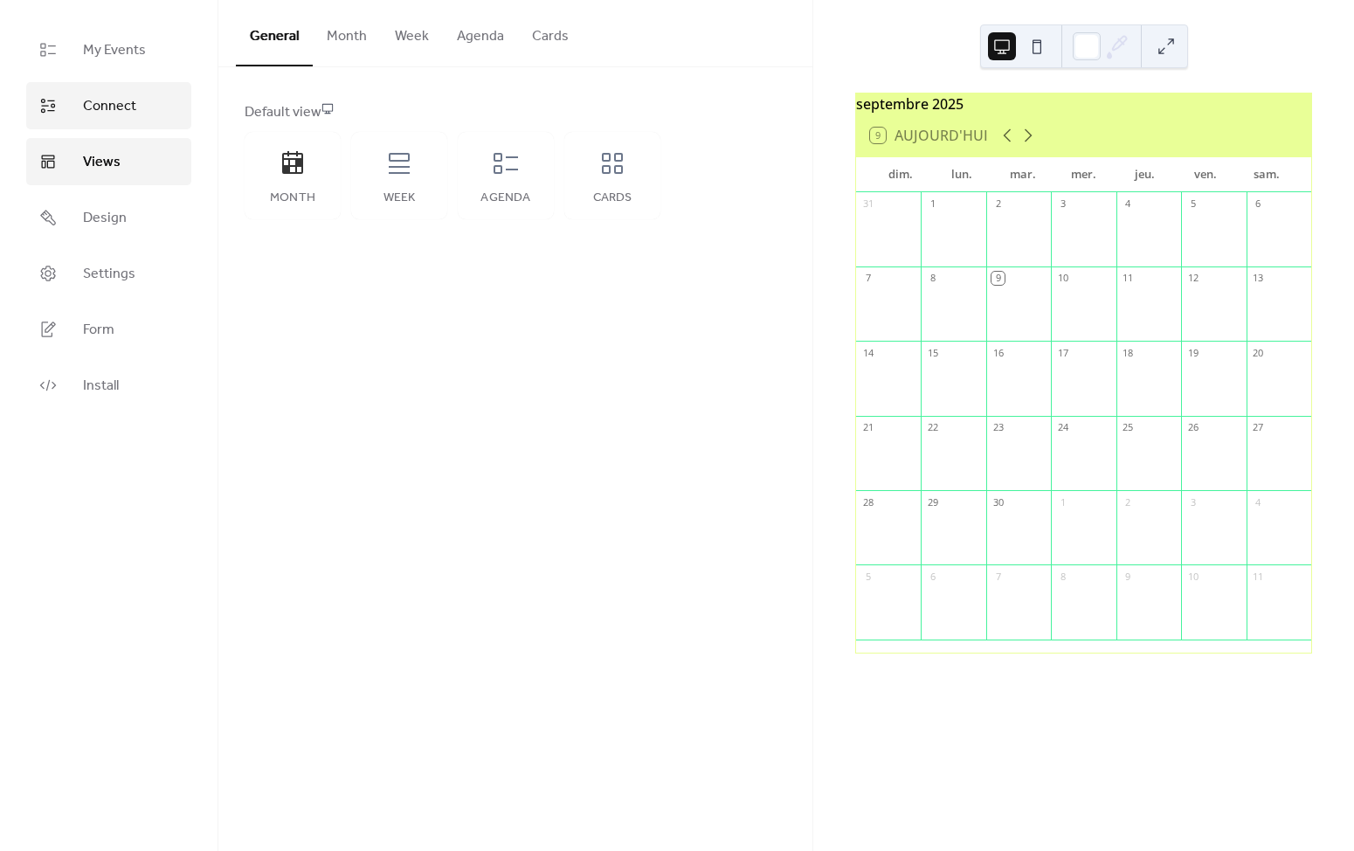
click at [115, 117] on span "Connect" at bounding box center [109, 106] width 53 height 21
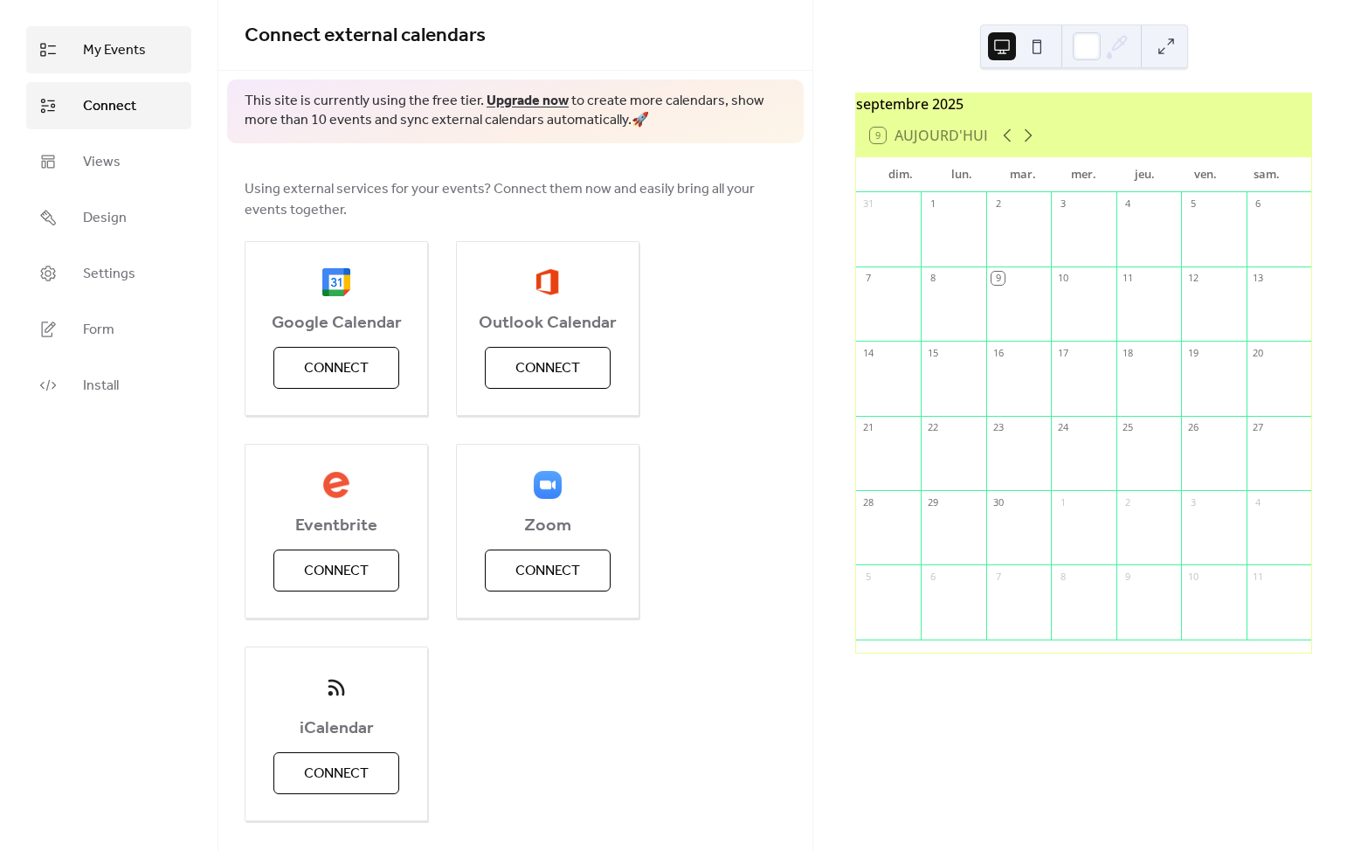
click at [128, 48] on span "My Events" at bounding box center [114, 50] width 63 height 21
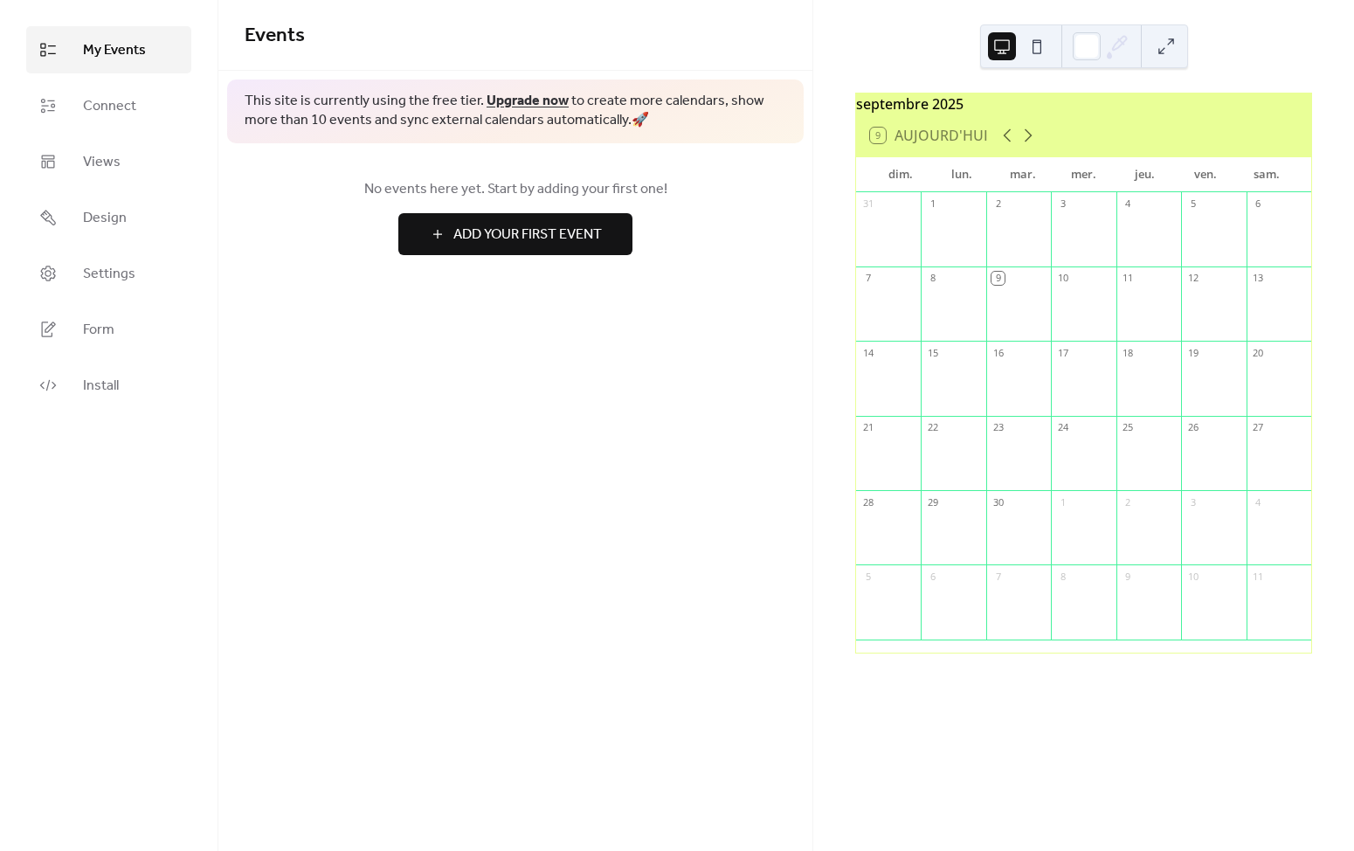
click at [503, 238] on span "Add Your First Event" at bounding box center [527, 234] width 148 height 21
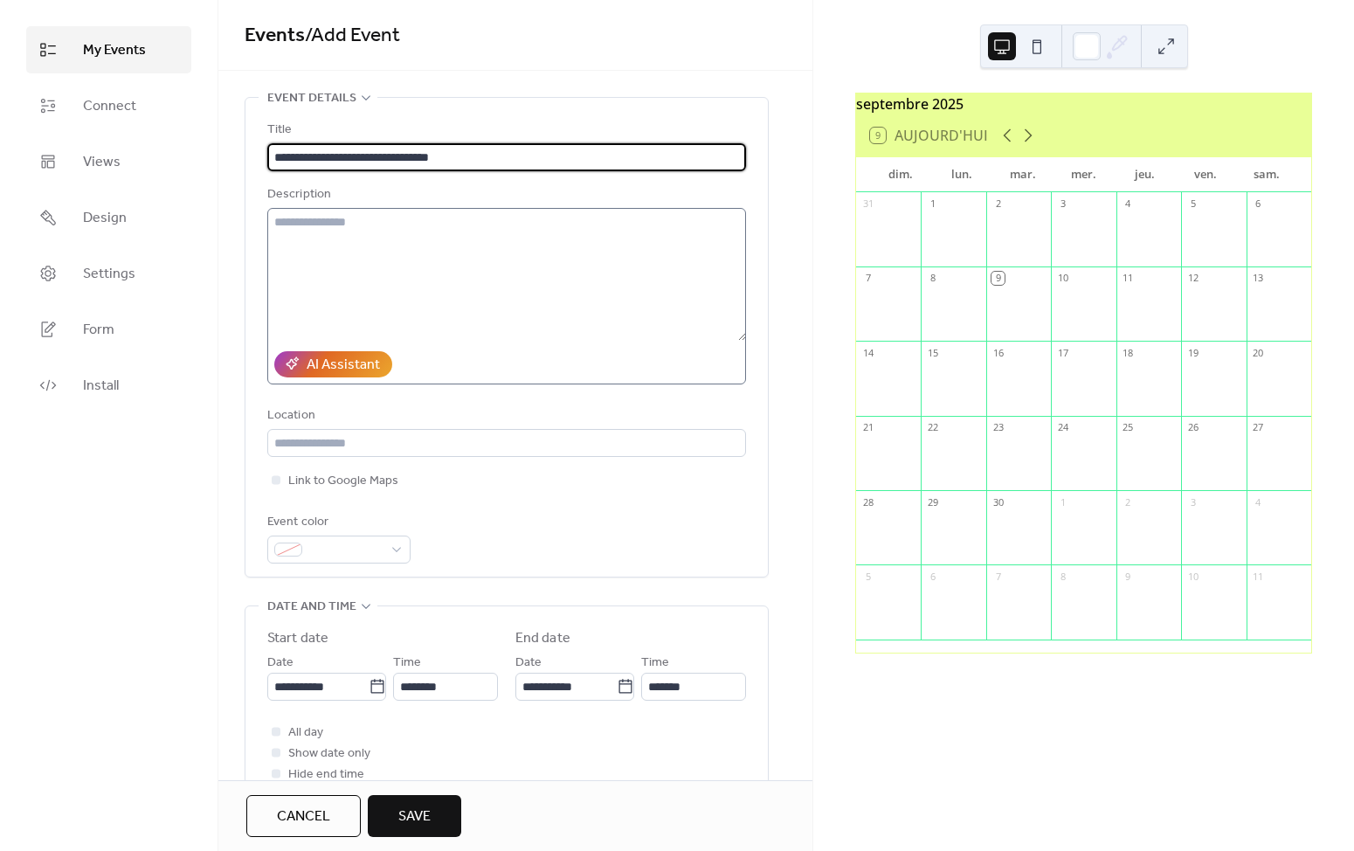
type input "**********"
click at [487, 305] on textarea at bounding box center [506, 274] width 479 height 133
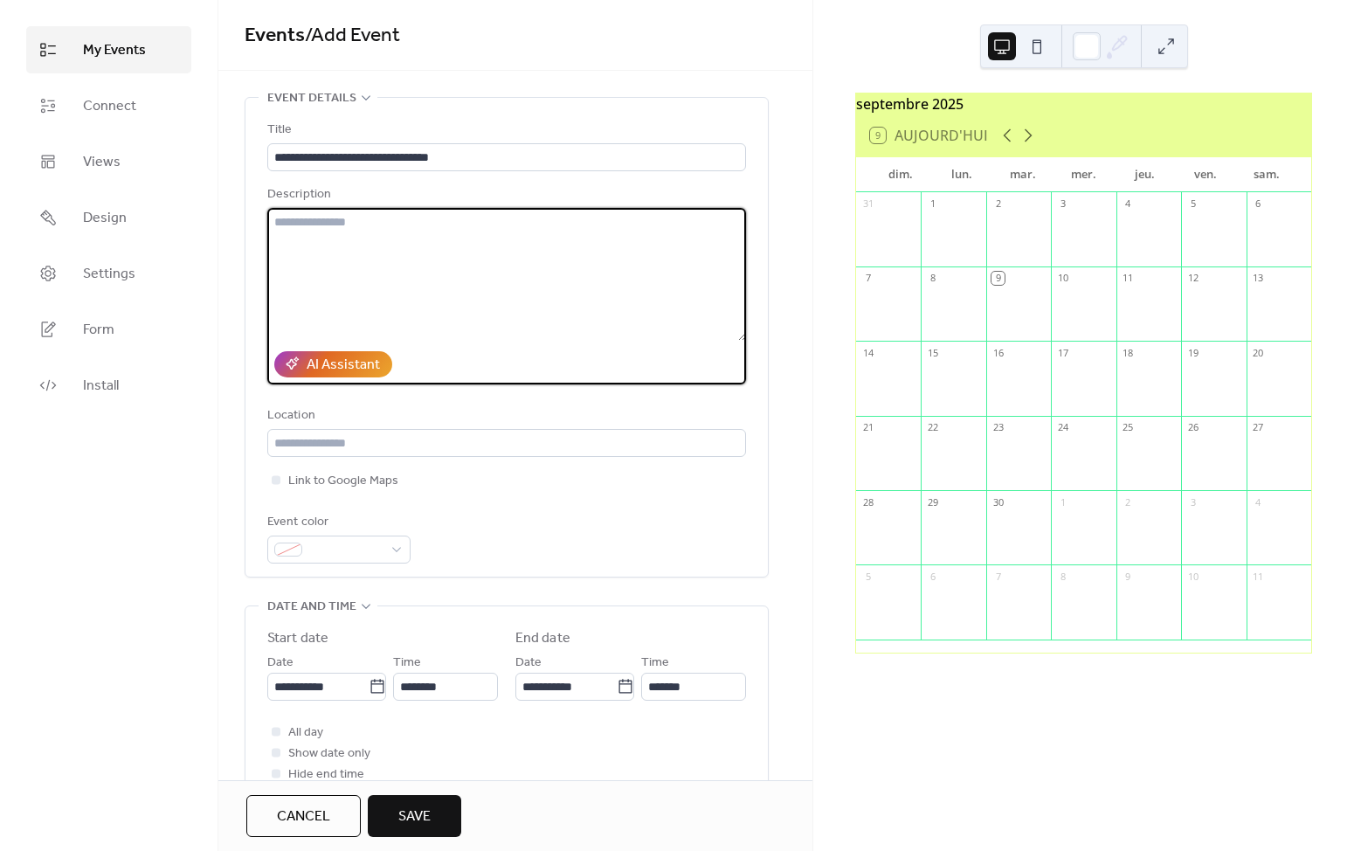
click at [430, 247] on textarea at bounding box center [506, 274] width 479 height 133
paste textarea "**********"
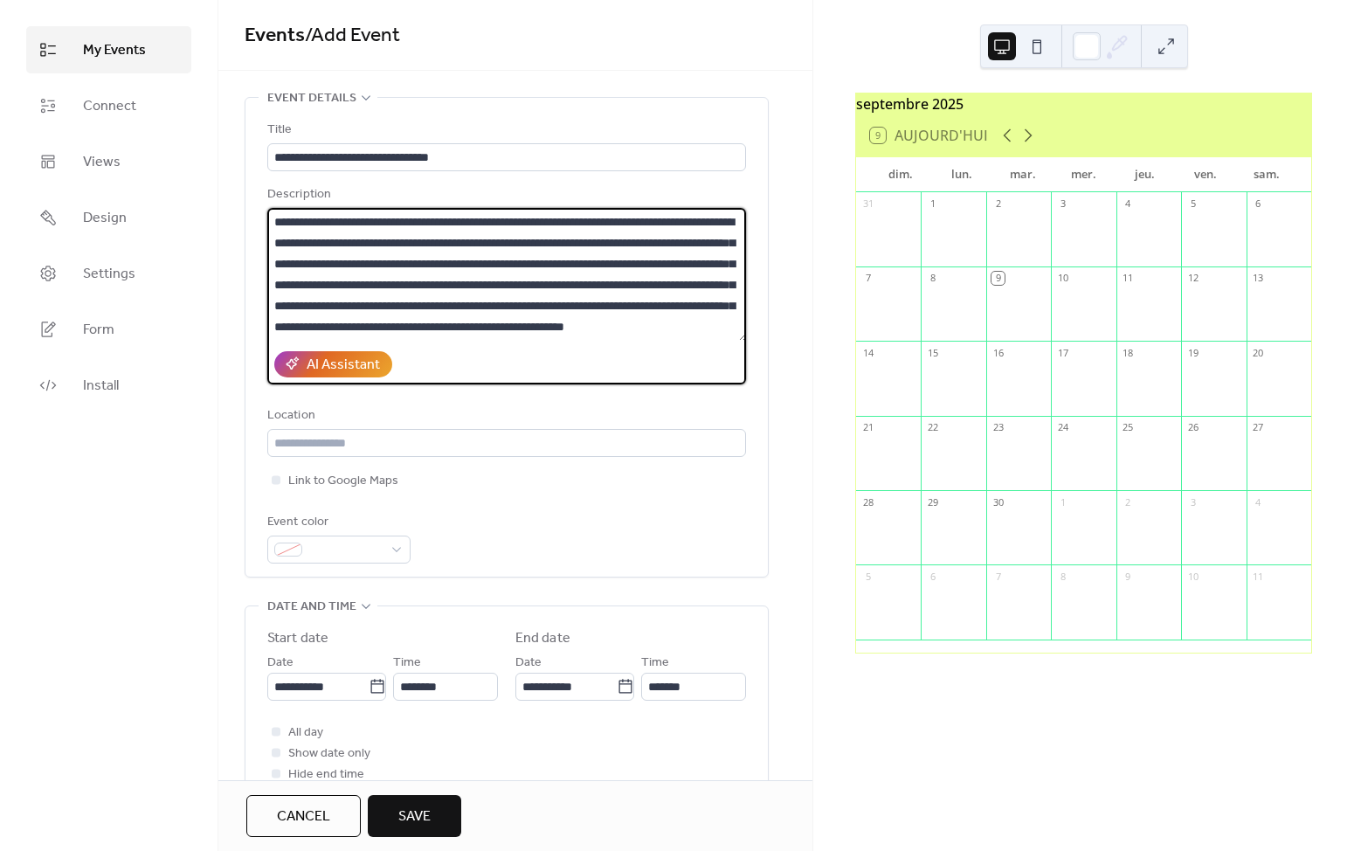
scroll to position [18, 0]
type textarea "**********"
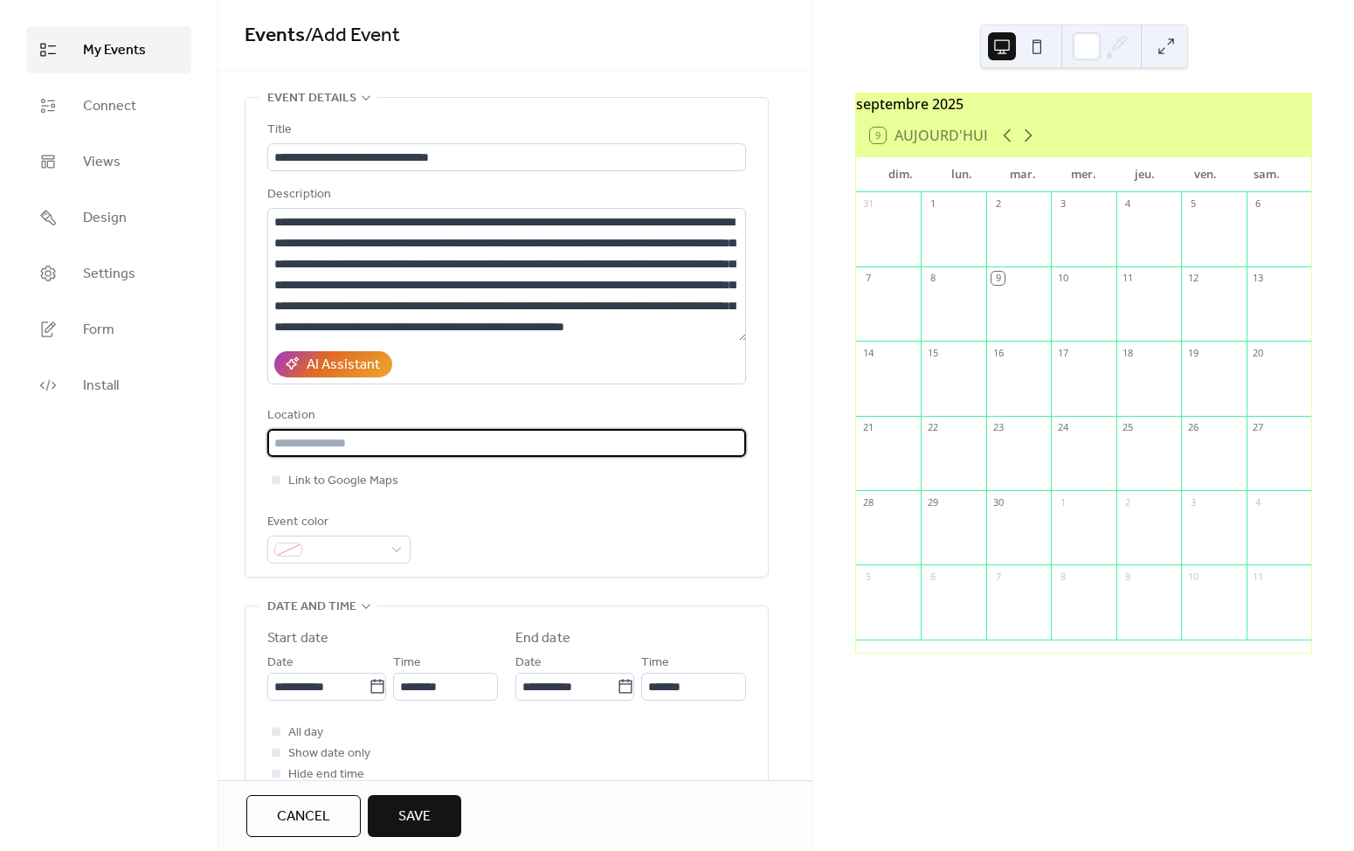
click at [543, 439] on input "text" at bounding box center [506, 443] width 479 height 28
click at [318, 439] on input "**********" at bounding box center [506, 443] width 479 height 28
click at [381, 448] on input "**********" at bounding box center [506, 443] width 479 height 28
type input "**********"
click at [480, 481] on div "Link to Google Maps" at bounding box center [506, 480] width 479 height 21
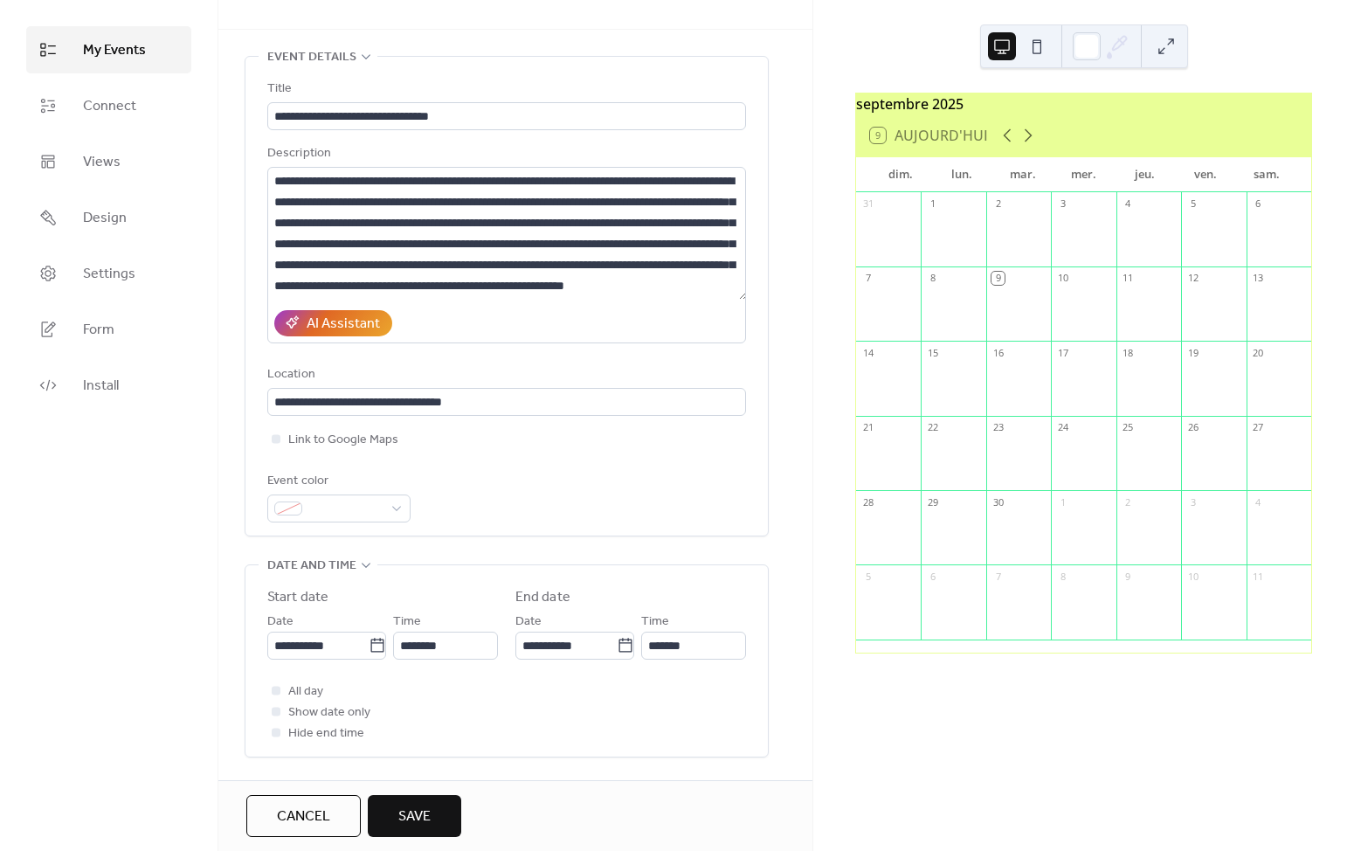
scroll to position [44, 0]
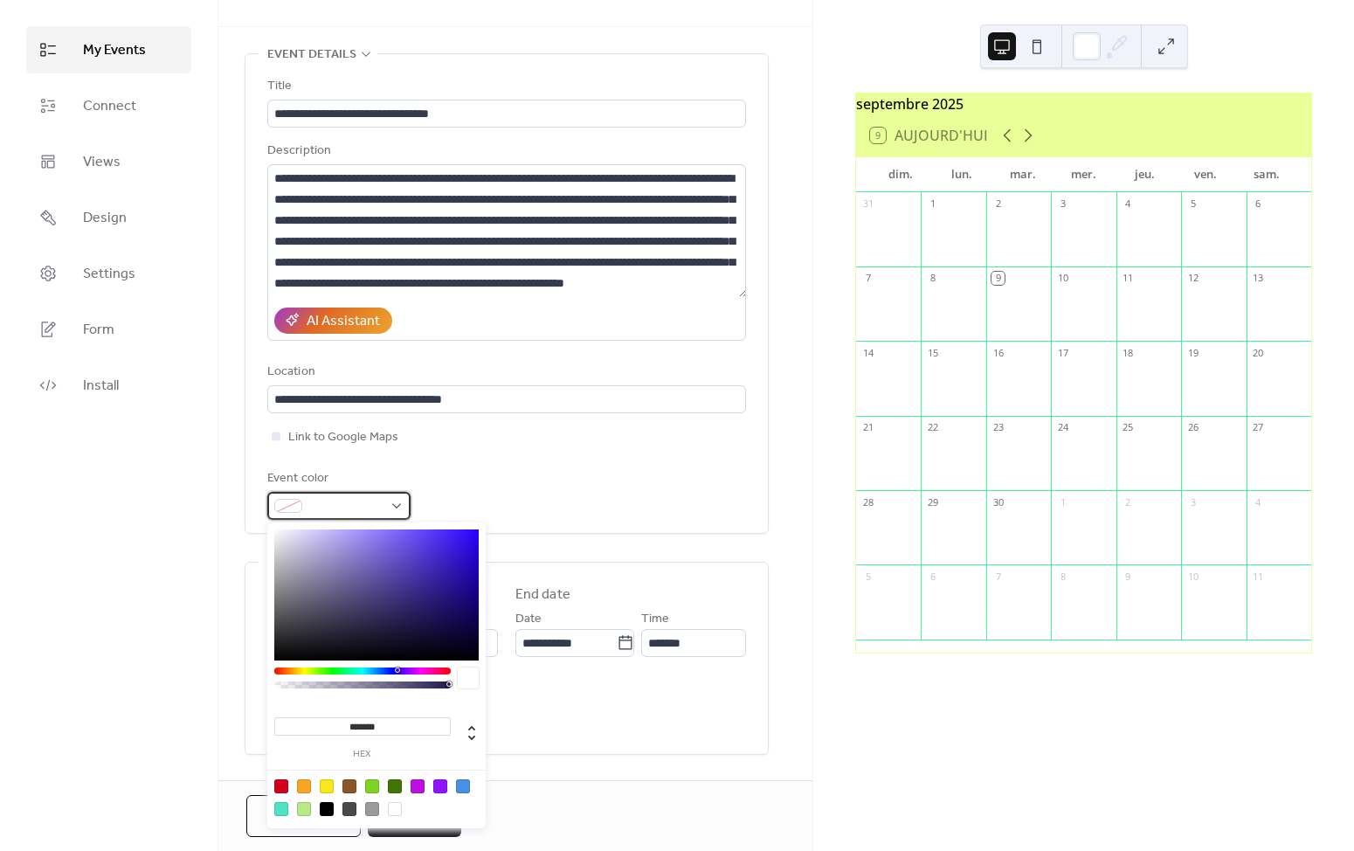
click at [399, 507] on div at bounding box center [338, 506] width 143 height 28
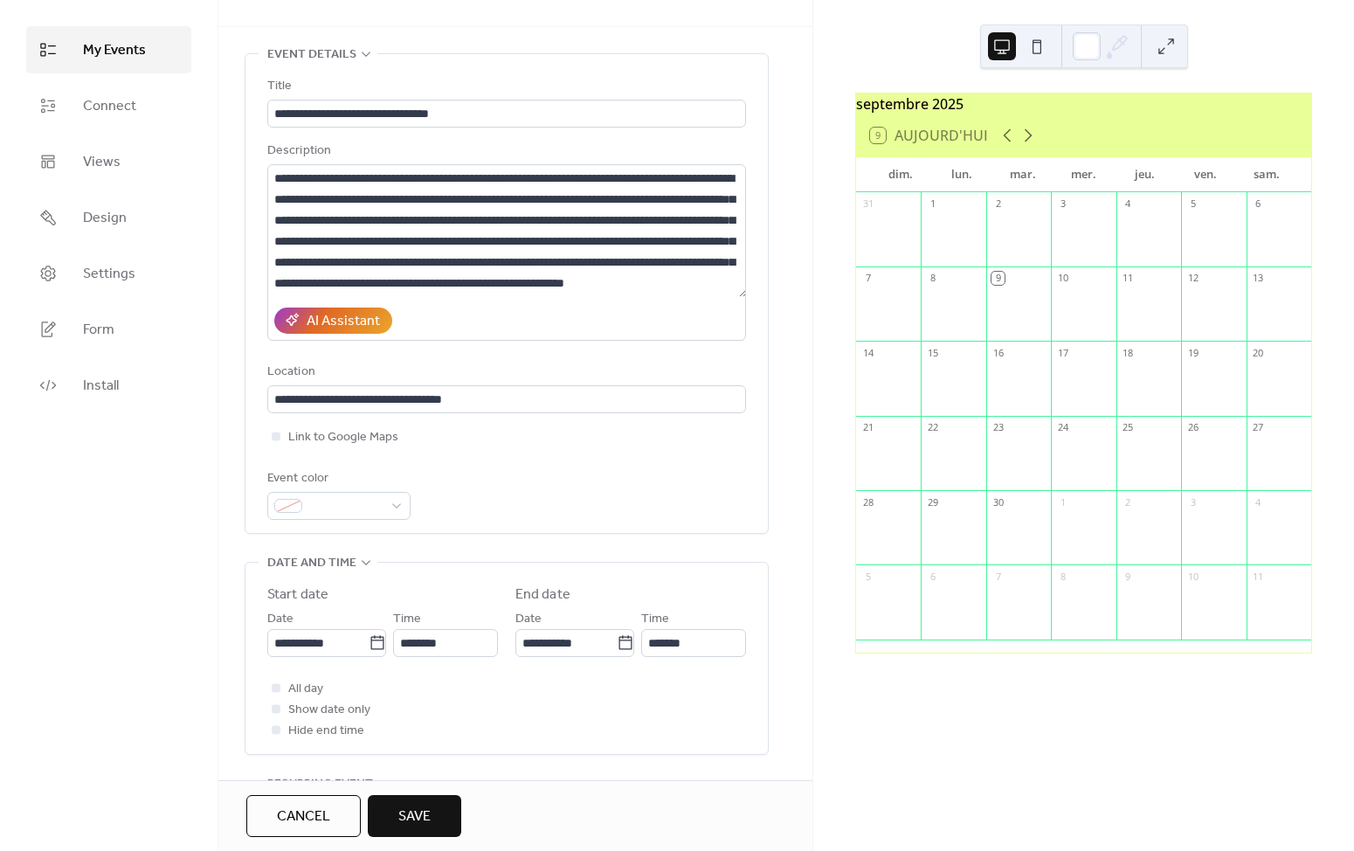
click at [572, 540] on div "**********" at bounding box center [507, 606] width 524 height 1107
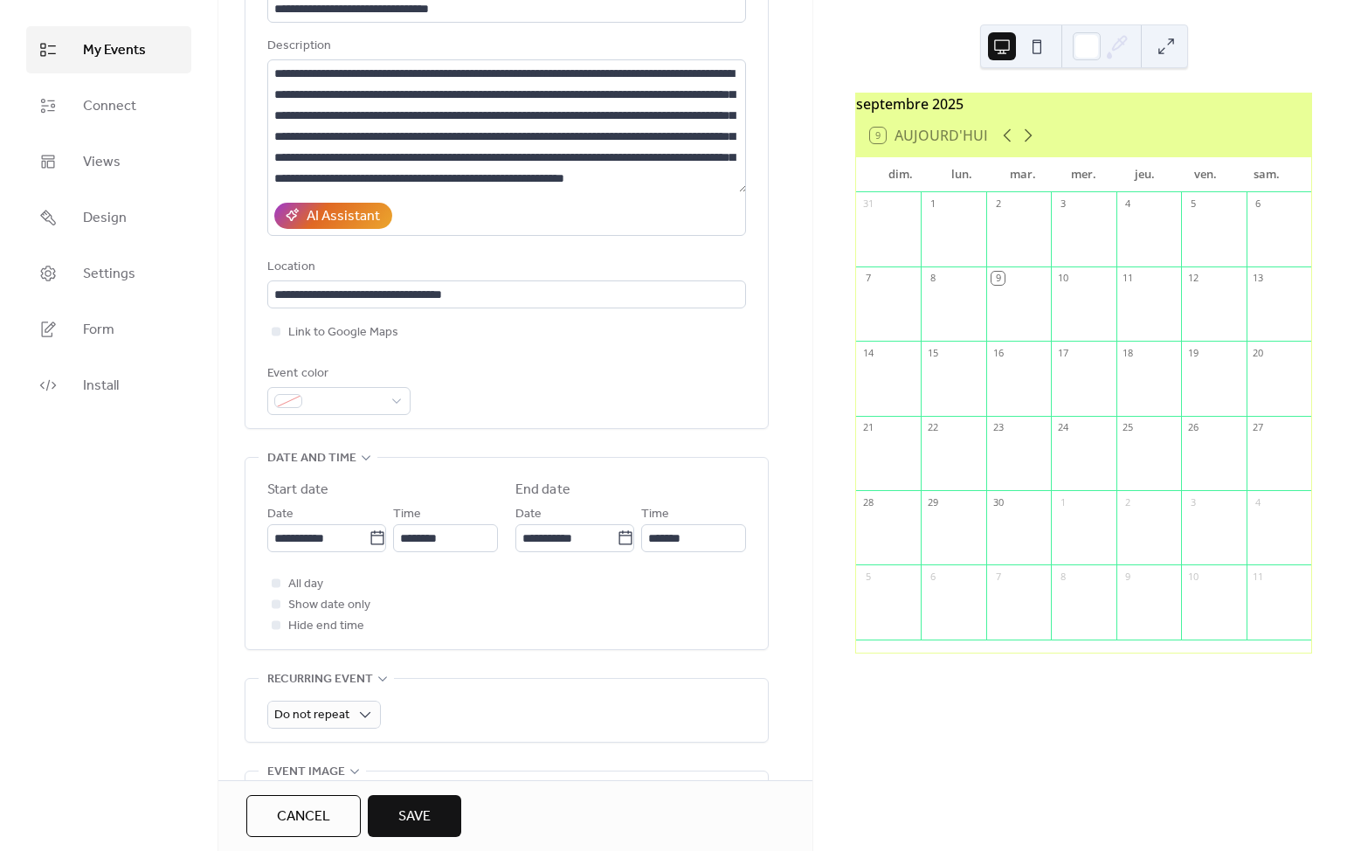
scroll to position [149, 0]
click at [372, 537] on icon at bounding box center [377, 536] width 17 height 17
click at [369, 537] on input "**********" at bounding box center [317, 537] width 101 height 28
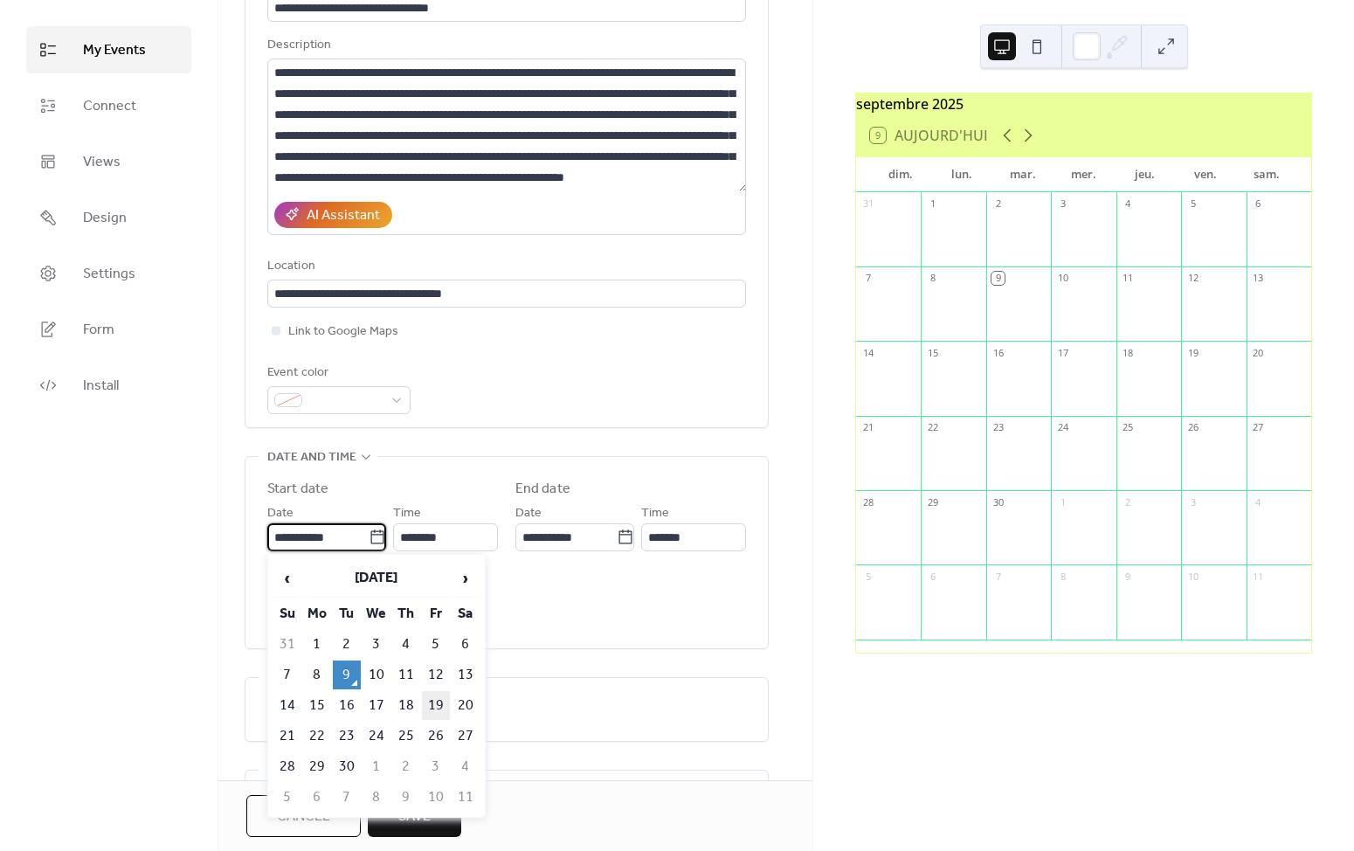
click at [439, 701] on td "19" at bounding box center [436, 705] width 28 height 29
type input "**********"
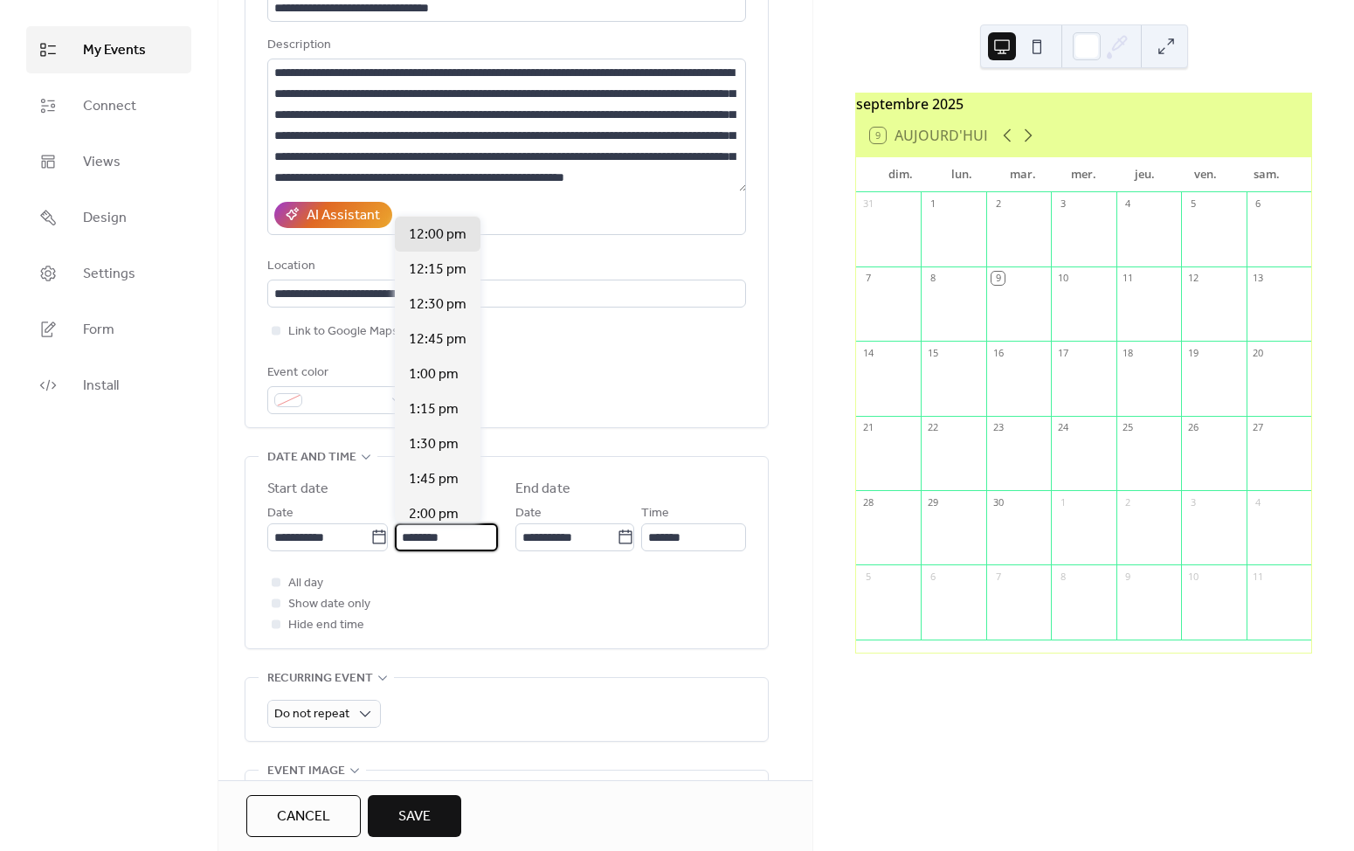
scroll to position [0, 0]
drag, startPoint x: 472, startPoint y: 538, endPoint x: 390, endPoint y: 534, distance: 81.4
click at [390, 534] on div "**********" at bounding box center [382, 526] width 231 height 49
click at [444, 411] on span "5:00 pm" at bounding box center [434, 414] width 50 height 21
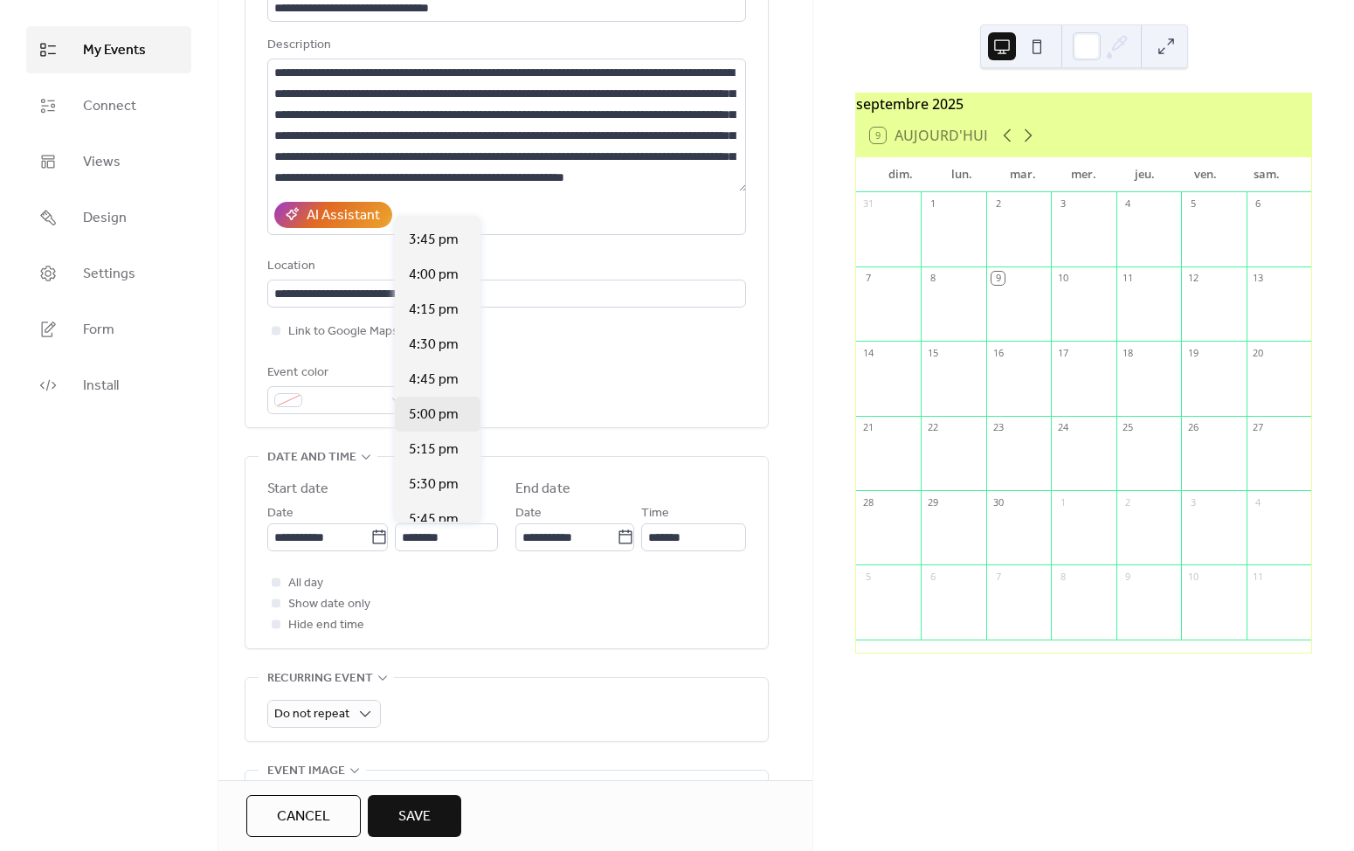
type input "*******"
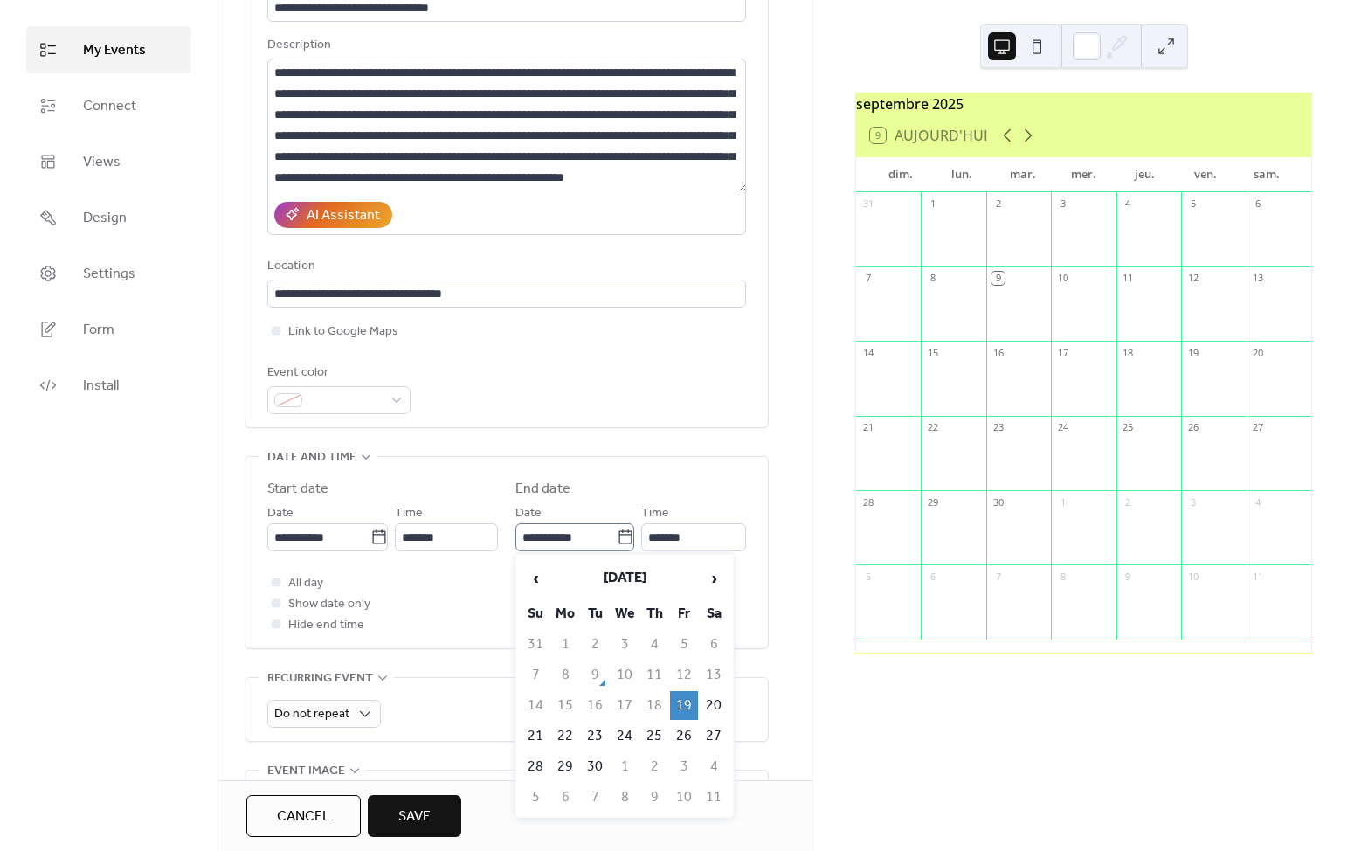
click at [621, 540] on icon at bounding box center [625, 536] width 17 height 17
click at [617, 540] on input "**********" at bounding box center [565, 537] width 101 height 28
click at [693, 700] on td "19" at bounding box center [684, 705] width 28 height 29
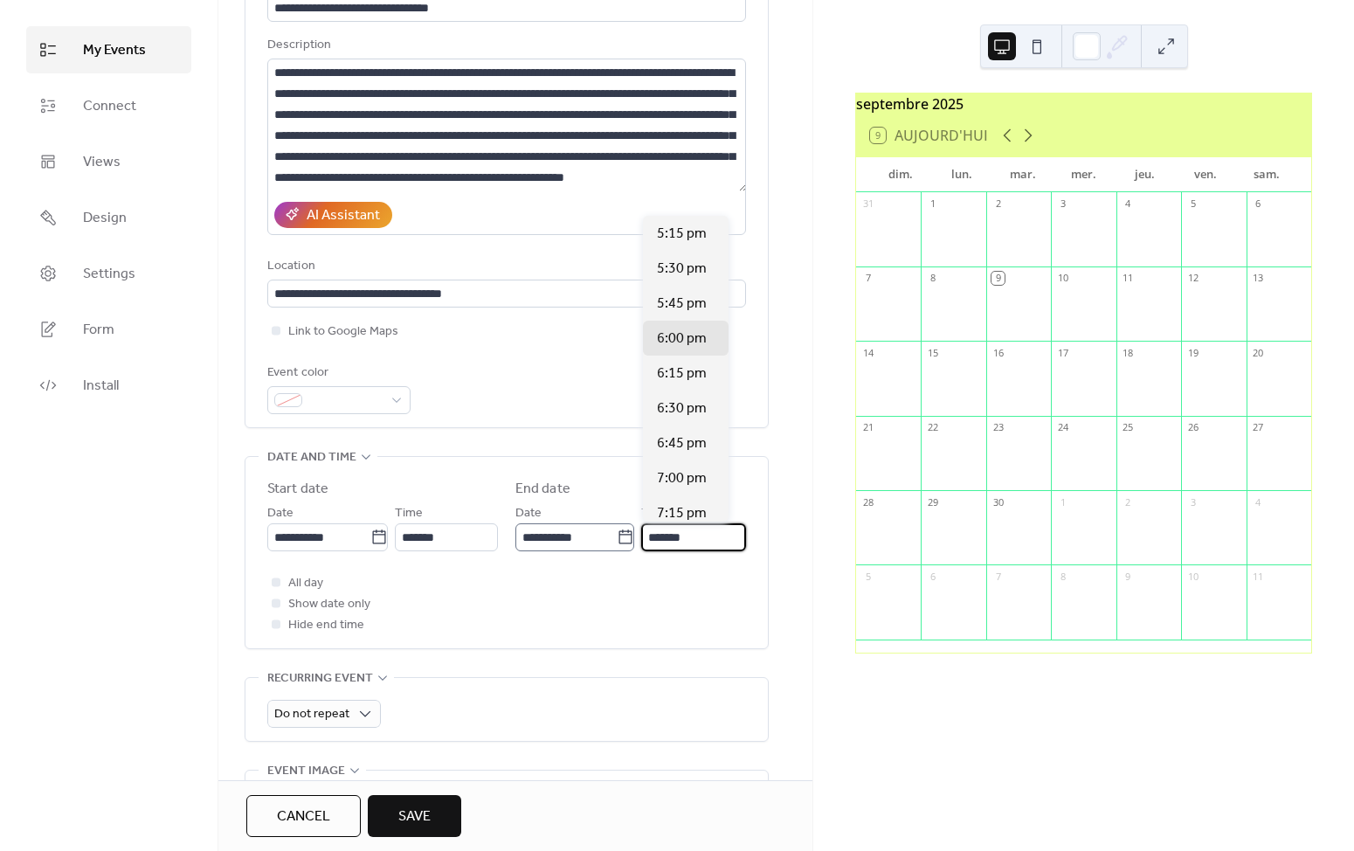
scroll to position [1, 0]
drag, startPoint x: 719, startPoint y: 537, endPoint x: 609, endPoint y: 535, distance: 110.1
click at [609, 535] on div "**********" at bounding box center [630, 526] width 231 height 49
click at [681, 480] on span "7:00 pm" at bounding box center [682, 478] width 50 height 21
type input "*******"
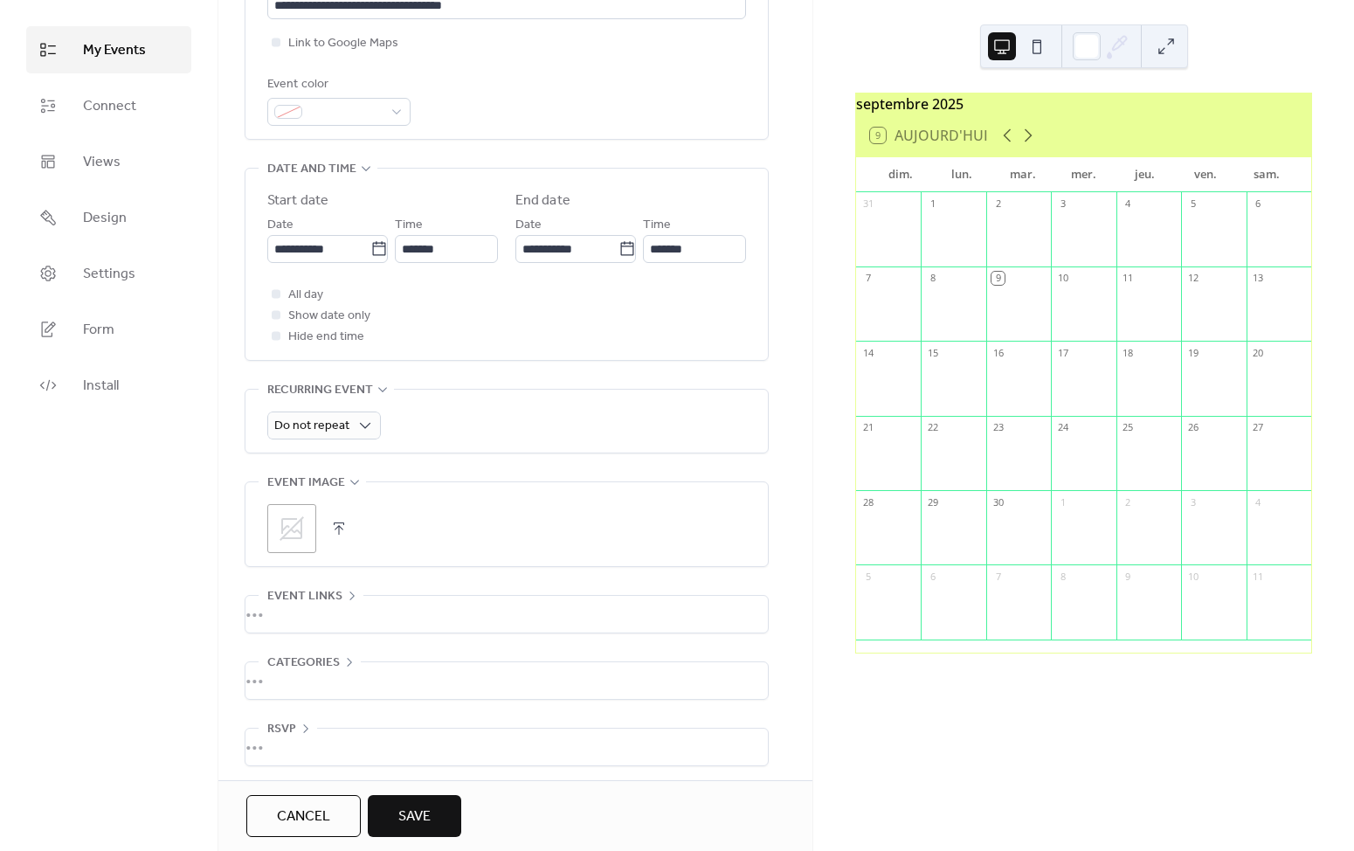
scroll to position [439, 0]
click at [303, 513] on icon at bounding box center [292, 527] width 28 height 28
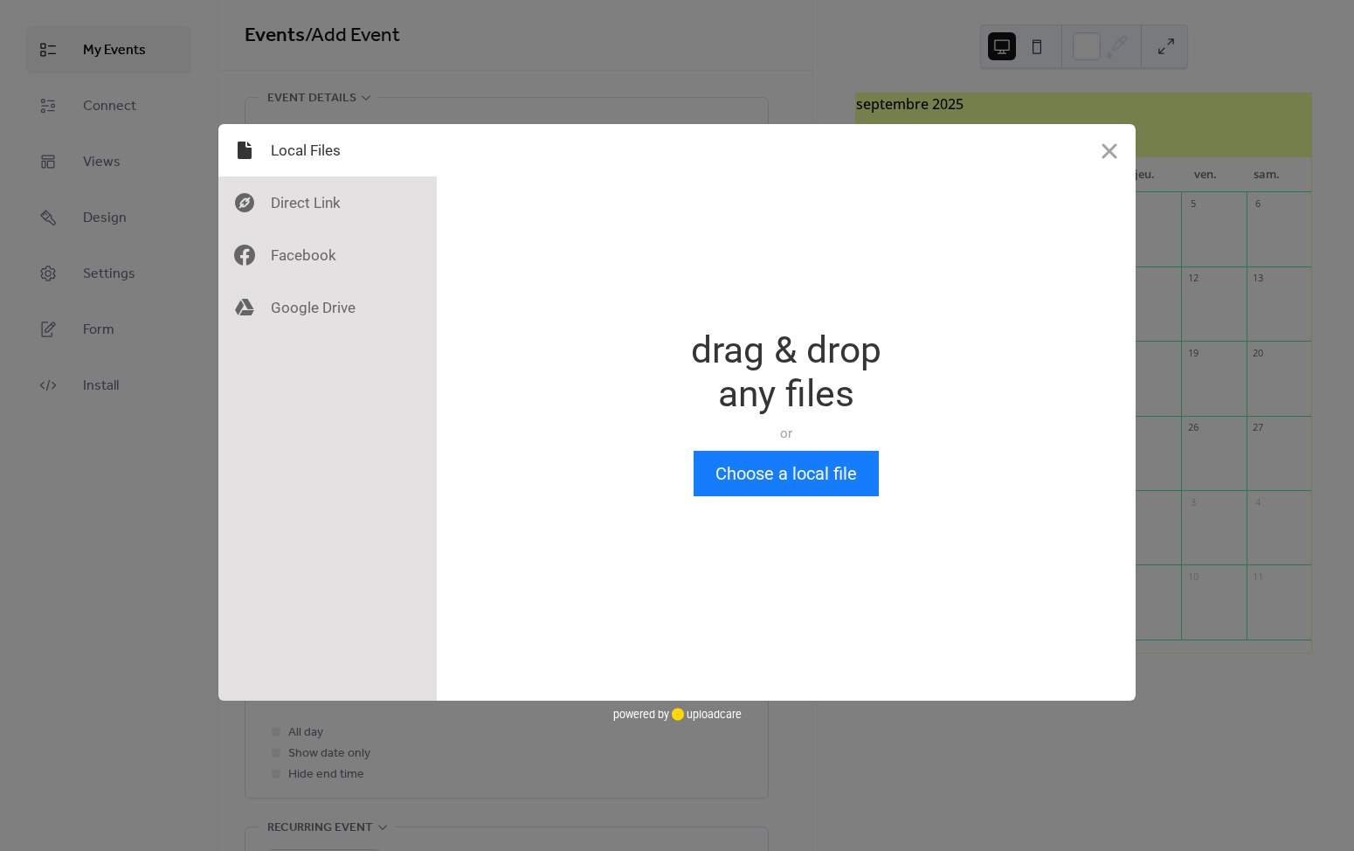
scroll to position [0, 0]
click at [764, 473] on button "Choose a local file" at bounding box center [786, 473] width 185 height 45
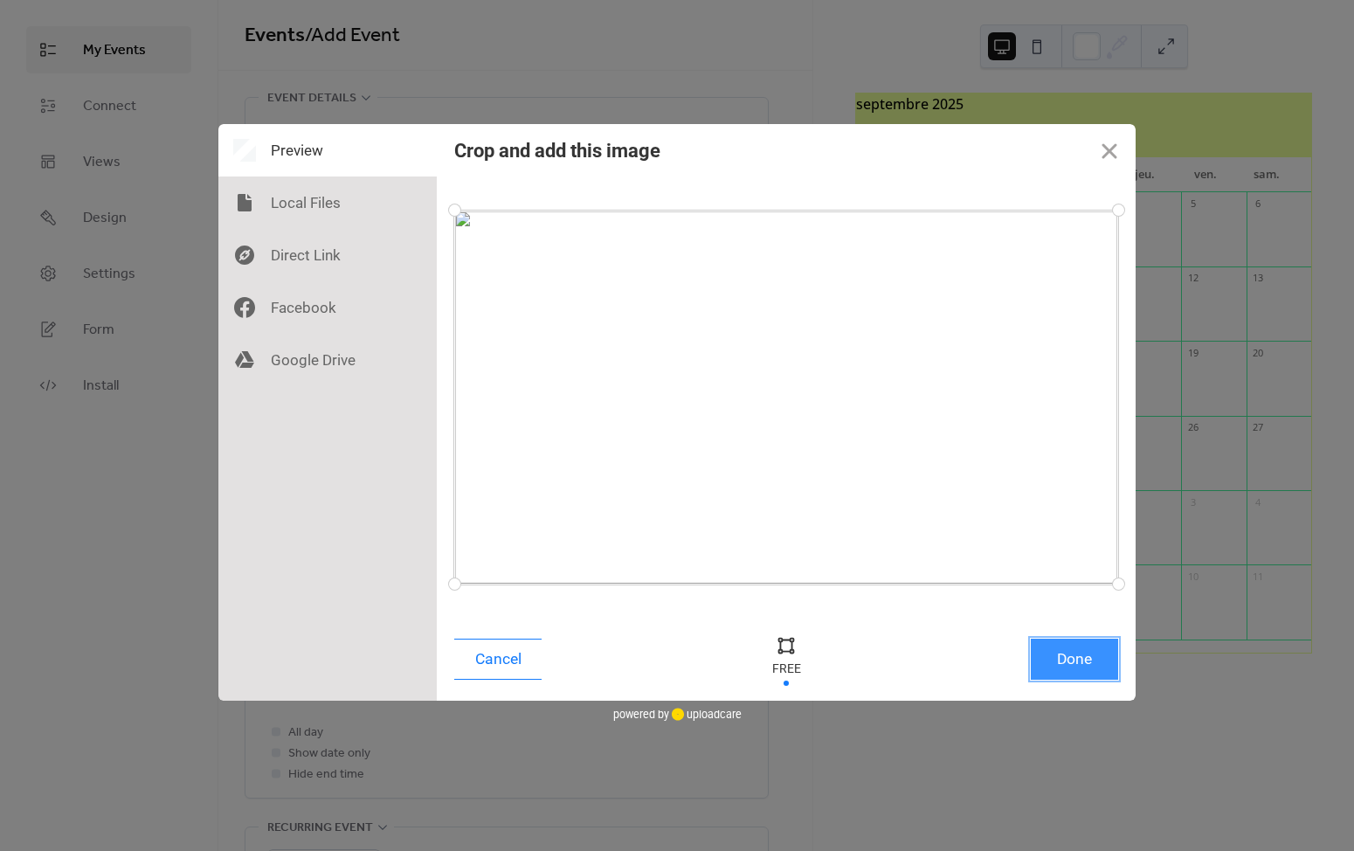
click at [1074, 656] on button "Done" at bounding box center [1074, 659] width 87 height 41
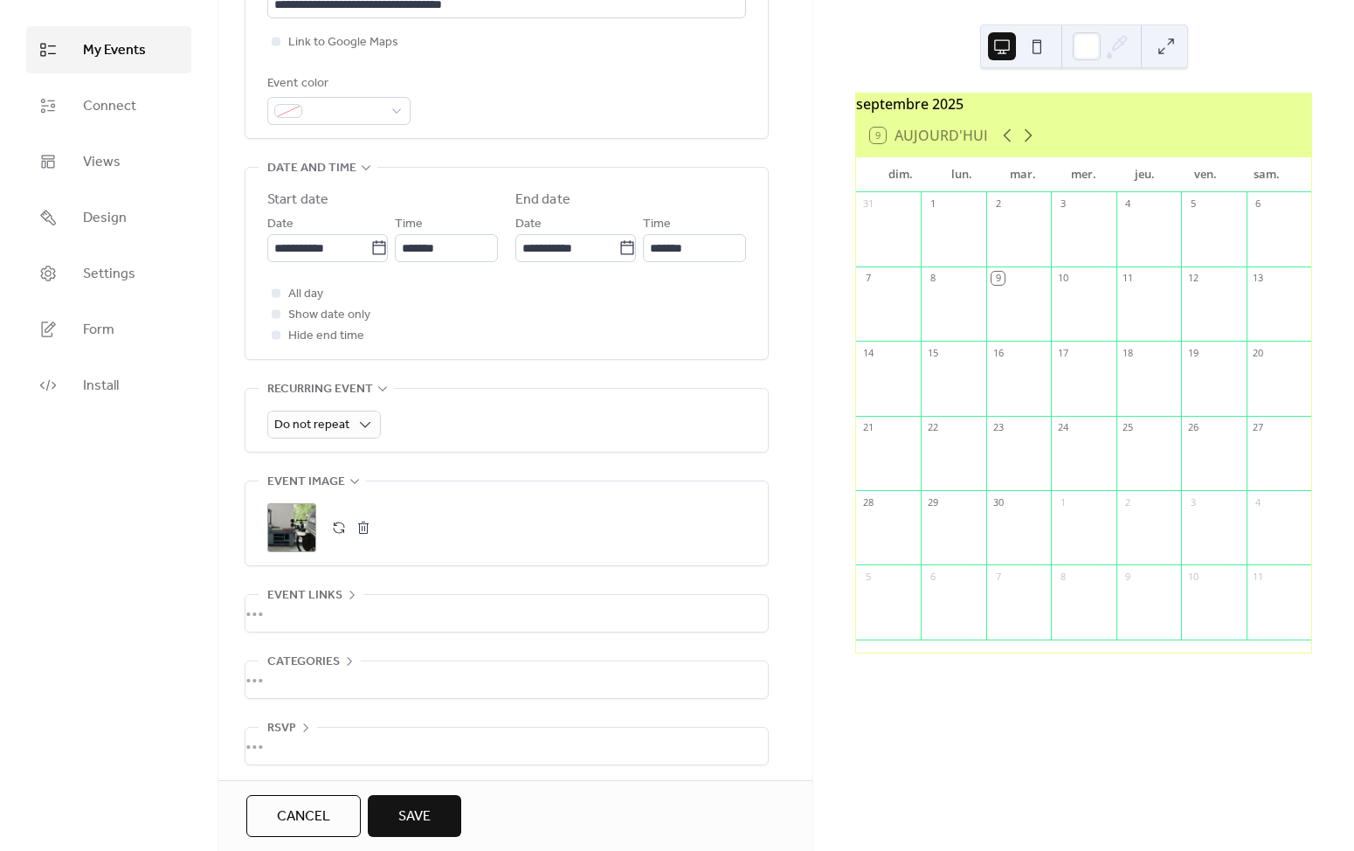
scroll to position [439, 0]
click at [421, 812] on span "Save" at bounding box center [414, 816] width 32 height 21
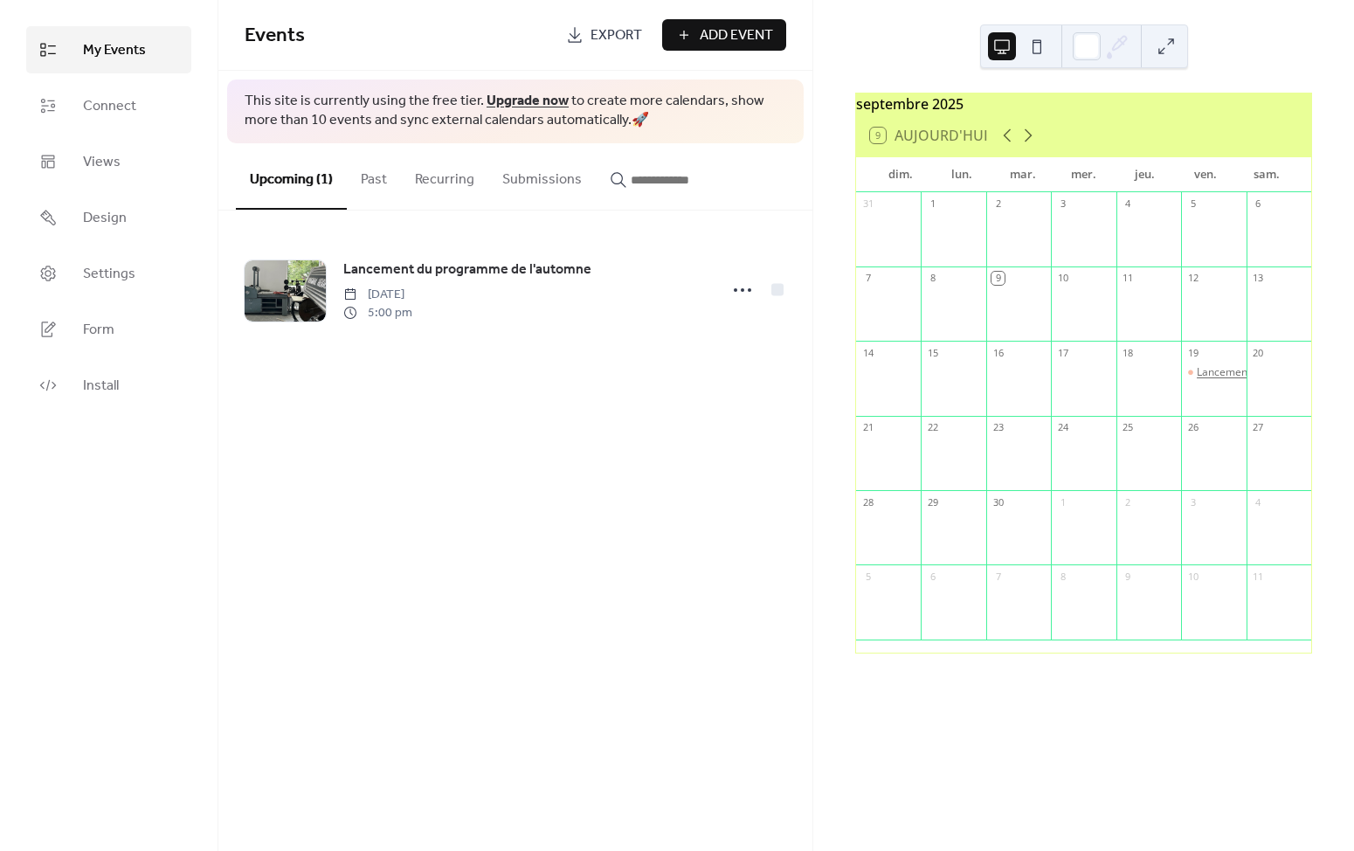
click at [1201, 380] on div "Lancement du programme de l'automne" at bounding box center [1295, 372] width 197 height 15
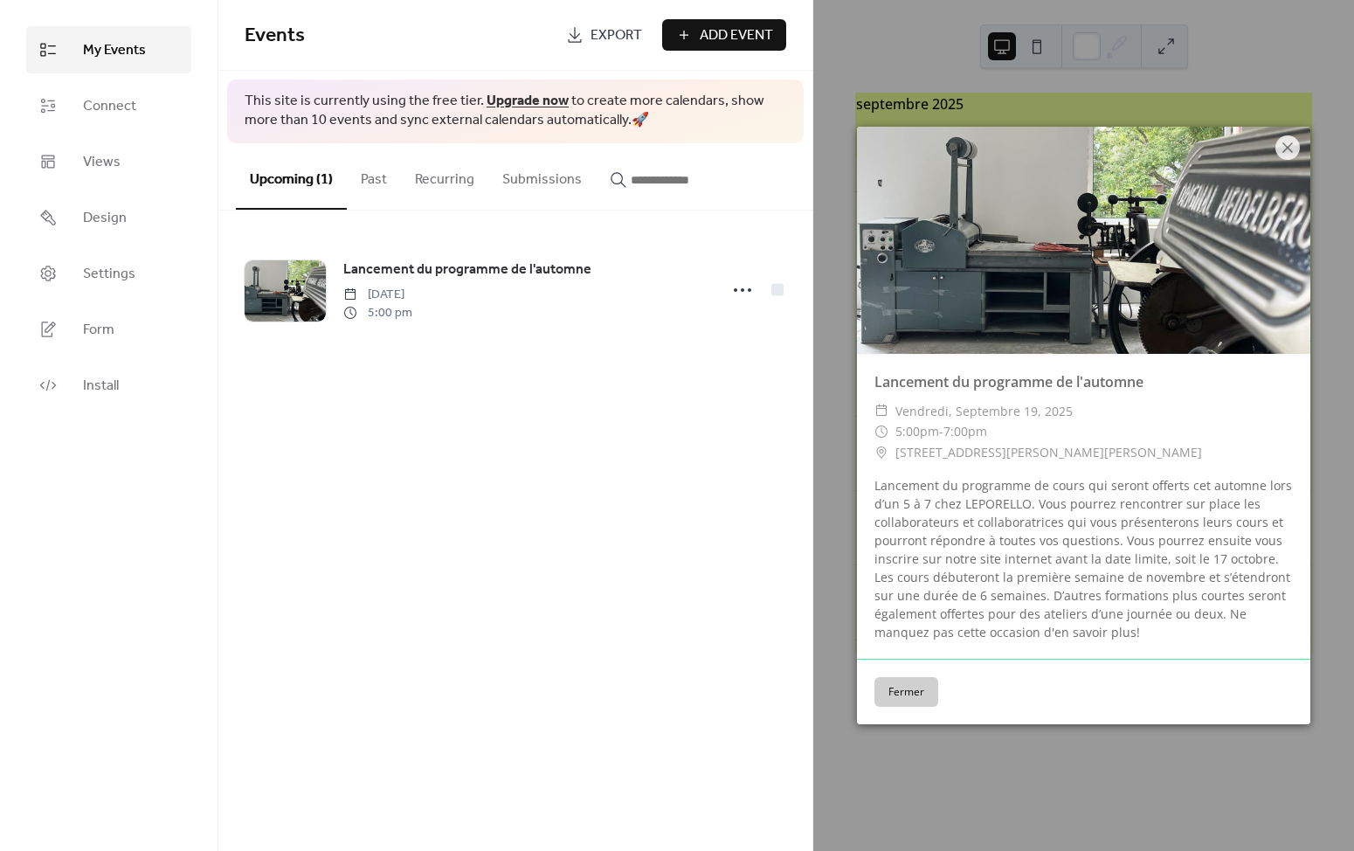
click at [896, 696] on button "Fermer" at bounding box center [906, 692] width 64 height 30
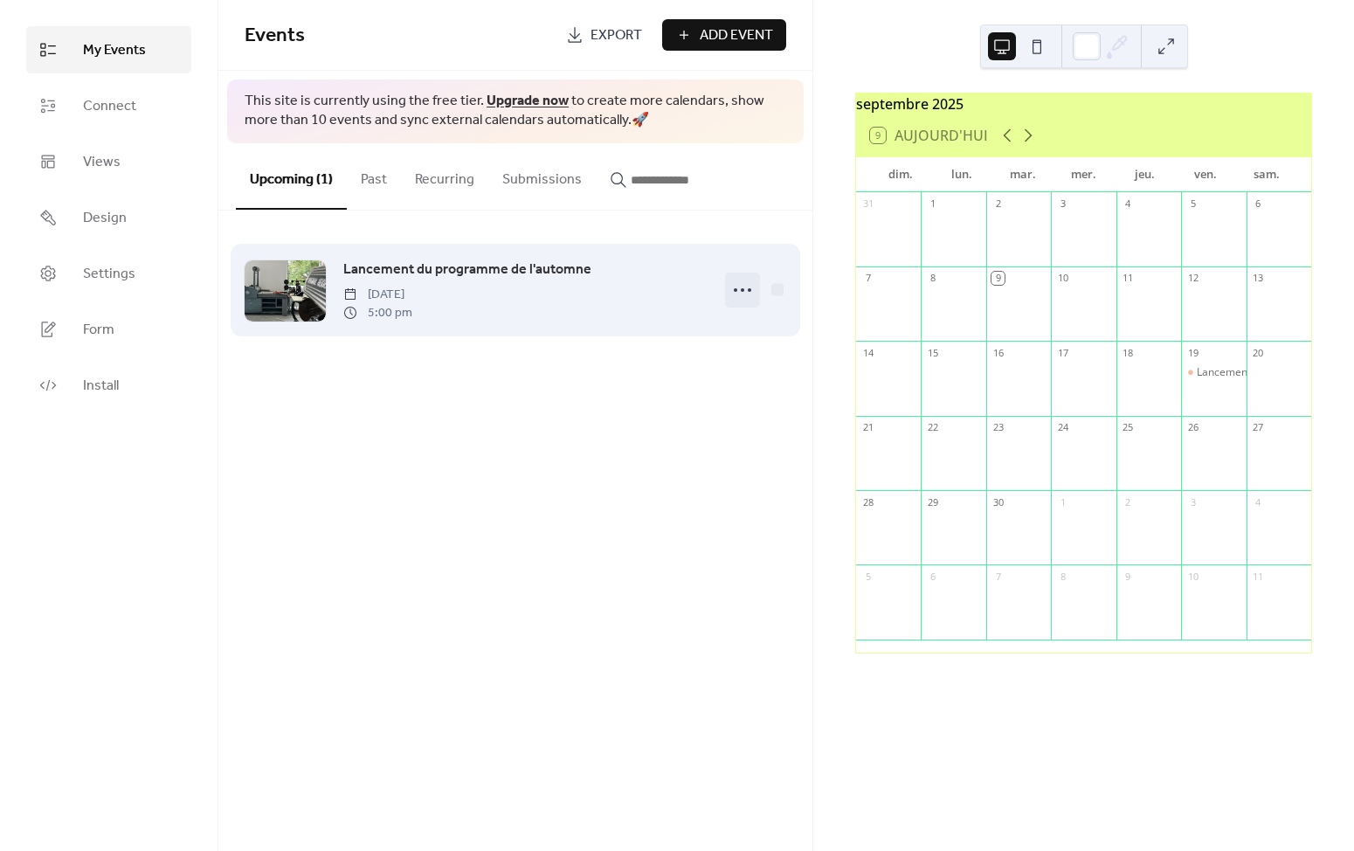
click at [743, 289] on circle at bounding box center [742, 289] width 3 height 3
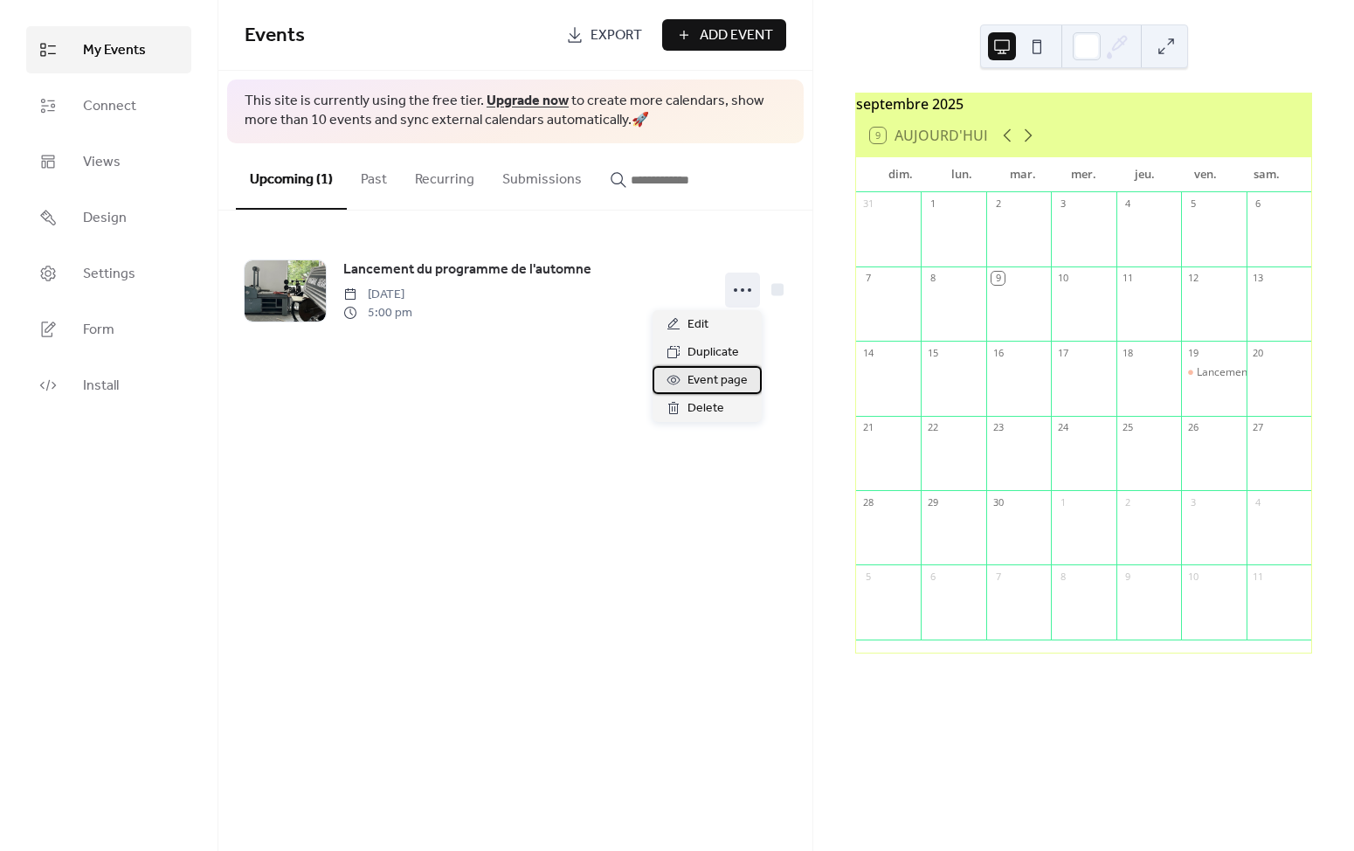
click at [715, 381] on span "Event page" at bounding box center [717, 380] width 60 height 21
click at [779, 417] on div "Events Export Add Event This site is currently using the free tier. Upgrade now…" at bounding box center [515, 425] width 594 height 851
click at [1037, 45] on button at bounding box center [1037, 46] width 28 height 28
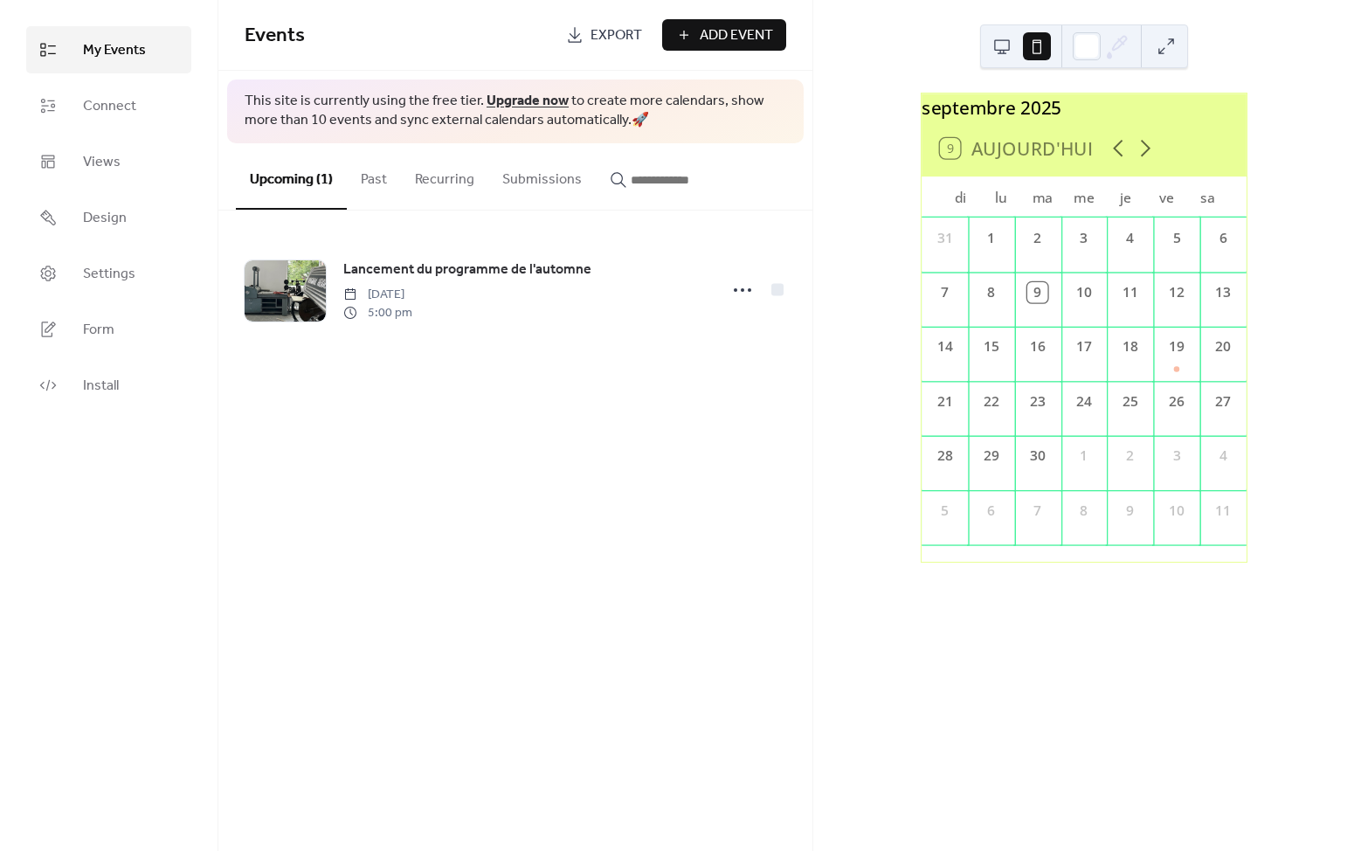
click at [1037, 45] on button at bounding box center [1037, 46] width 28 height 28
click at [891, 68] on div "septembre 2025 9 Aujourd'hui di lu ma me je ve sa 31 1 2 3 4 5 6 7 8 9 10 11 12…" at bounding box center [1083, 425] width 541 height 851
click at [1005, 51] on button at bounding box center [1002, 46] width 28 height 28
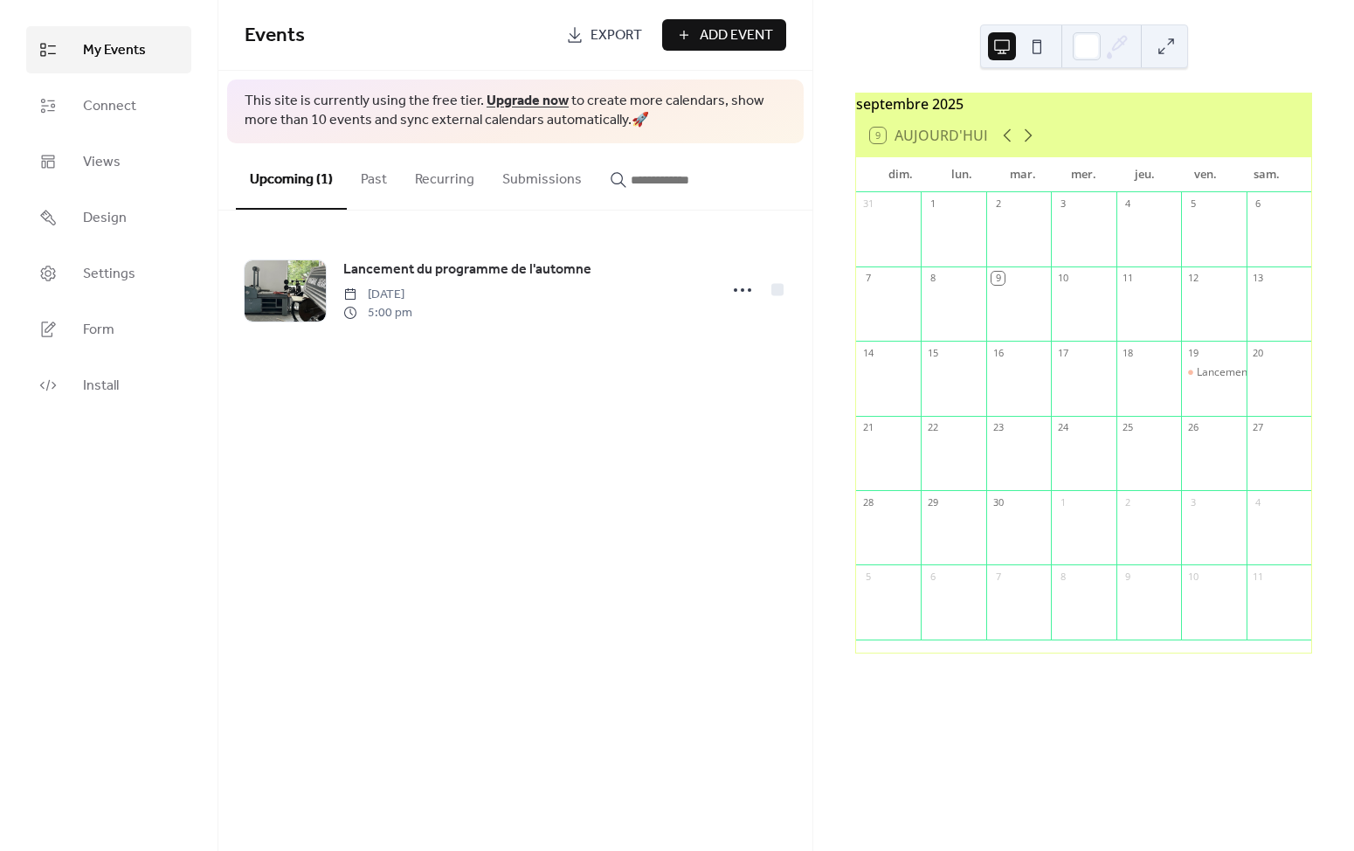
click at [792, 183] on div "Upcoming (1) Past Recurring Submissions" at bounding box center [515, 176] width 594 height 67
click at [906, 139] on div "9 Aujourd'hui" at bounding box center [929, 136] width 118 height 16
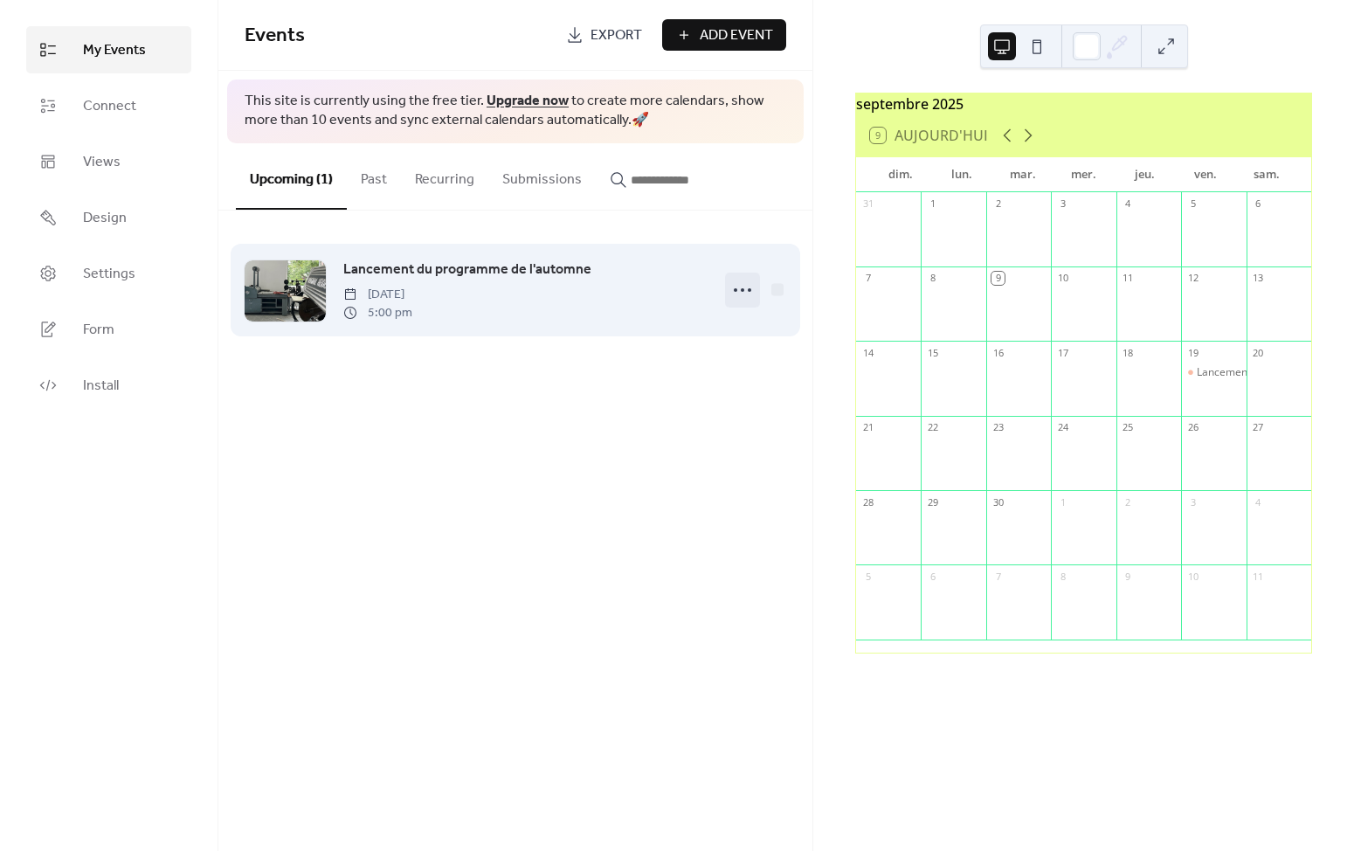
click at [746, 289] on icon at bounding box center [743, 290] width 28 height 28
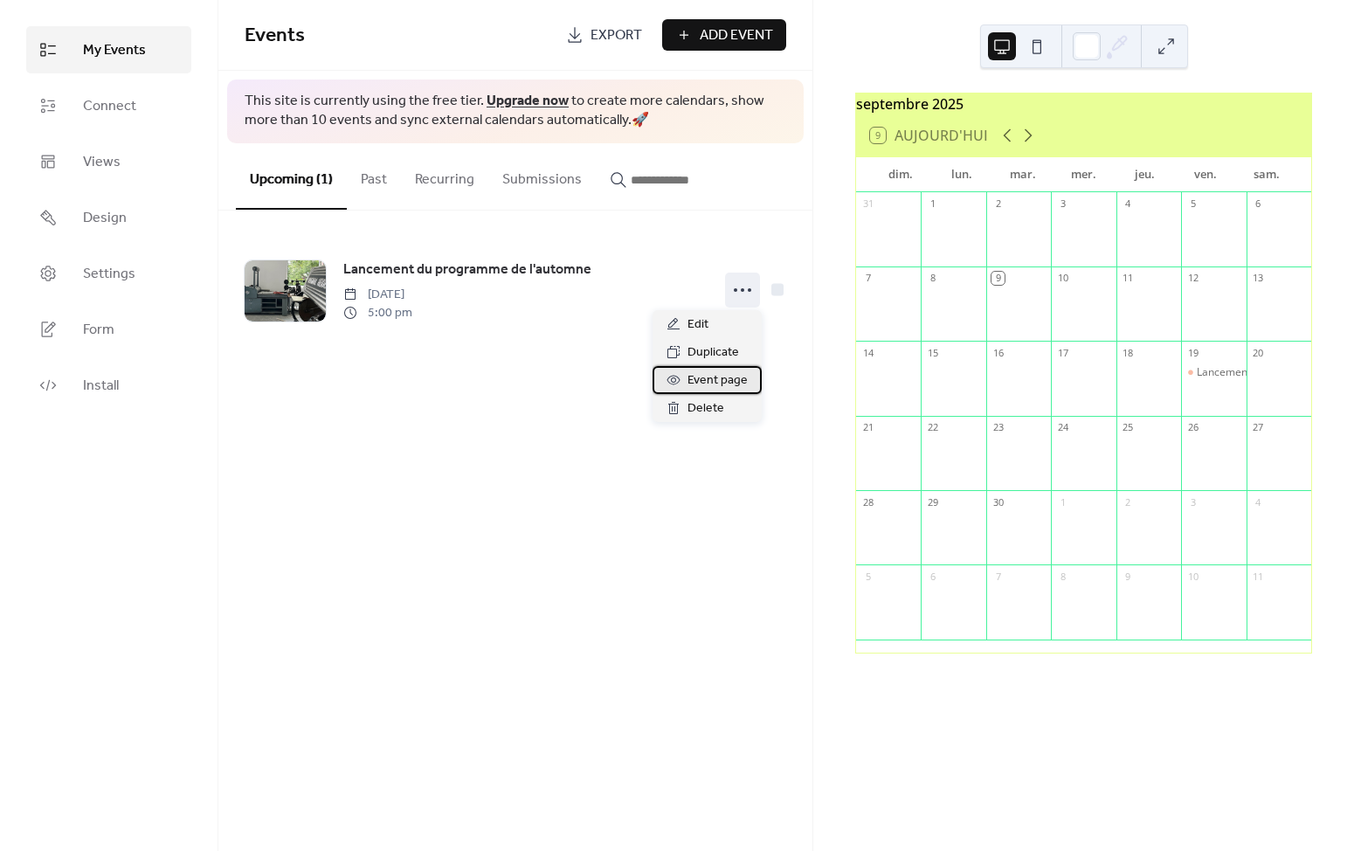
click at [721, 383] on span "Event page" at bounding box center [717, 380] width 60 height 21
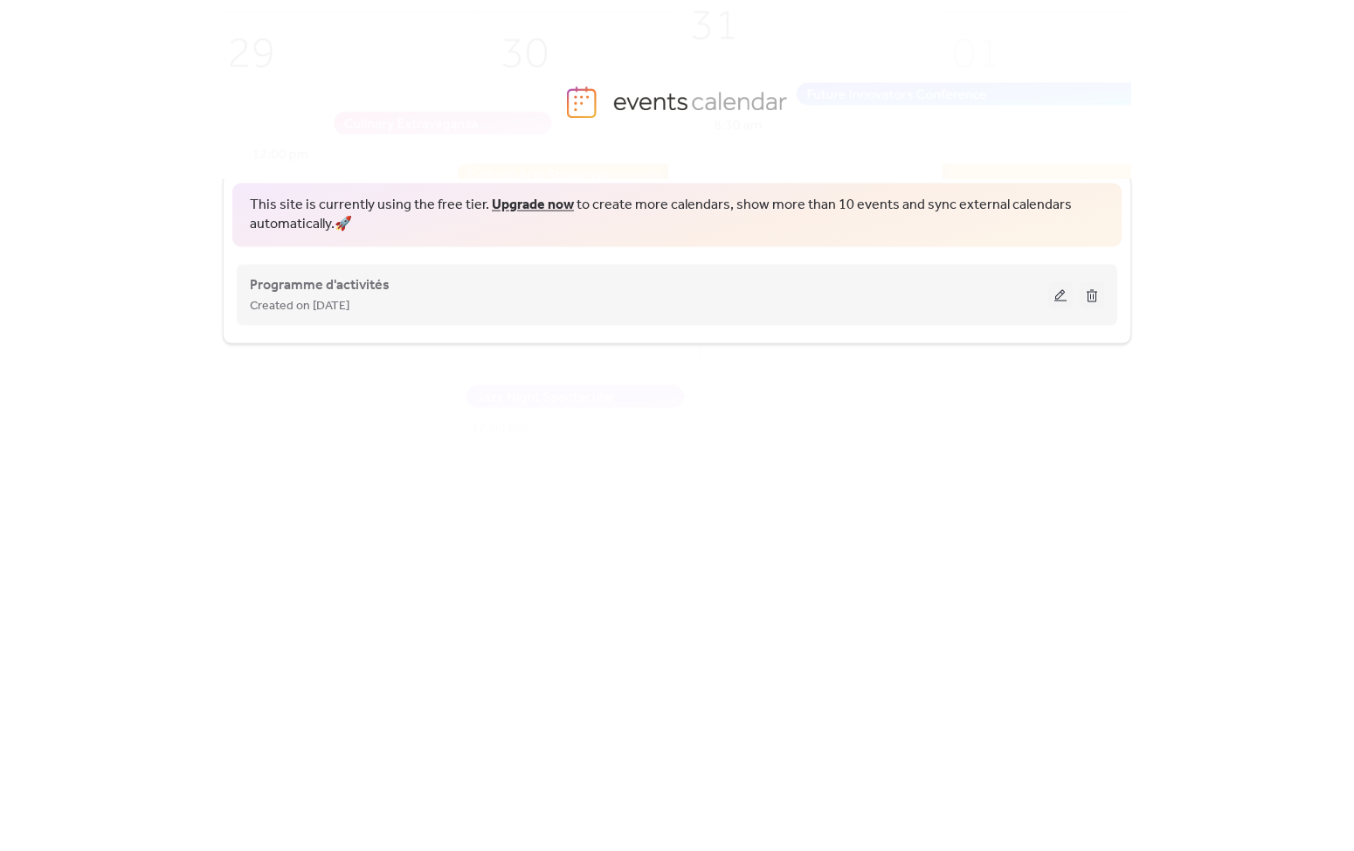
click at [829, 314] on div "Created on [DATE]" at bounding box center [649, 304] width 798 height 21
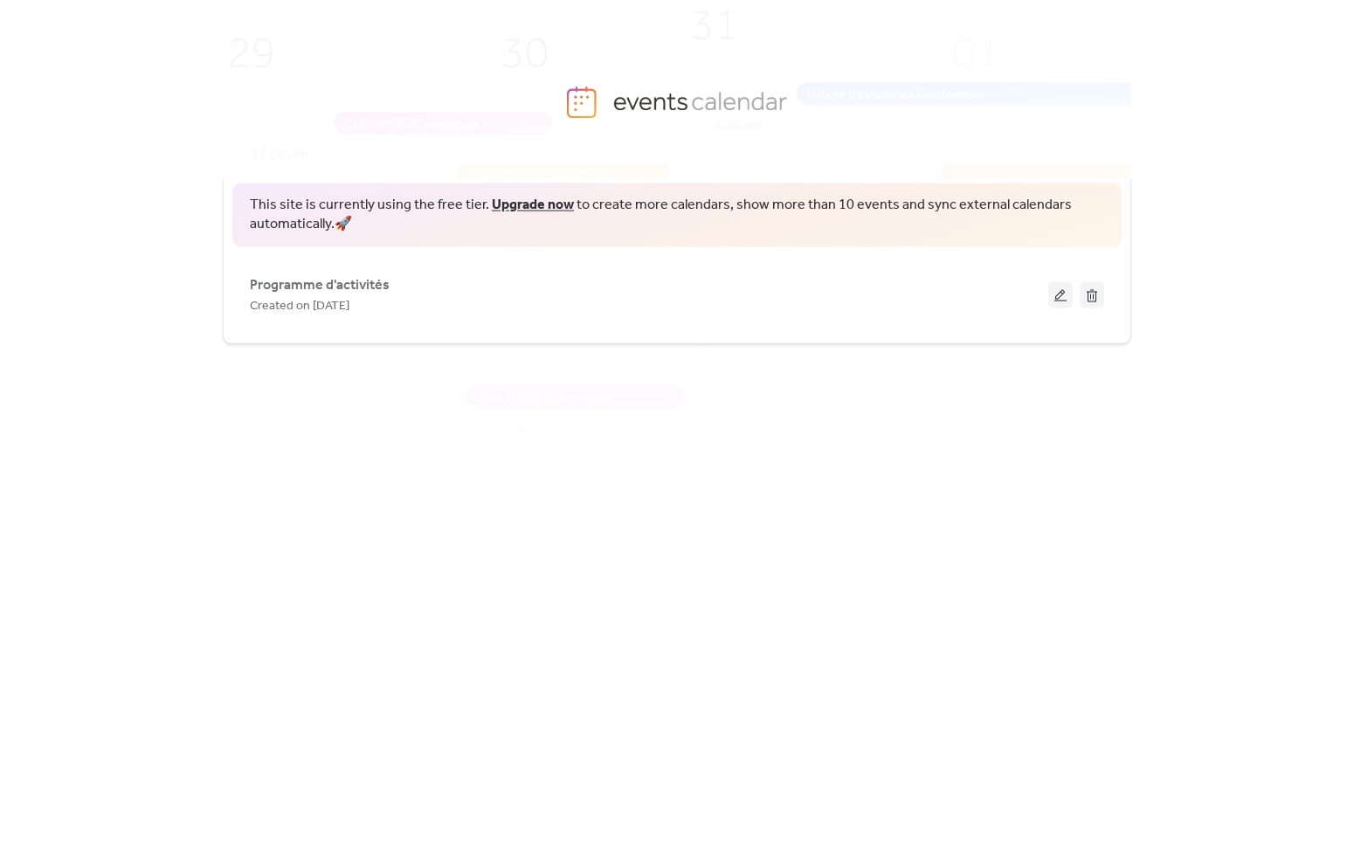
click at [651, 623] on div "This site is currently using the free tier. Upgrade now to create more calendar…" at bounding box center [677, 482] width 908 height 672
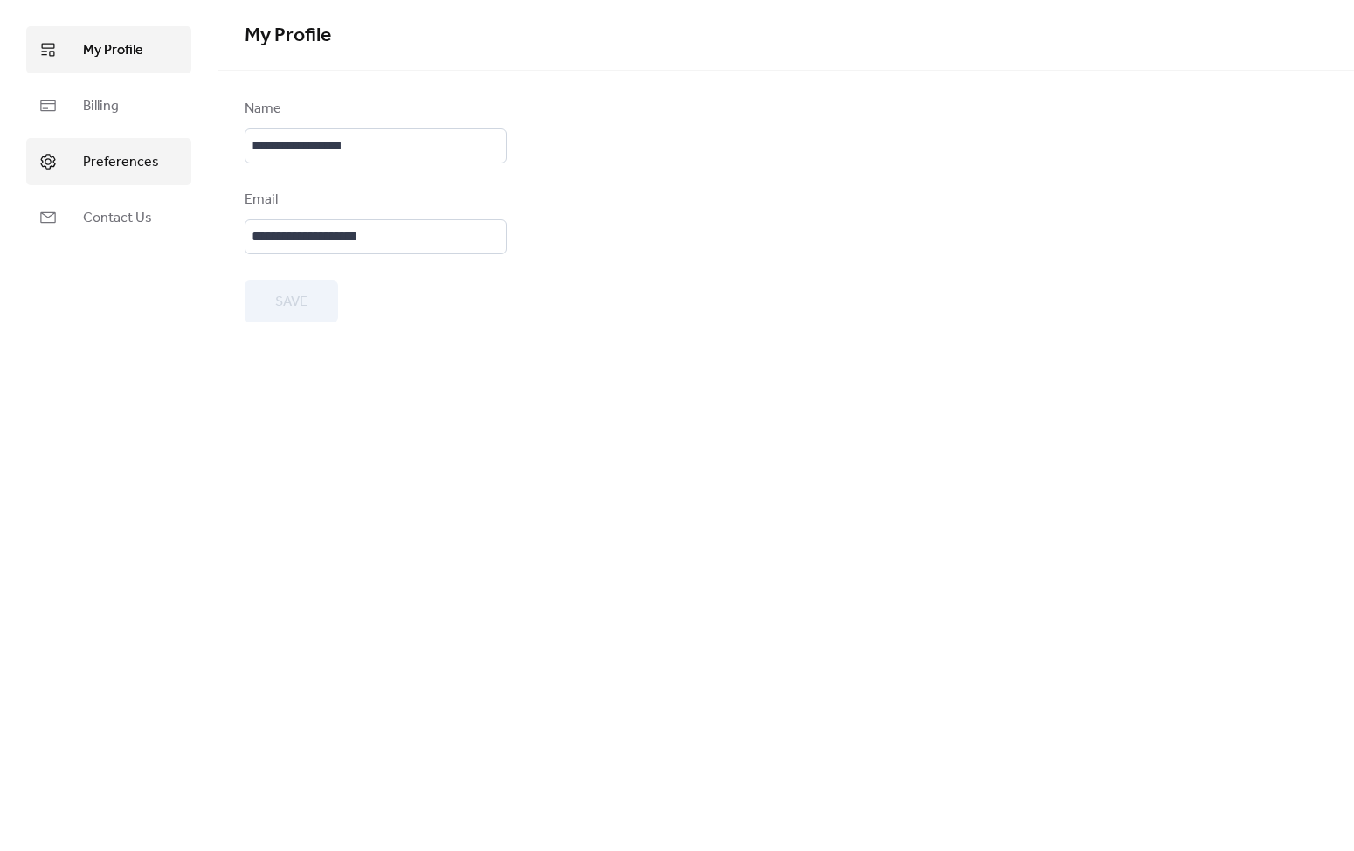
click at [128, 173] on span "Preferences" at bounding box center [121, 162] width 76 height 21
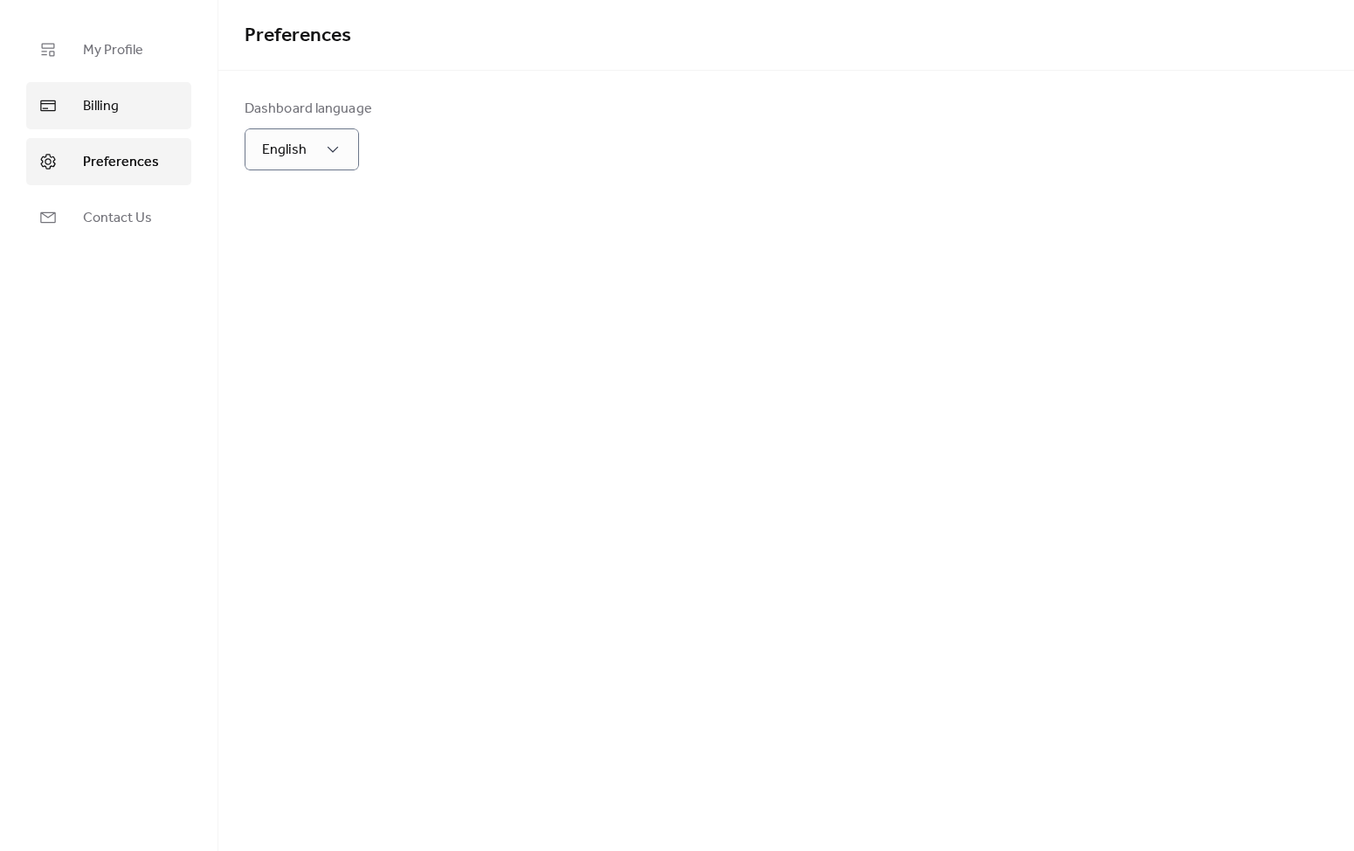
click at [137, 100] on link "Billing" at bounding box center [108, 105] width 165 height 47
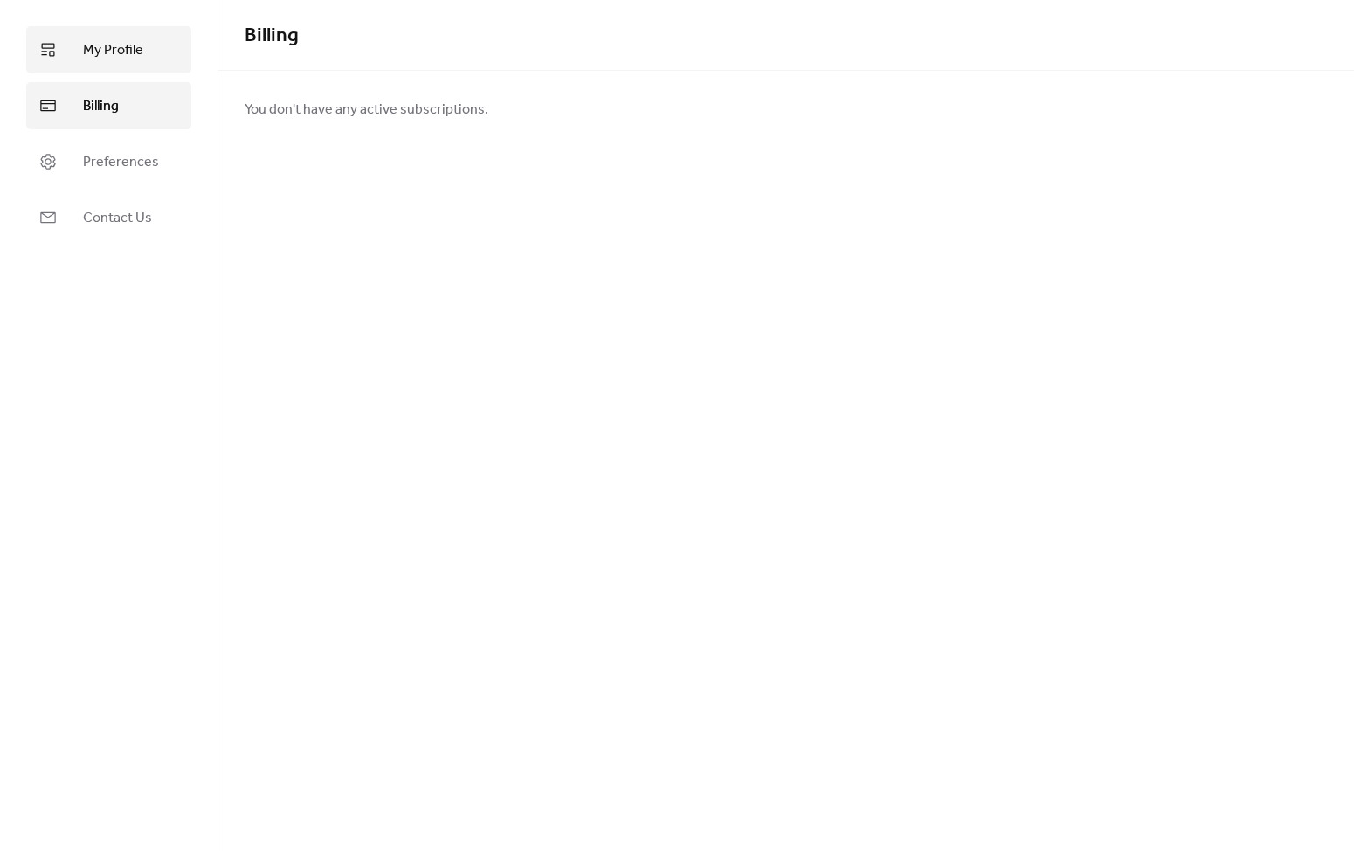
click at [135, 51] on span "My Profile" at bounding box center [113, 50] width 60 height 21
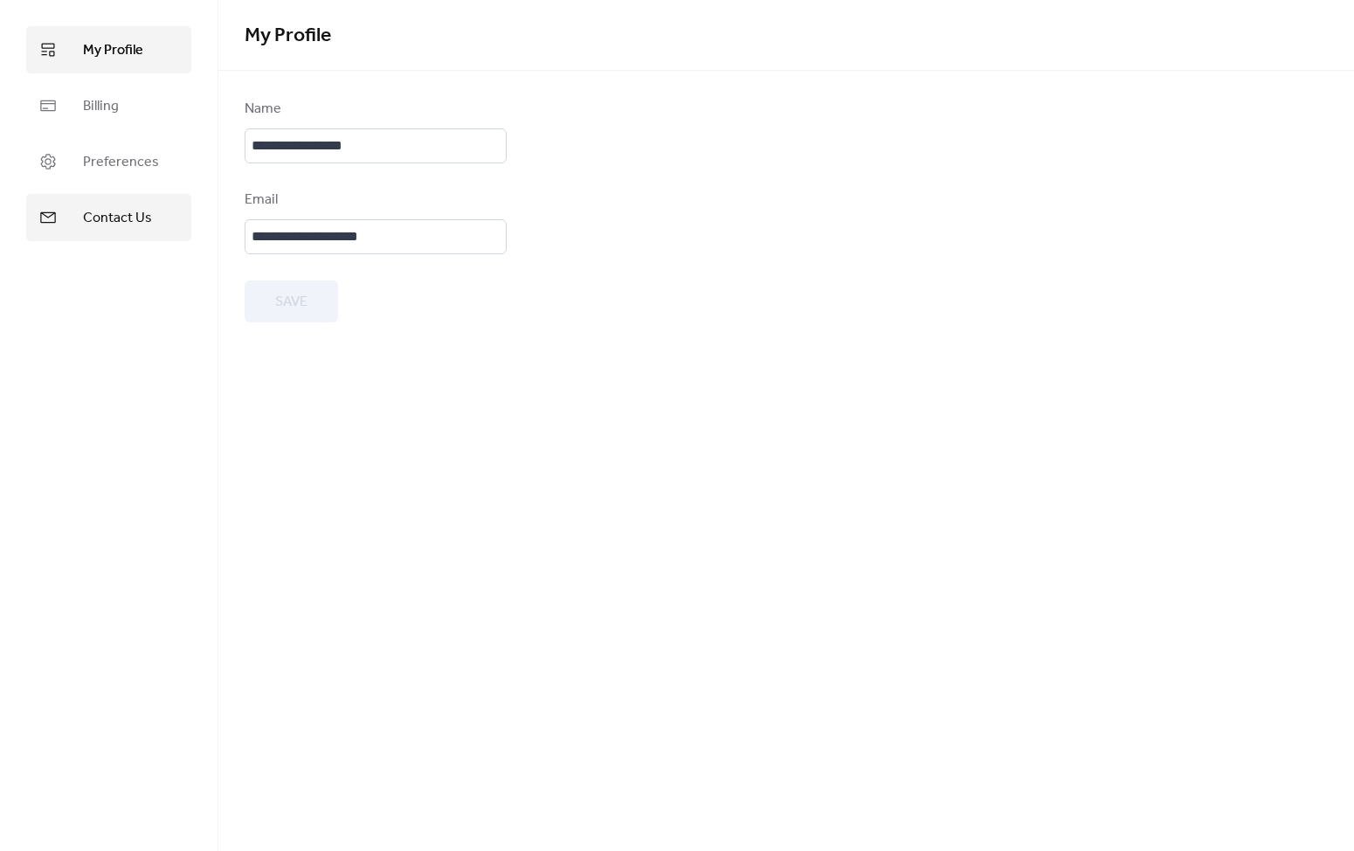
click at [122, 214] on span "Contact Us" at bounding box center [117, 218] width 69 height 21
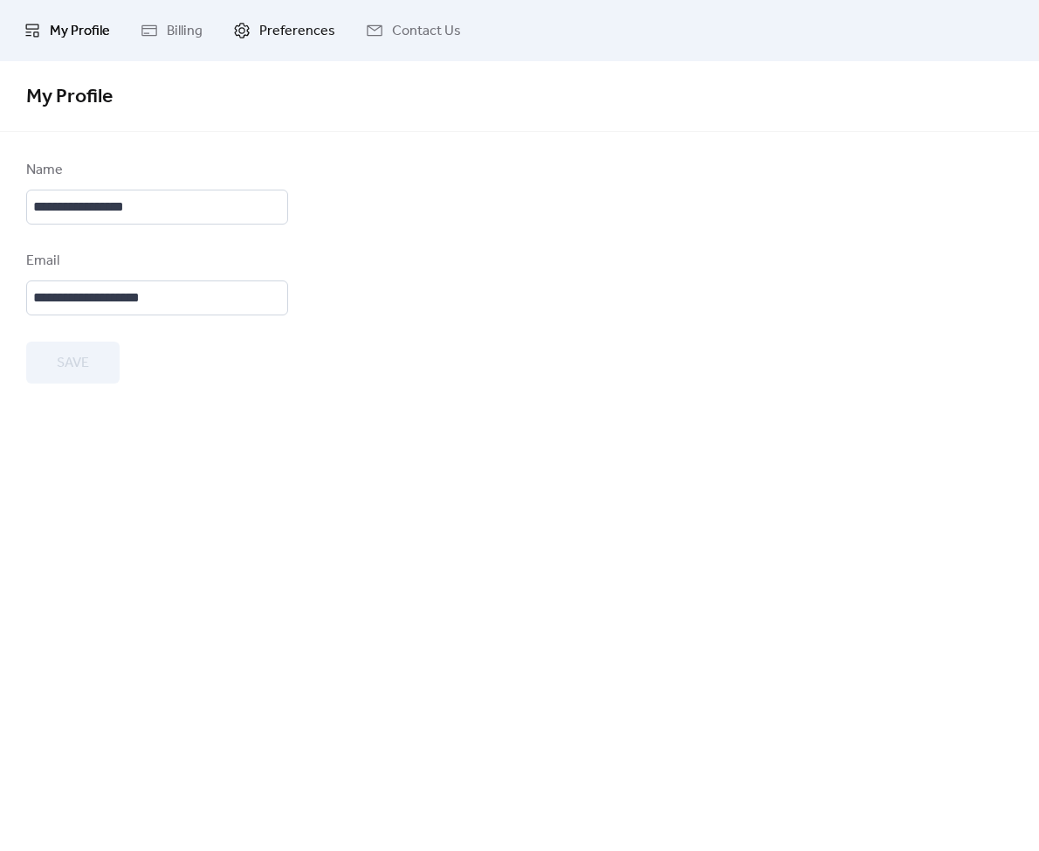
click at [294, 29] on span "Preferences" at bounding box center [297, 31] width 76 height 21
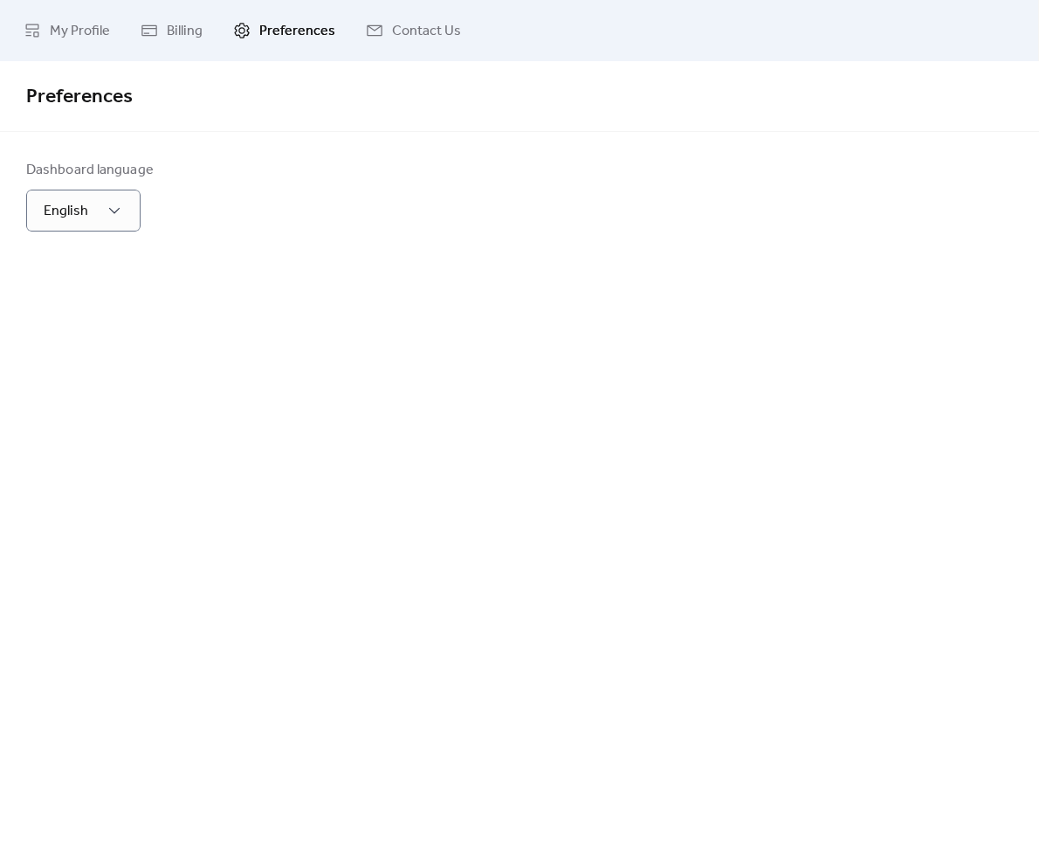
click at [335, 122] on div "Preferences" at bounding box center [519, 96] width 1039 height 71
